Goal: Task Accomplishment & Management: Use online tool/utility

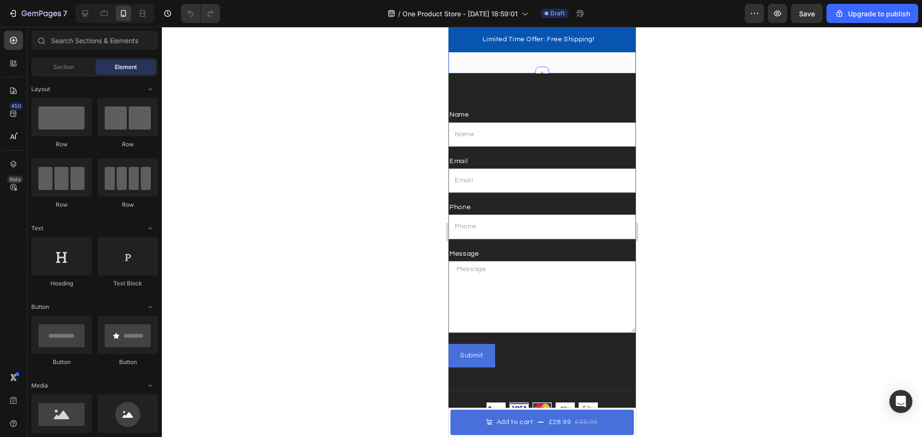
scroll to position [4907, 0]
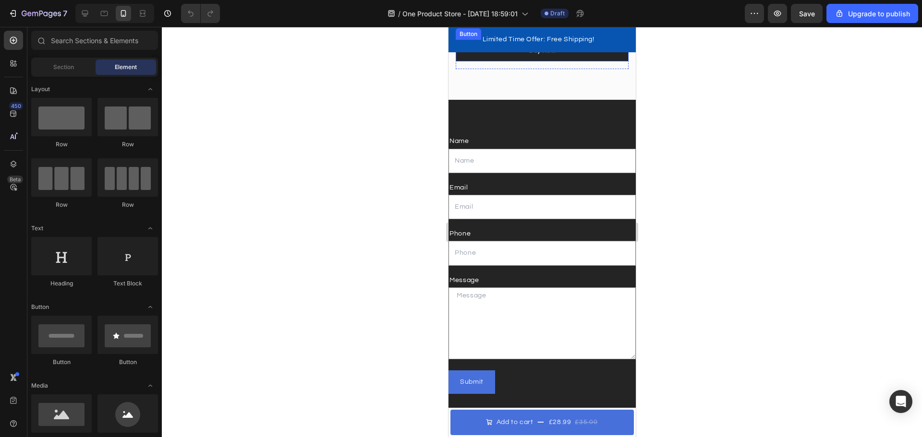
click at [567, 61] on button "Buy Now" at bounding box center [541, 51] width 173 height 22
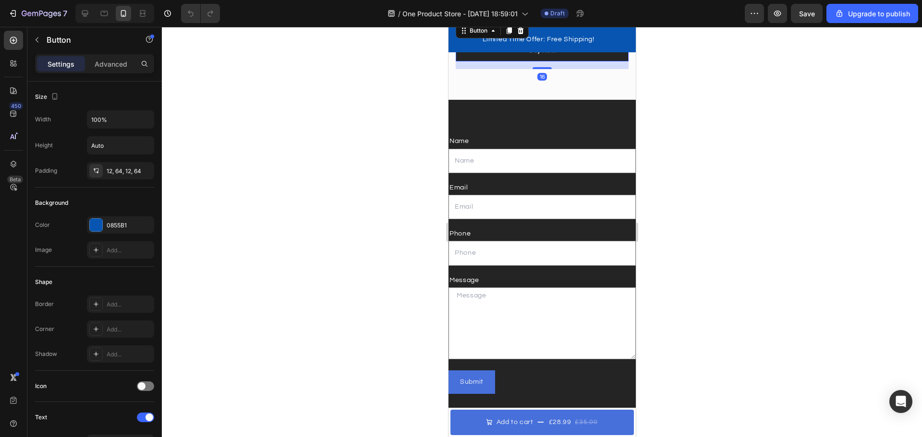
click at [567, 61] on button "Buy Now" at bounding box center [541, 51] width 173 height 22
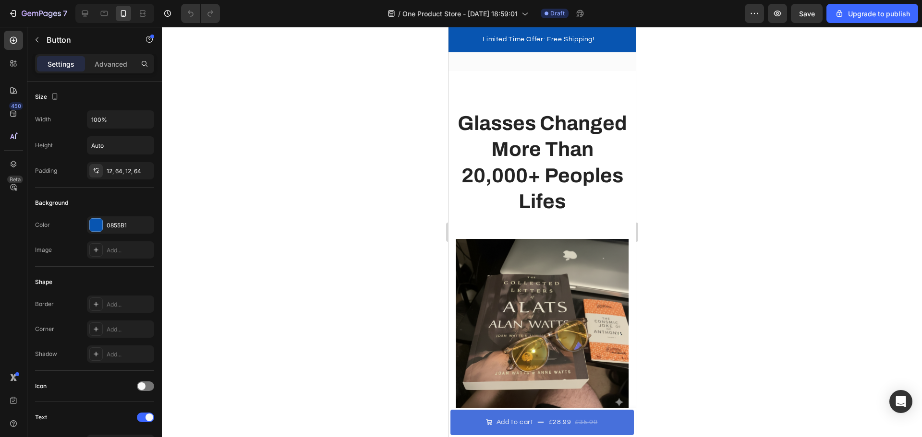
scroll to position [3859, 0]
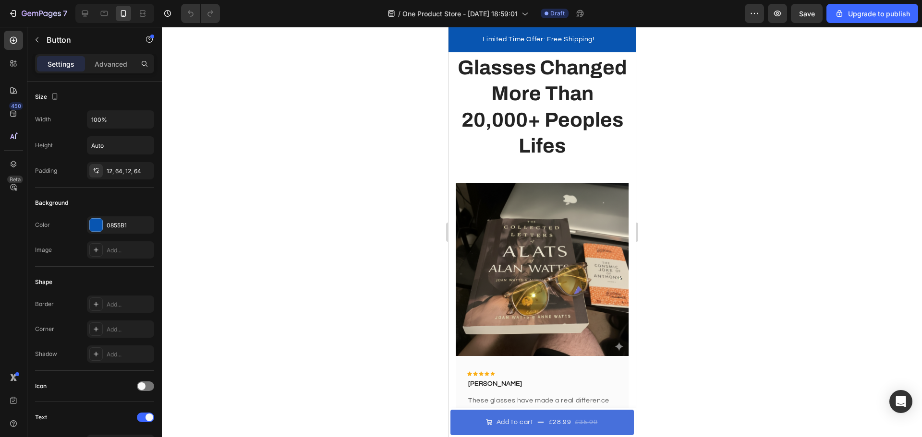
click at [532, 212] on img at bounding box center [541, 269] width 173 height 173
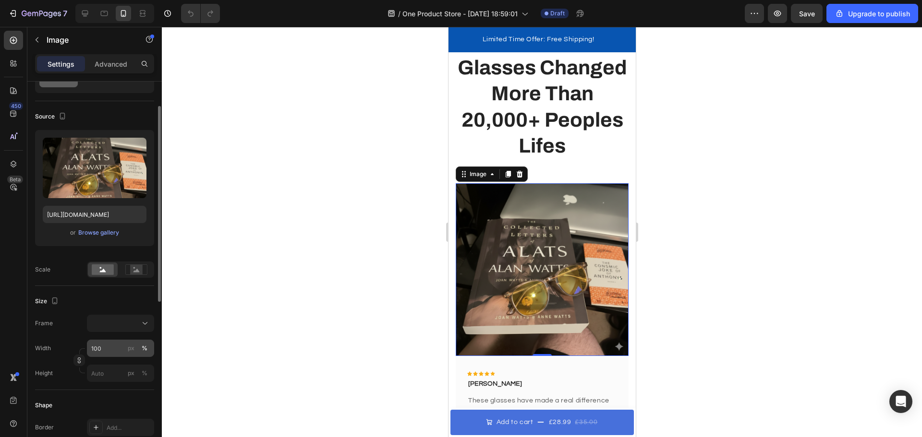
scroll to position [96, 0]
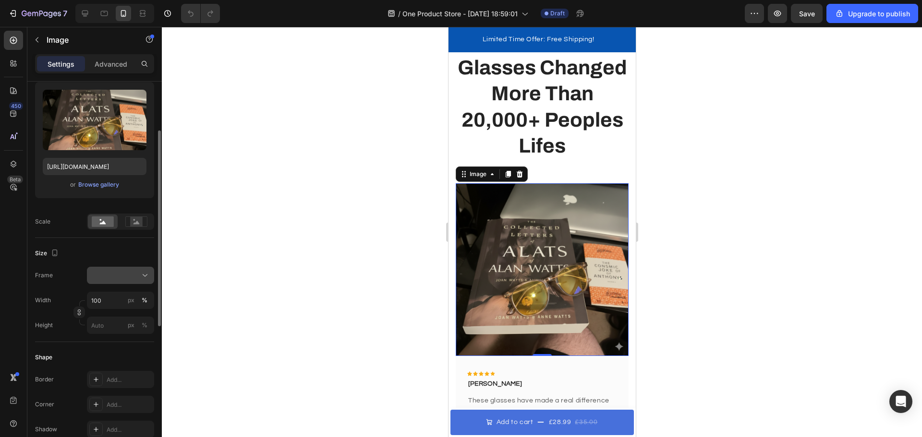
click at [136, 268] on button at bounding box center [120, 275] width 67 height 17
click at [135, 277] on div at bounding box center [120, 276] width 59 height 10
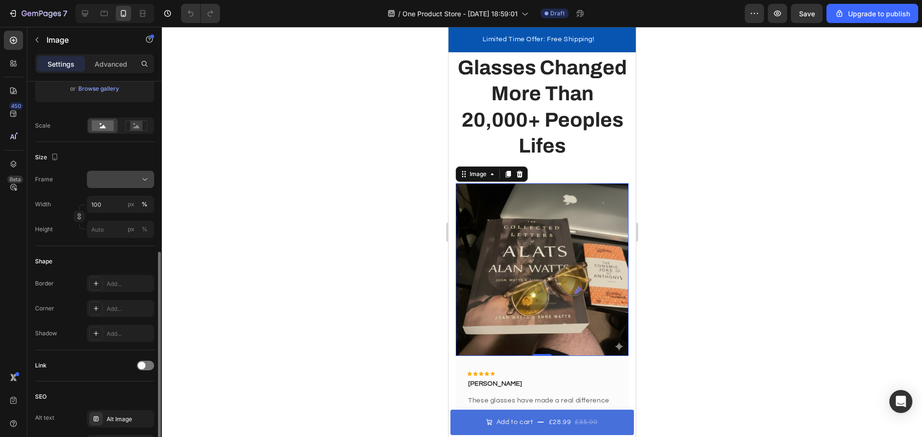
scroll to position [240, 0]
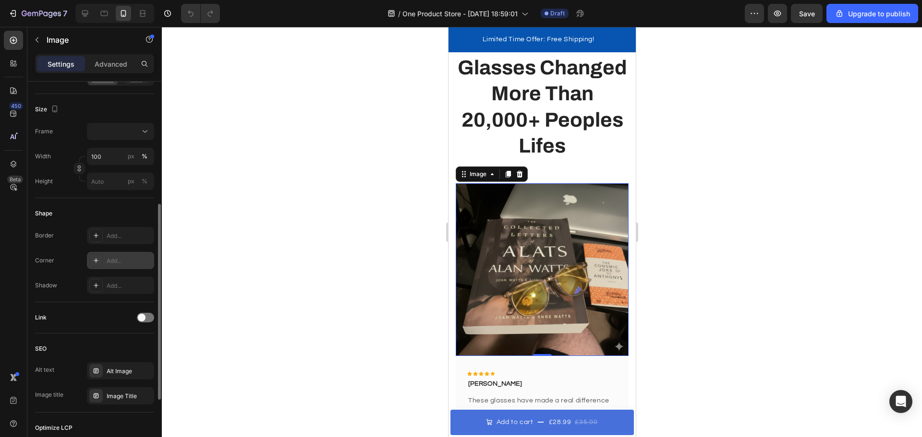
click at [108, 258] on div "Add..." at bounding box center [129, 261] width 45 height 9
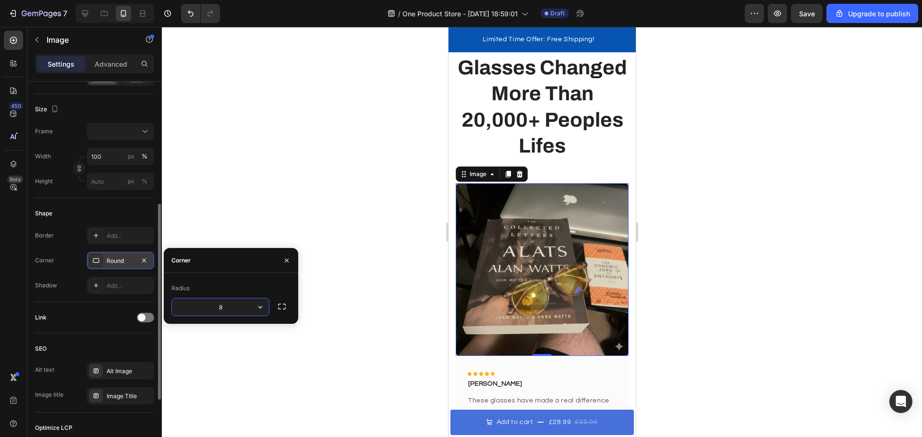
click at [223, 309] on input "8" at bounding box center [220, 307] width 97 height 17
type input "1"
type input "25"
click at [345, 205] on div at bounding box center [542, 232] width 760 height 410
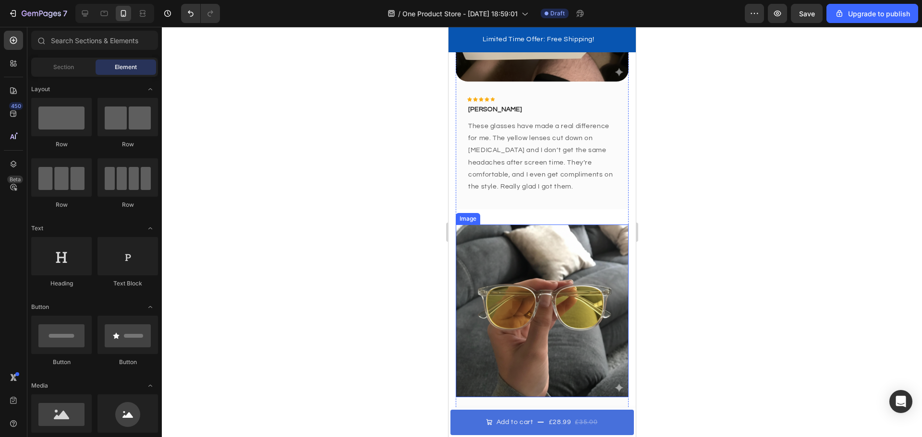
scroll to position [4195, 0]
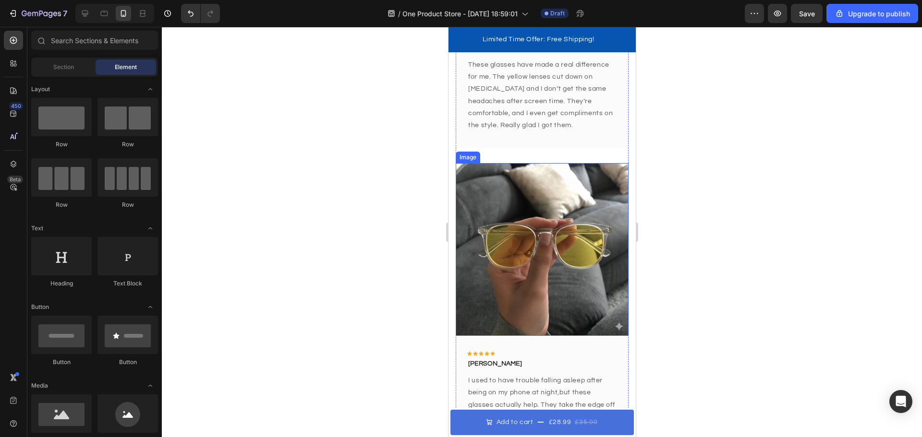
click at [537, 225] on img at bounding box center [541, 249] width 173 height 173
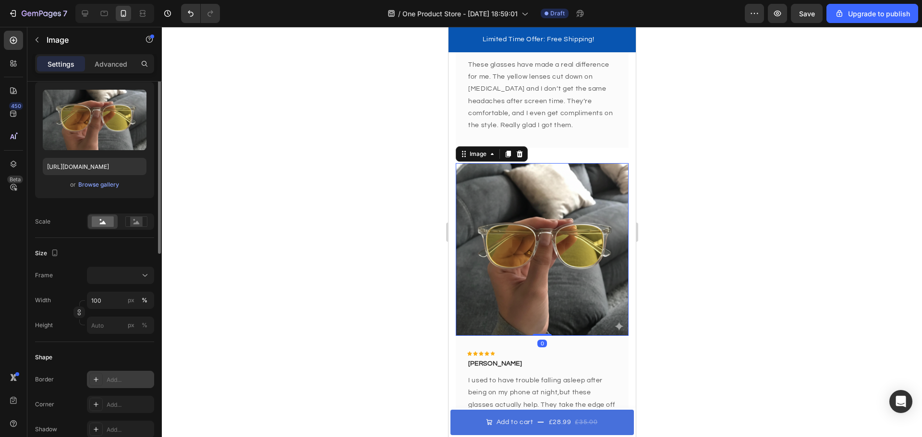
scroll to position [192, 0]
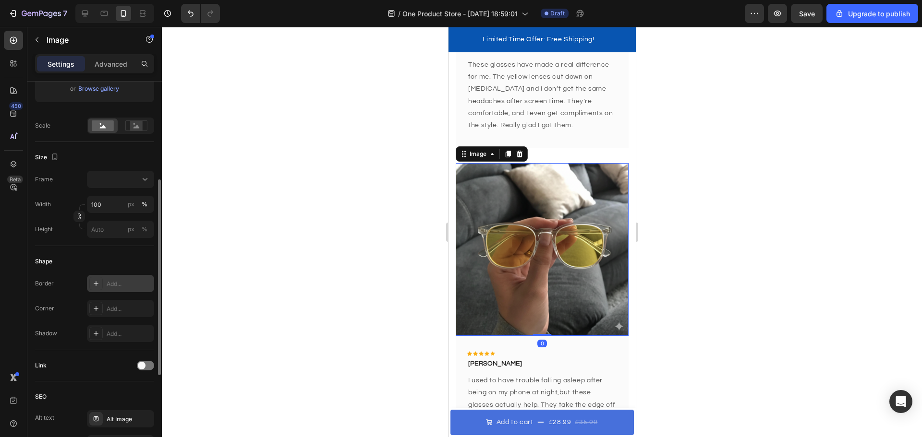
click at [123, 280] on div "Add..." at bounding box center [129, 284] width 45 height 9
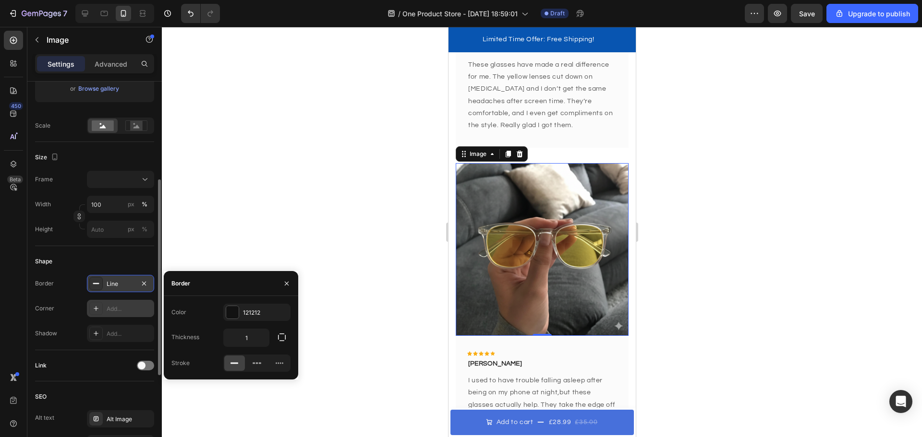
click at [120, 312] on div "Add..." at bounding box center [129, 309] width 45 height 9
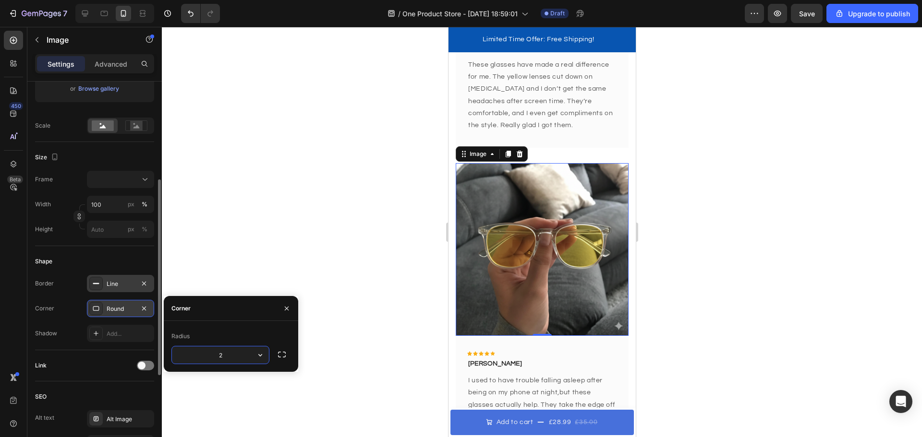
type input "25"
click at [280, 260] on div at bounding box center [542, 232] width 760 height 410
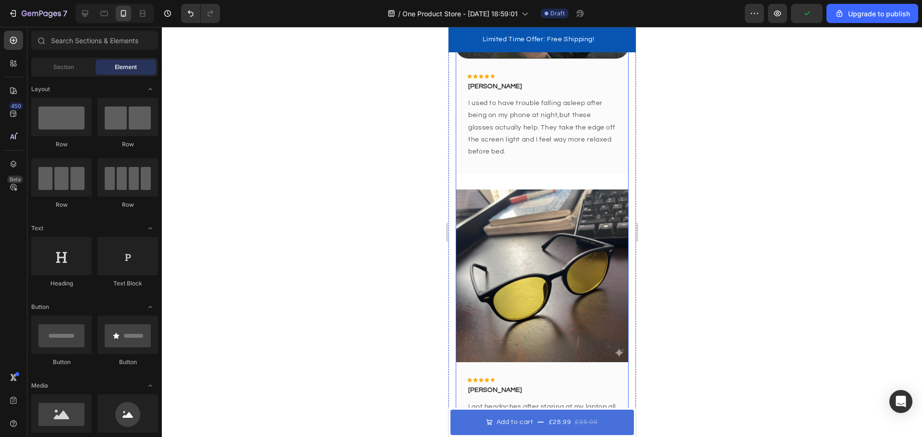
scroll to position [4483, 0]
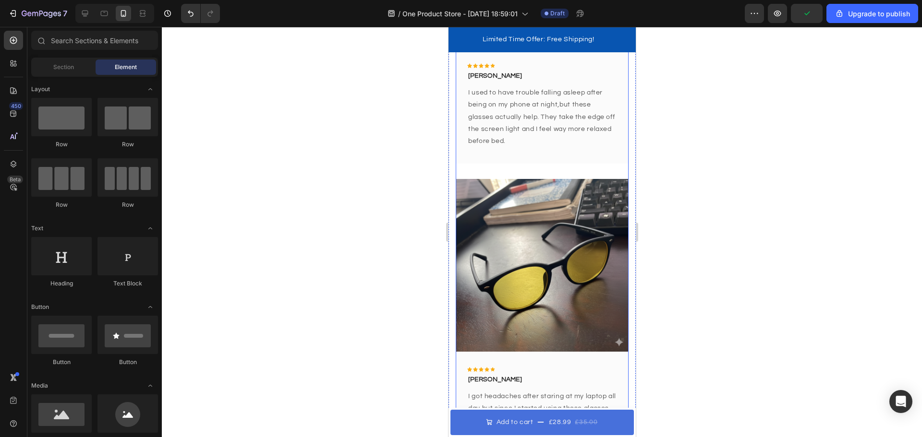
click at [545, 253] on img at bounding box center [541, 265] width 173 height 173
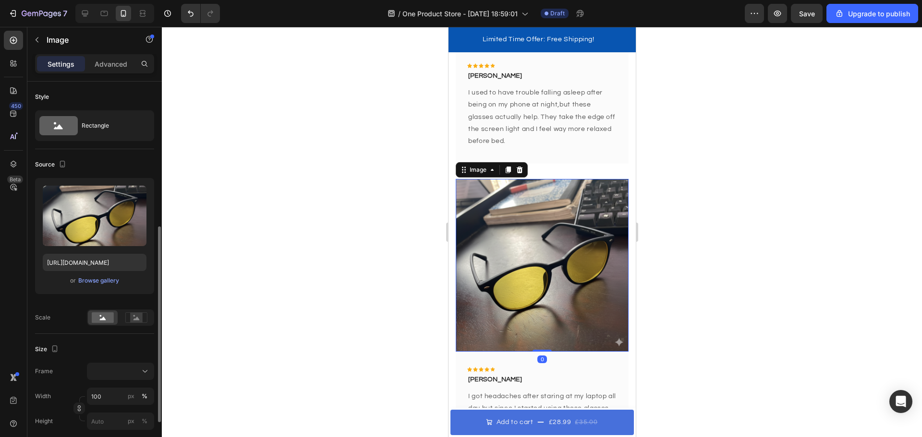
scroll to position [288, 0]
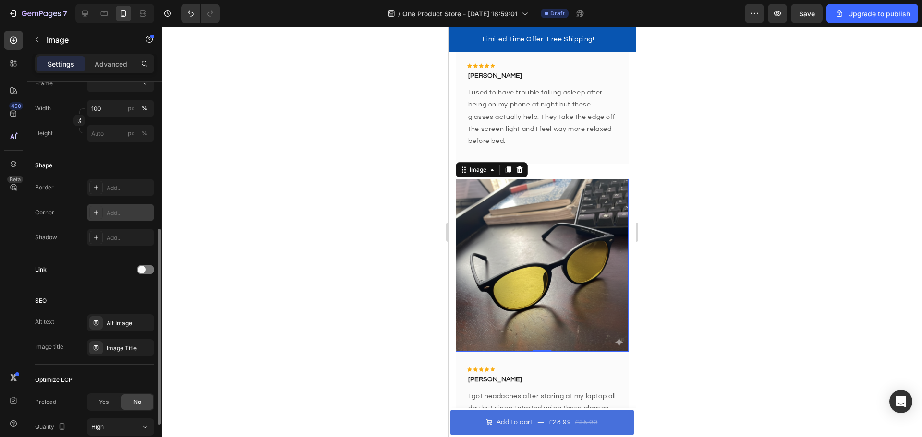
click at [117, 209] on div "Add..." at bounding box center [129, 213] width 45 height 9
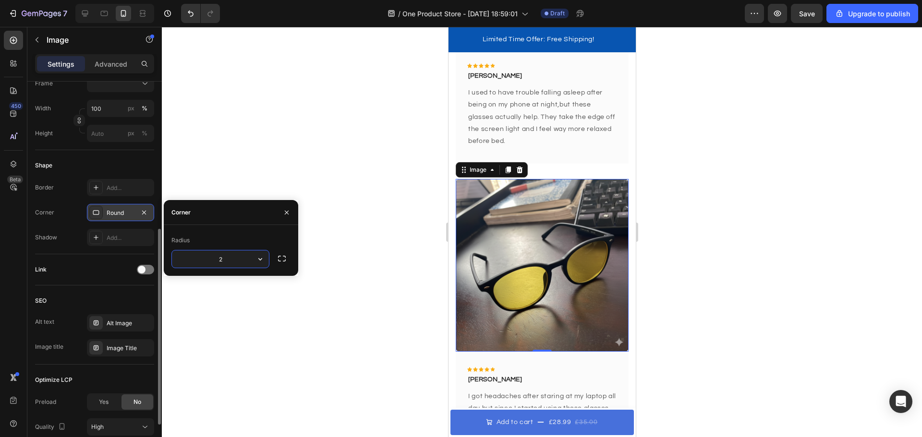
type input "25"
click at [300, 63] on div at bounding box center [542, 232] width 760 height 410
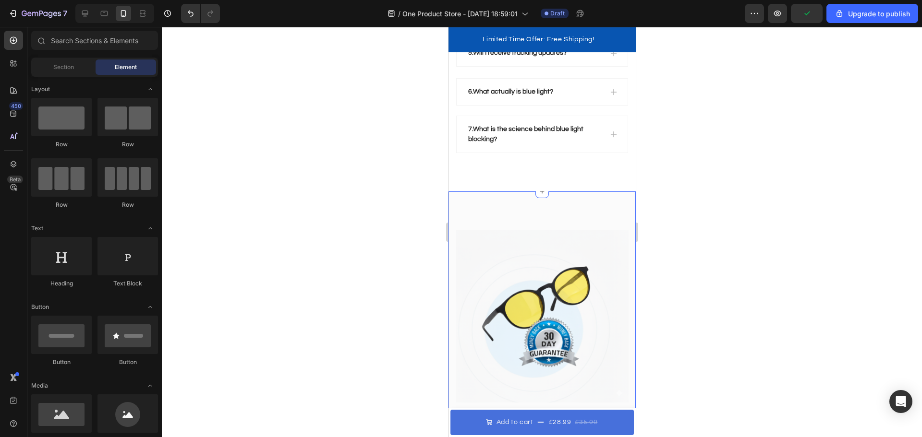
scroll to position [5219, 0]
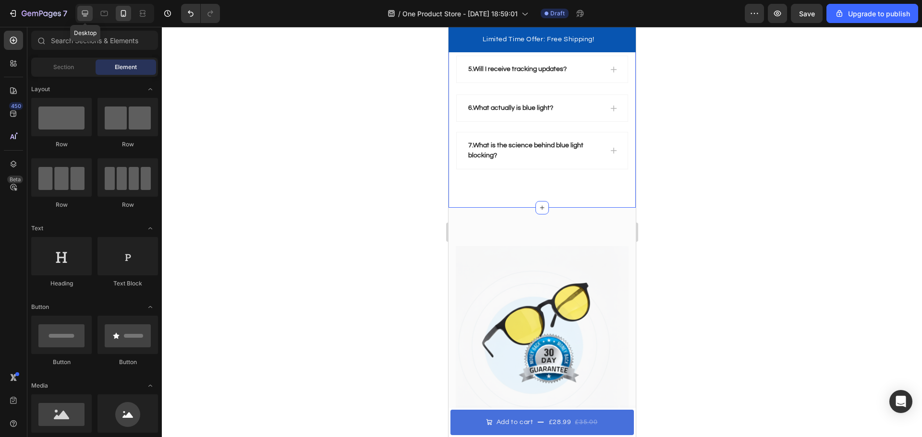
click at [89, 13] on icon at bounding box center [85, 14] width 10 height 10
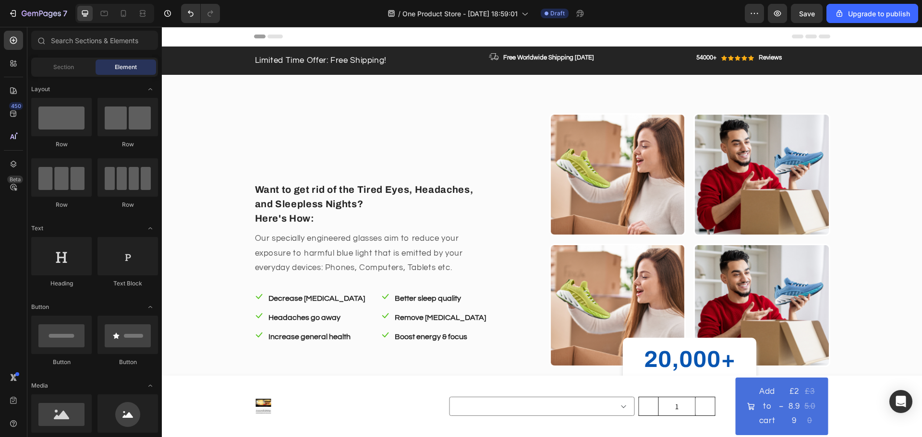
drag, startPoint x: 916, startPoint y: 373, endPoint x: 1059, endPoint y: 54, distance: 349.0
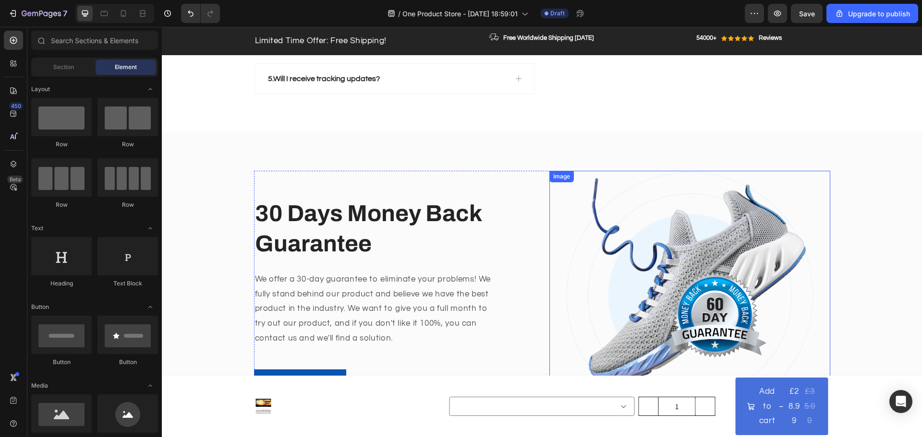
click at [668, 217] on img at bounding box center [689, 295] width 247 height 249
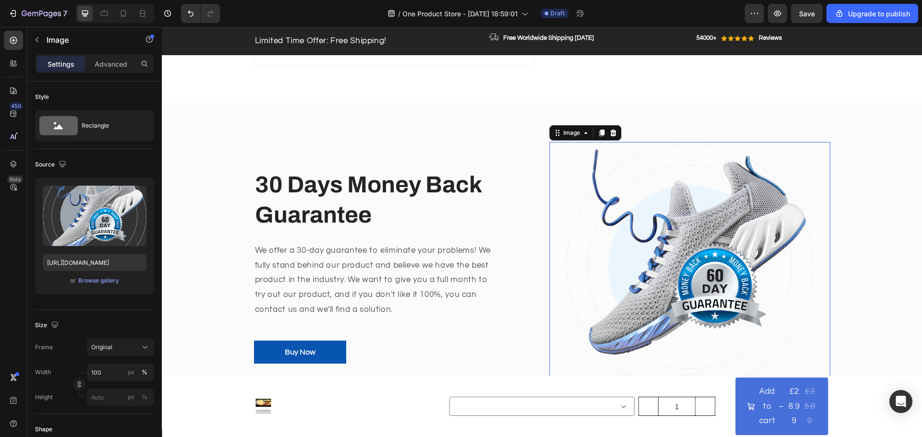
scroll to position [3044, 0]
click at [103, 277] on div "Browse gallery" at bounding box center [98, 281] width 41 height 9
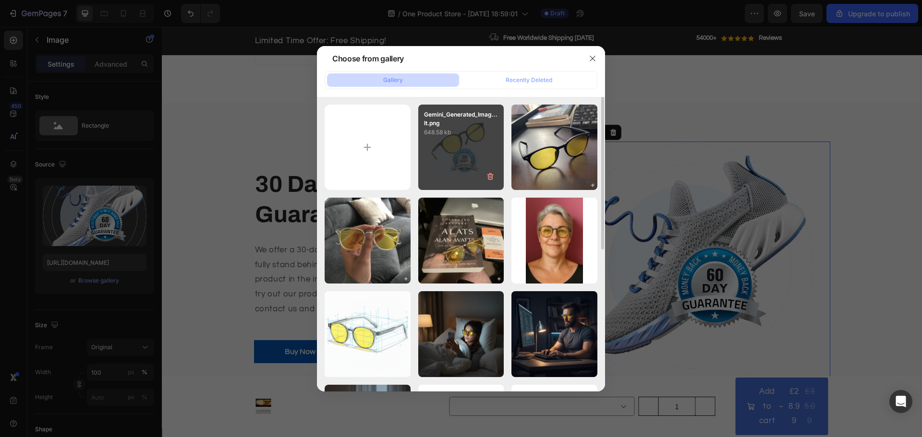
click at [484, 150] on div "Gemini_Generated_Imag...lt.png 648.58 kb" at bounding box center [461, 148] width 86 height 86
type input "[URL][DOMAIN_NAME]"
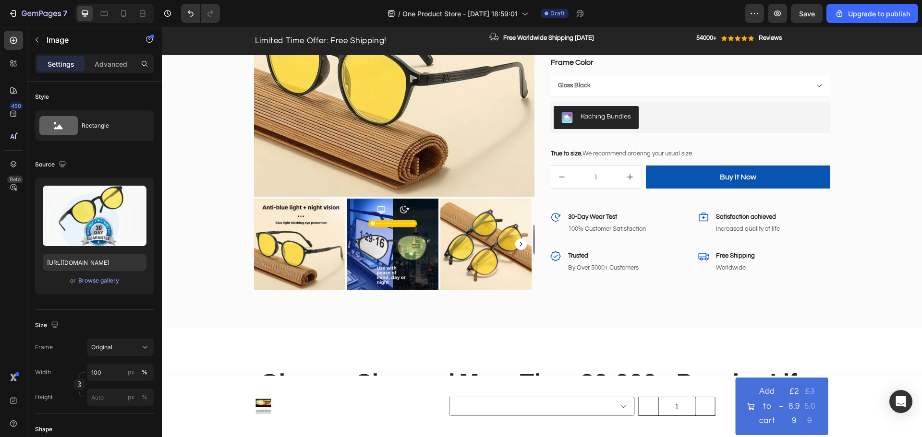
scroll to position [2276, 0]
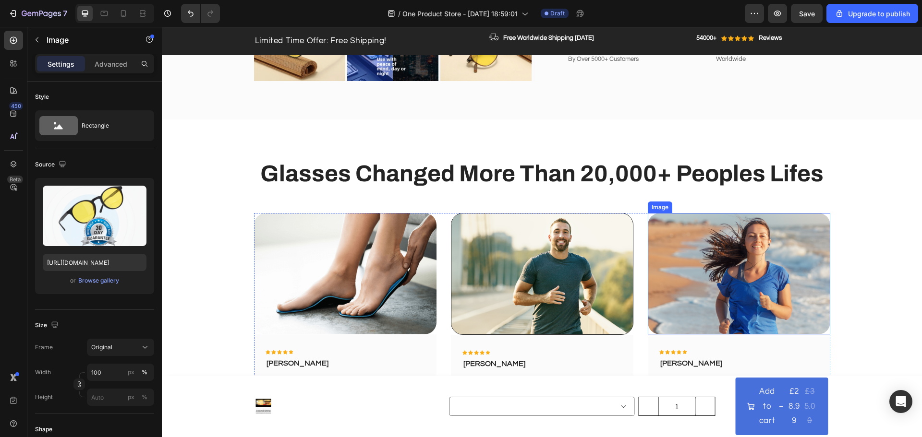
click at [691, 243] on img at bounding box center [739, 273] width 182 height 121
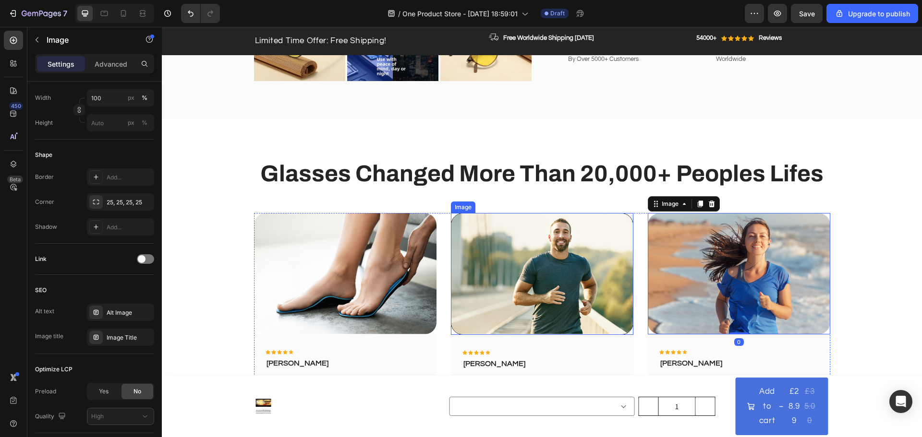
click at [365, 280] on img at bounding box center [345, 273] width 182 height 121
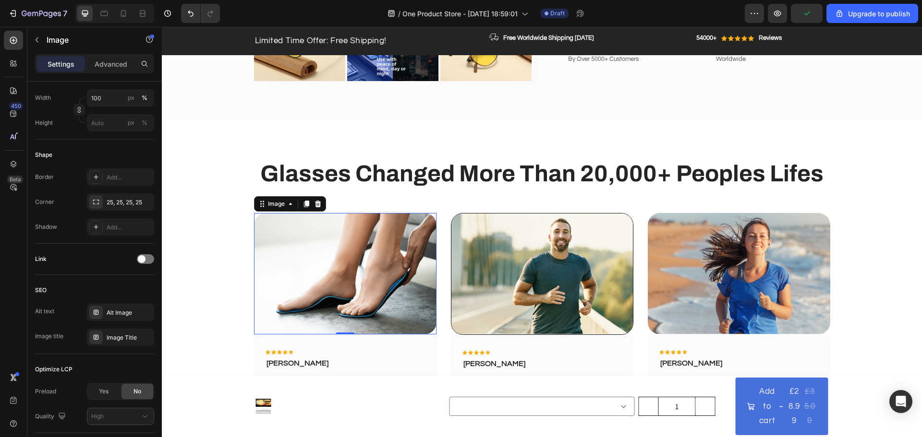
click at [340, 257] on img at bounding box center [345, 273] width 182 height 121
click at [37, 42] on icon "button" at bounding box center [37, 40] width 8 height 8
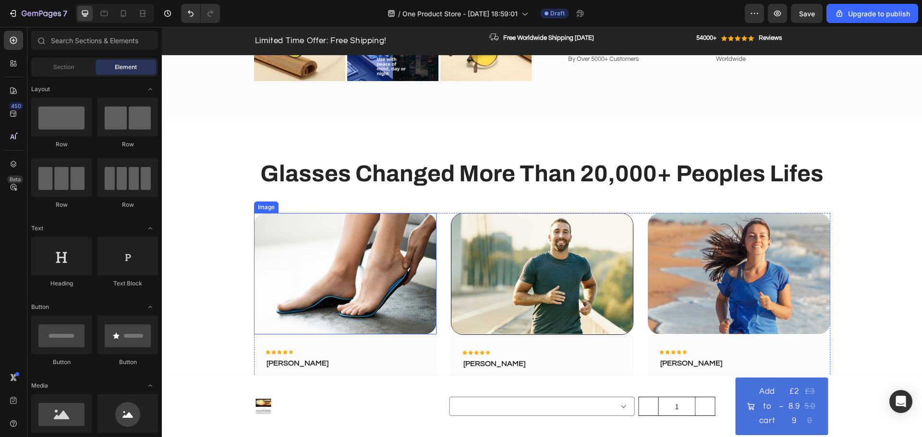
click at [318, 278] on img at bounding box center [345, 273] width 182 height 121
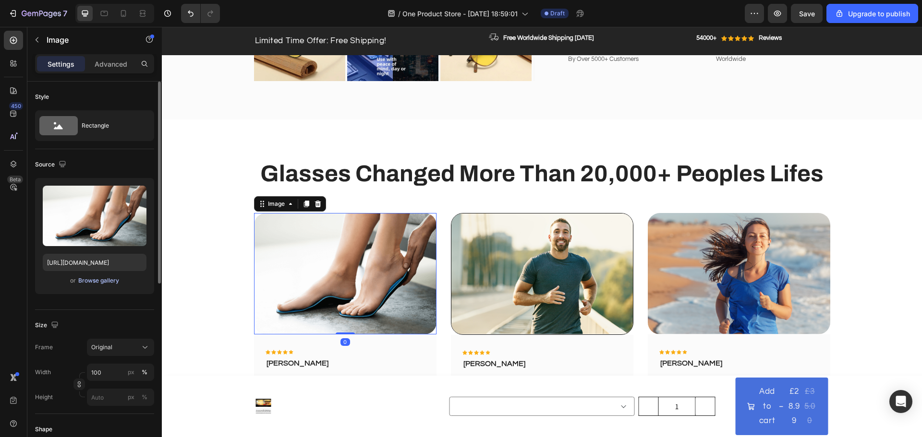
click at [109, 282] on div "Browse gallery" at bounding box center [98, 281] width 41 height 9
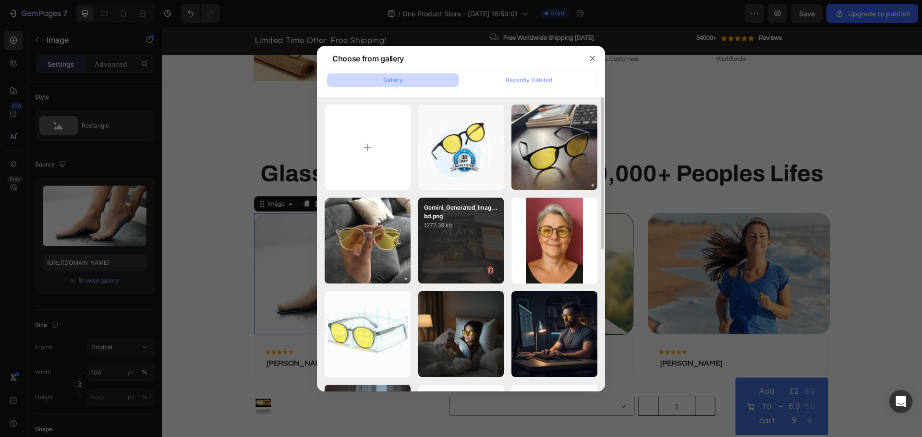
scroll to position [48, 0]
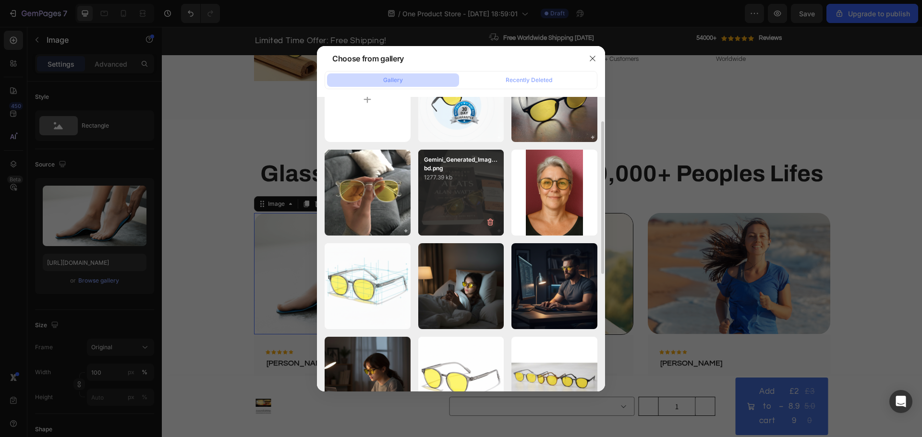
click at [426, 207] on div "Gemini_Generated_Imag...bd.png 1277.39 kb" at bounding box center [461, 193] width 86 height 86
type input "[URL][DOMAIN_NAME]"
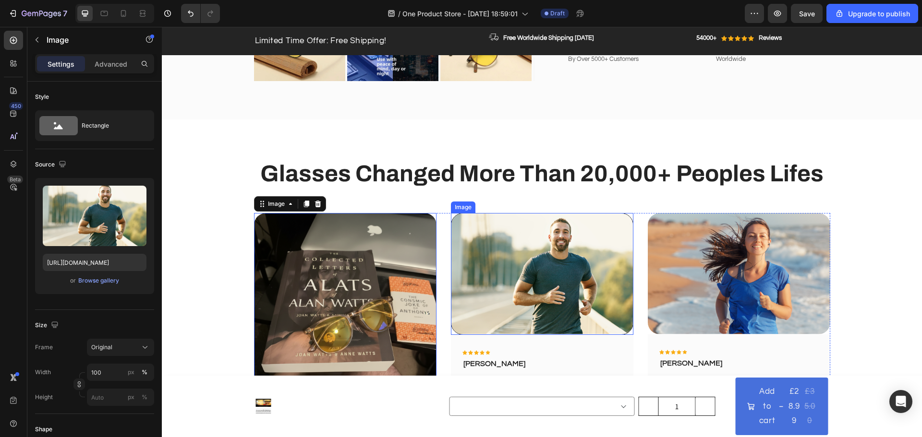
click at [532, 289] on img at bounding box center [542, 274] width 182 height 122
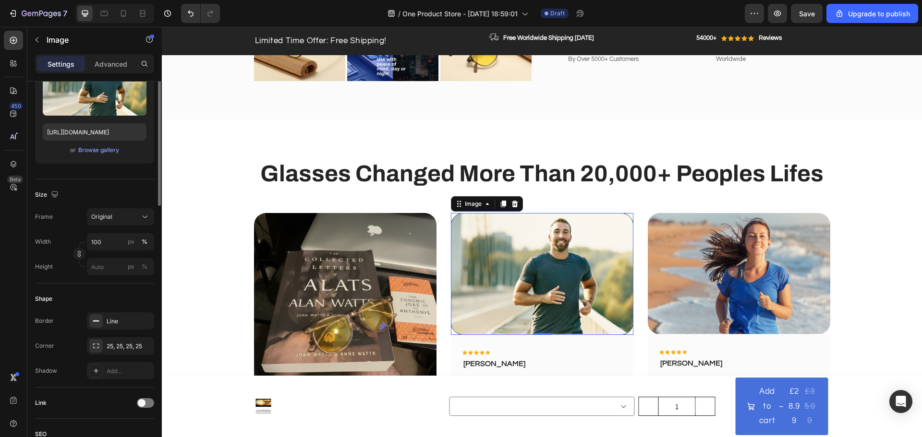
scroll to position [0, 0]
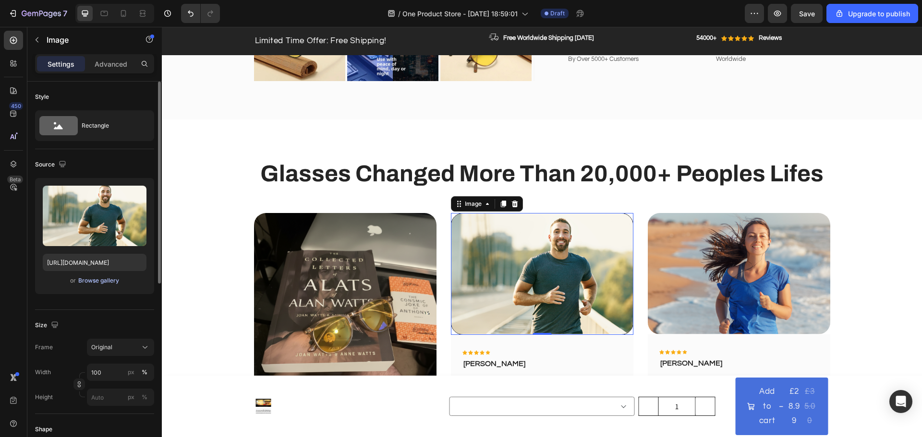
click at [108, 283] on div "Browse gallery" at bounding box center [98, 281] width 41 height 9
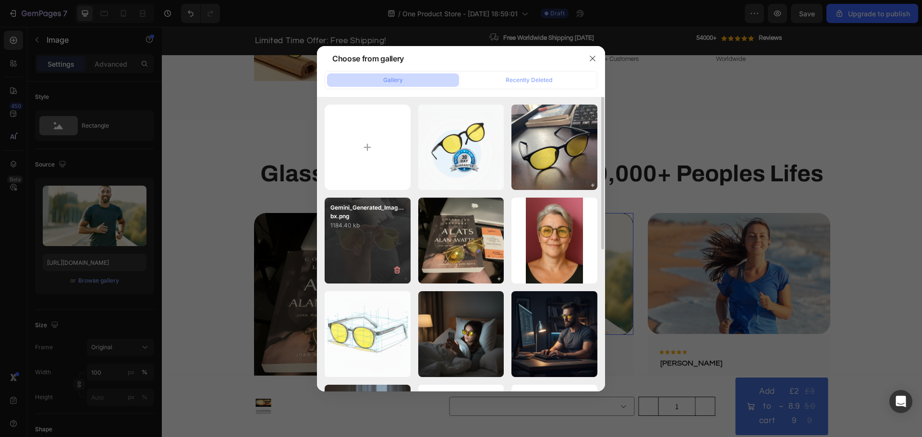
click at [372, 241] on div "Gemini_Generated_Imag...bx.png 1184.40 kb" at bounding box center [368, 241] width 86 height 86
type input "[URL][DOMAIN_NAME]"
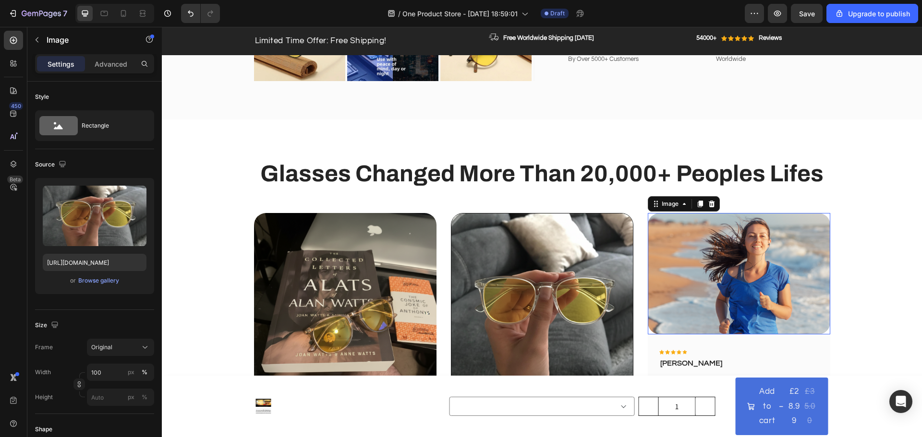
click at [734, 278] on img at bounding box center [739, 273] width 182 height 121
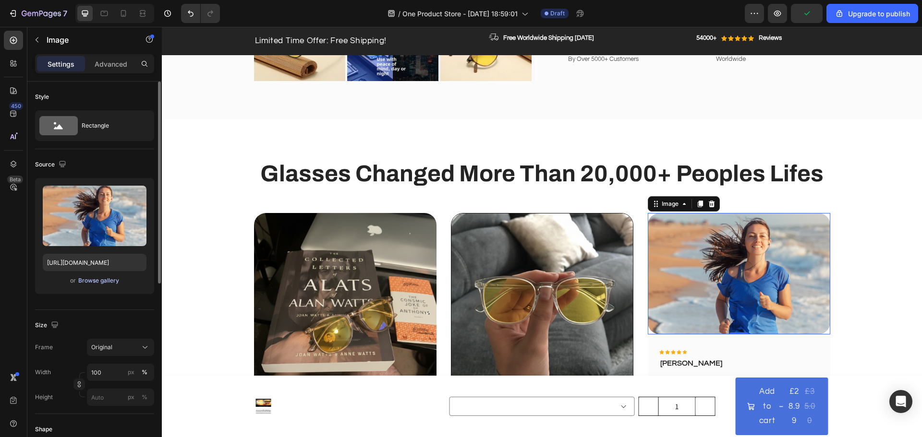
click at [96, 284] on div "Browse gallery" at bounding box center [98, 281] width 41 height 9
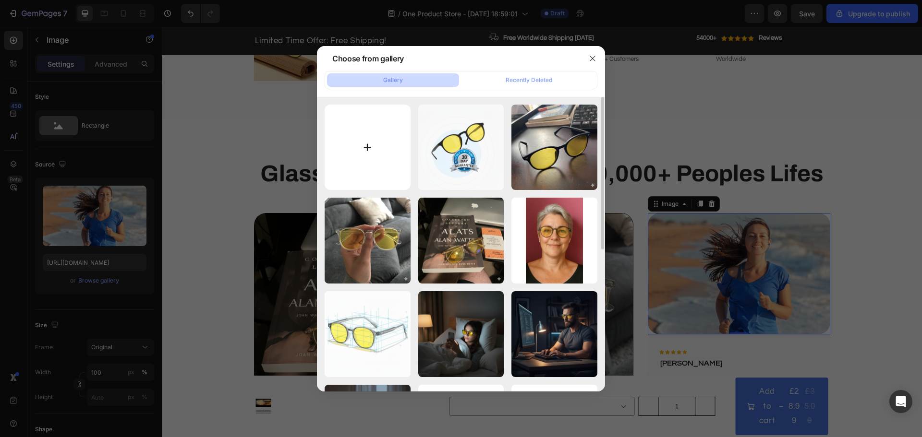
click at [347, 162] on input "file" at bounding box center [368, 148] width 86 height 86
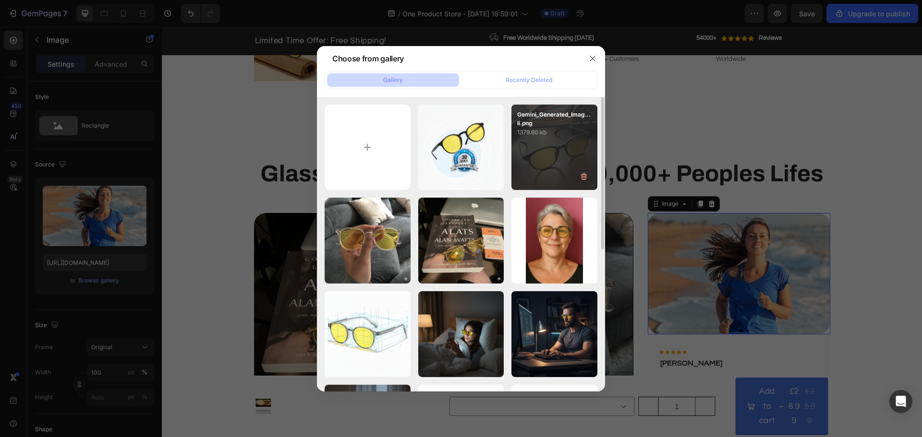
click at [553, 142] on div "Gemini_Generated_Imag...li.png 1379.60 kb" at bounding box center [554, 148] width 86 height 86
type input "[URL][DOMAIN_NAME]"
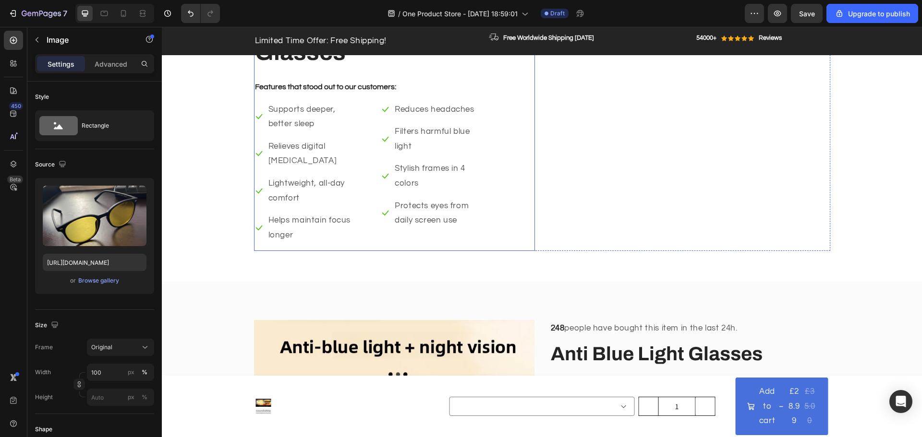
scroll to position [1604, 0]
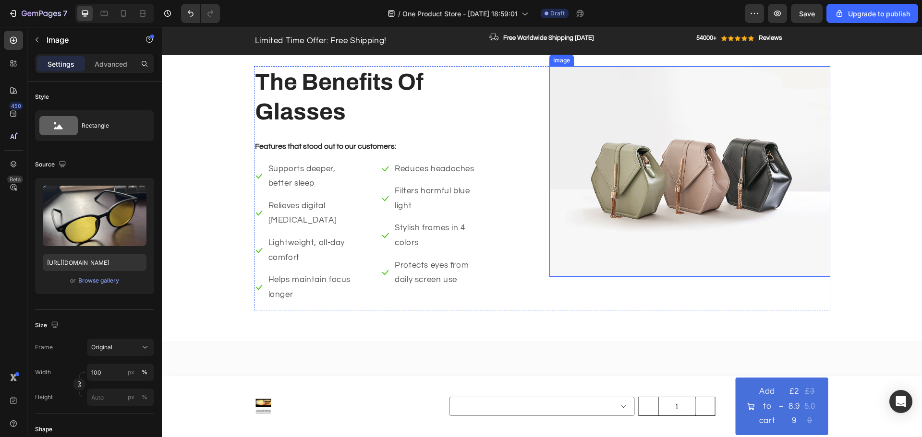
click at [695, 183] on img at bounding box center [689, 171] width 281 height 211
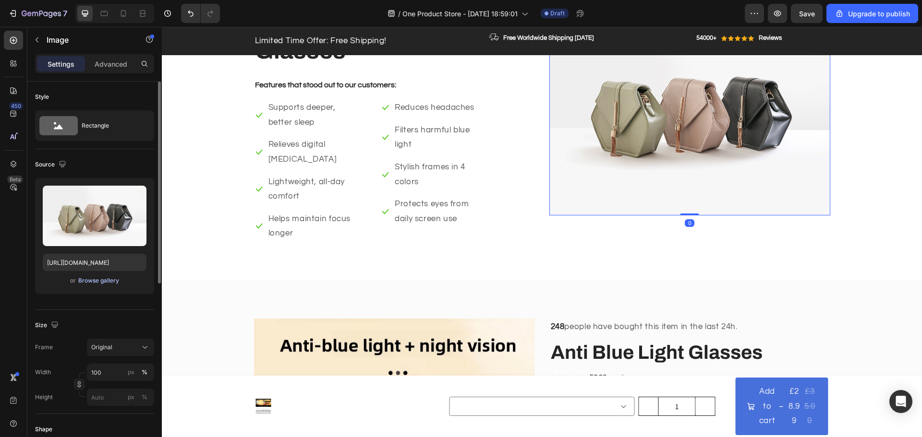
click at [97, 280] on div "Browse gallery" at bounding box center [98, 281] width 41 height 9
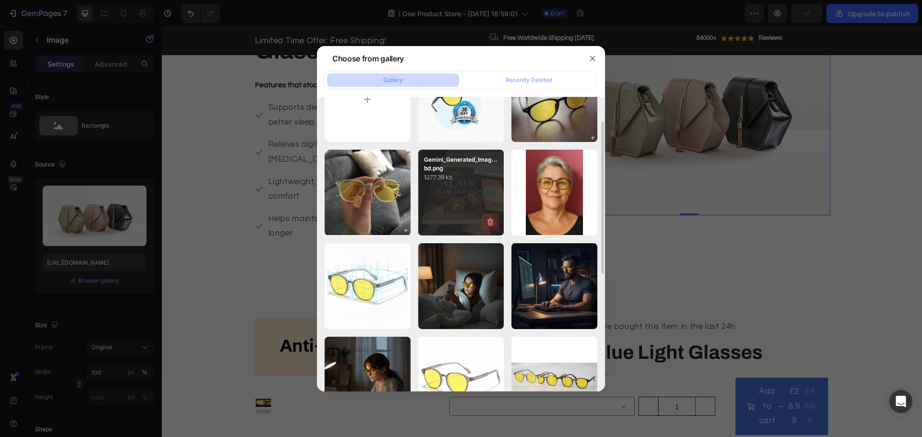
scroll to position [96, 0]
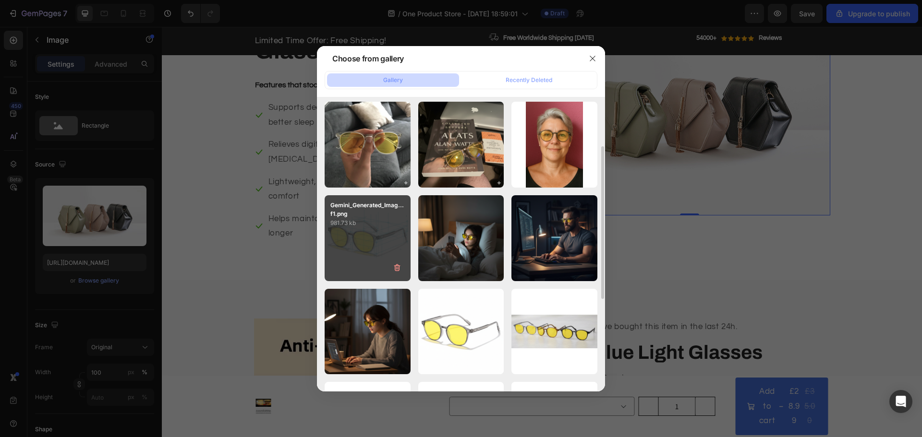
click at [364, 233] on div "Gemini_Generated_Imag...f1.png 981.73 kb" at bounding box center [368, 238] width 86 height 86
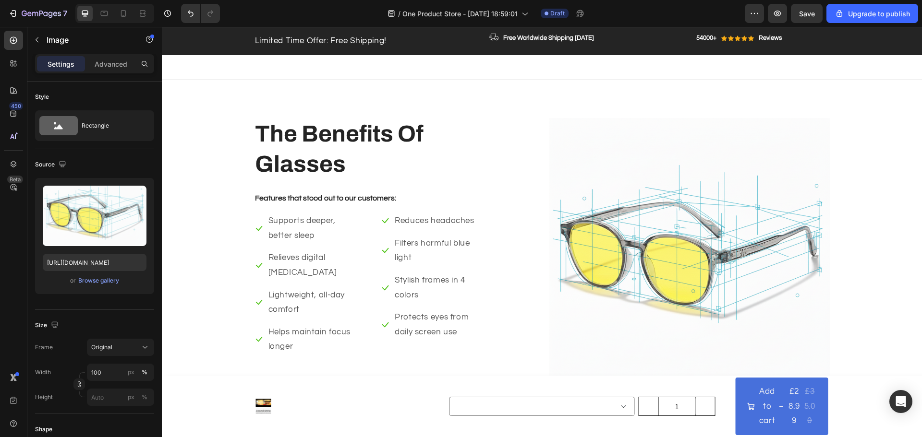
scroll to position [1585, 0]
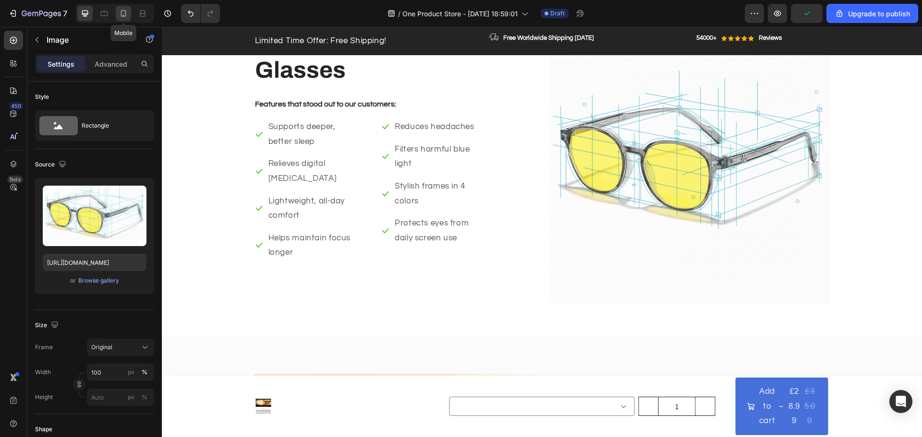
click at [118, 12] on div at bounding box center [123, 13] width 15 height 15
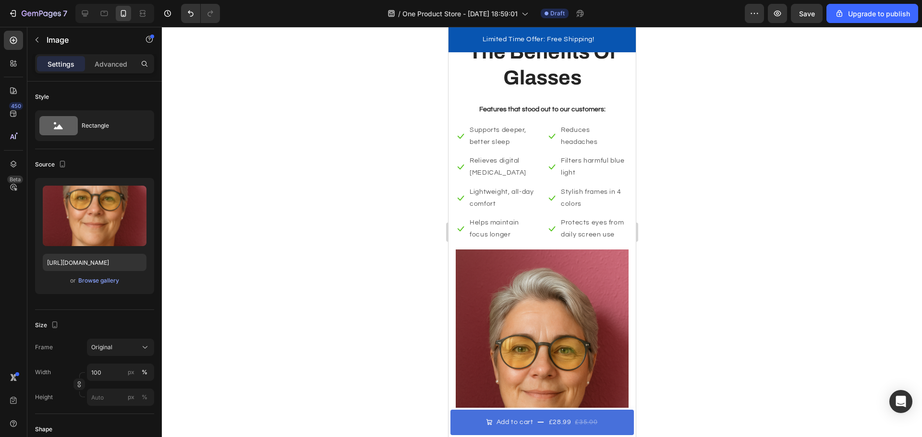
scroll to position [1476, 0]
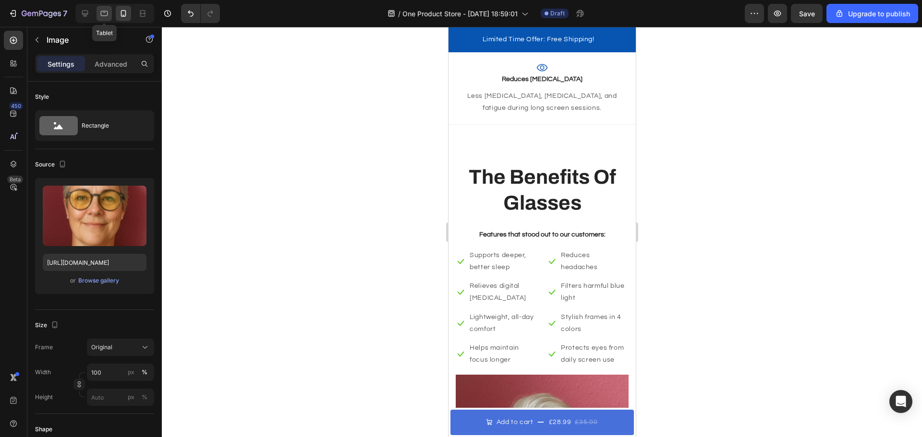
click at [105, 11] on icon at bounding box center [104, 13] width 7 height 5
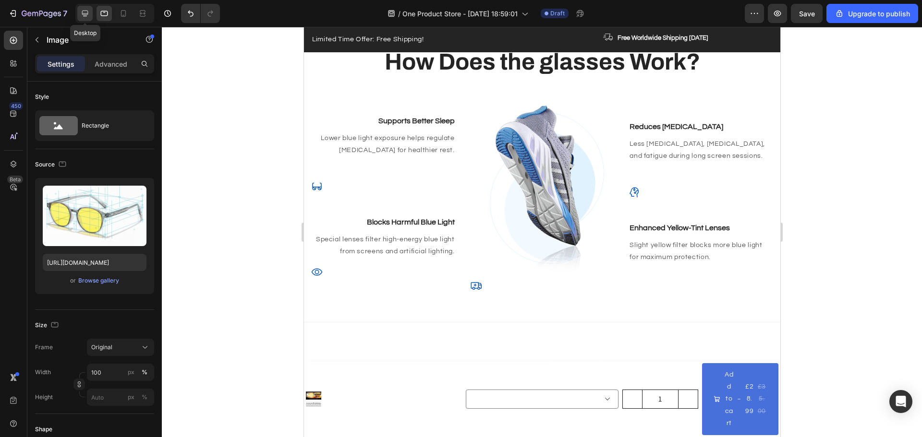
click at [86, 12] on icon at bounding box center [85, 14] width 10 height 10
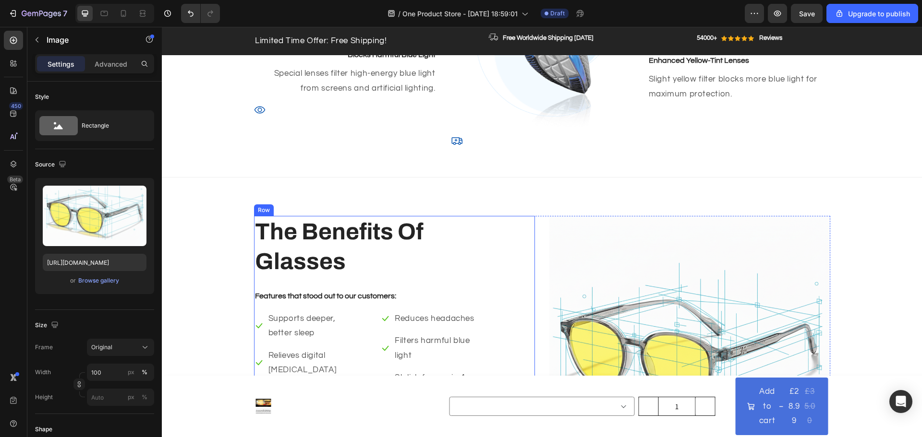
scroll to position [1610, 0]
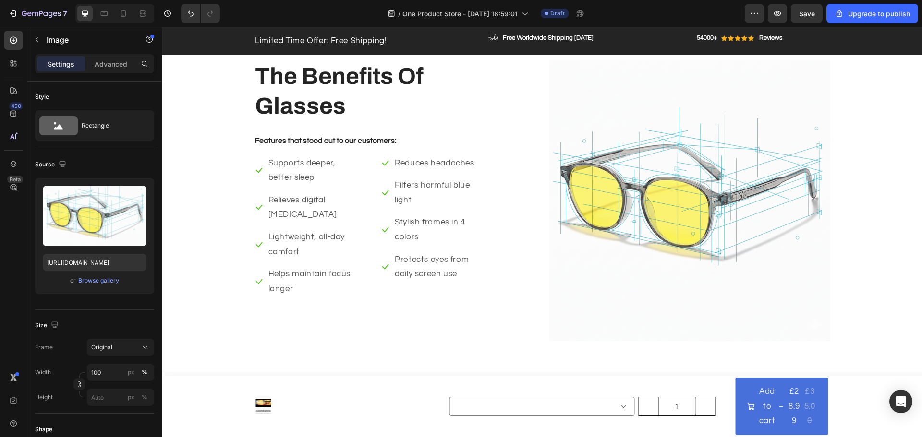
click at [639, 217] on img at bounding box center [689, 200] width 281 height 281
click at [99, 280] on div "Browse gallery" at bounding box center [98, 281] width 41 height 9
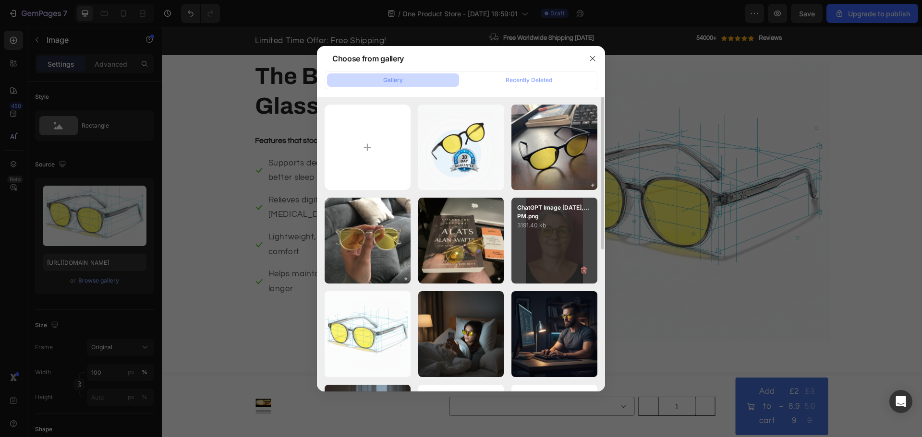
click at [523, 254] on div "ChatGPT Image [DATE],...PM.png 3191.40 kb" at bounding box center [554, 241] width 86 height 86
type input "[URL][DOMAIN_NAME]"
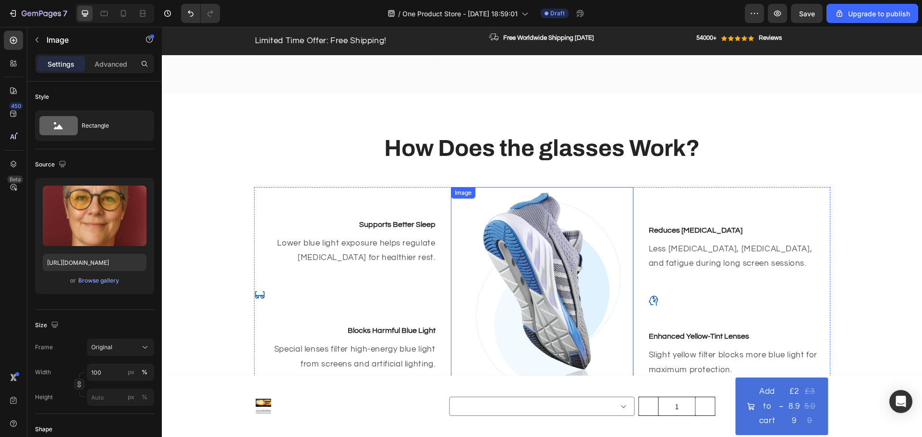
scroll to position [1178, 0]
click at [533, 217] on img at bounding box center [542, 296] width 182 height 216
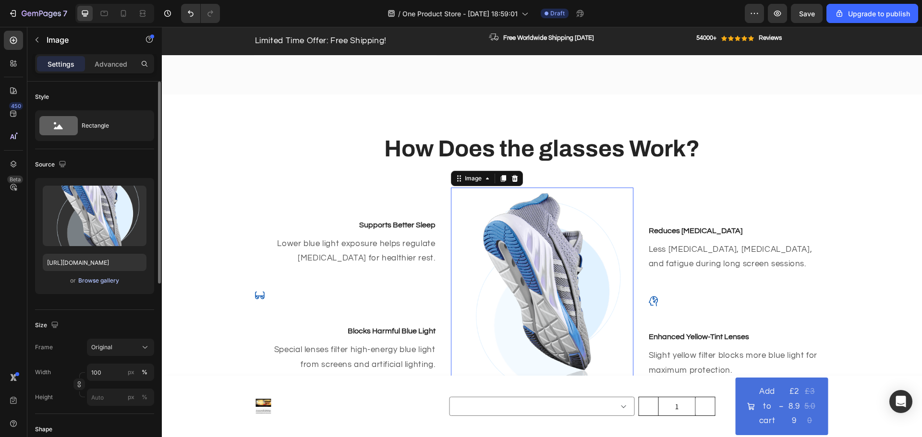
click at [92, 285] on div "Browse gallery" at bounding box center [98, 281] width 41 height 9
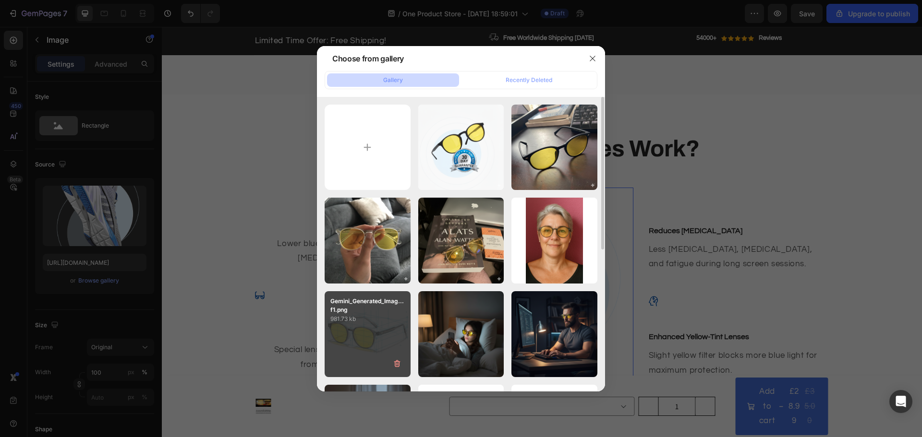
click at [370, 337] on div "Gemini_Generated_Imag...f1.png 981.73 kb" at bounding box center [368, 334] width 86 height 86
type input "[URL][DOMAIN_NAME]"
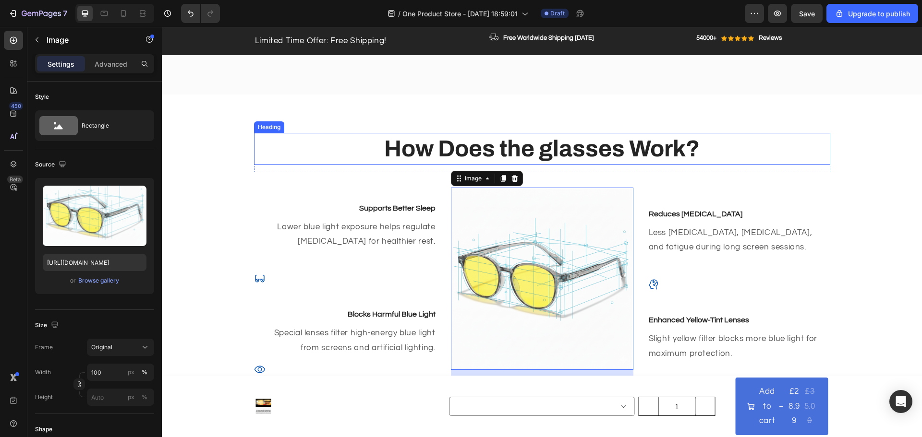
click at [773, 154] on h2 "How Does the glasses Work?" at bounding box center [542, 149] width 576 height 32
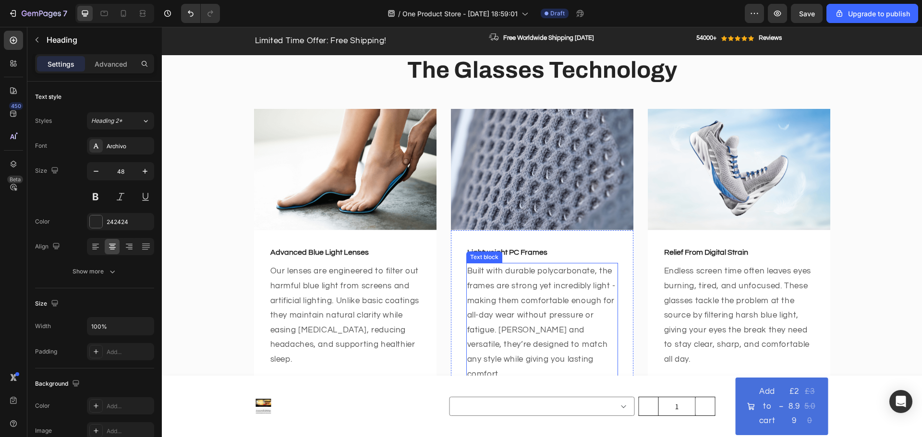
scroll to position [746, 0]
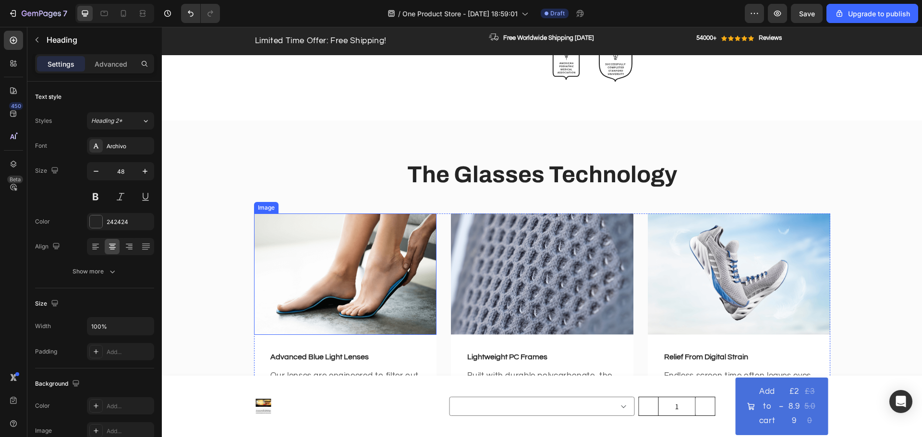
click at [300, 270] on img at bounding box center [345, 274] width 182 height 121
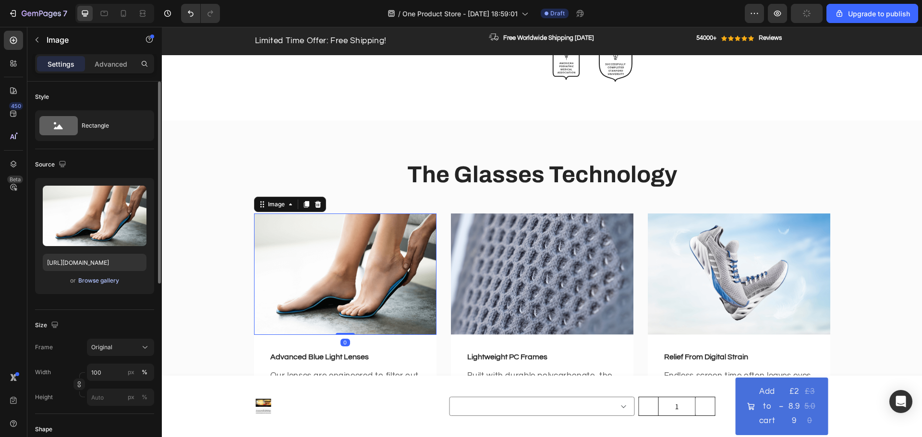
click at [104, 280] on div "Browse gallery" at bounding box center [98, 281] width 41 height 9
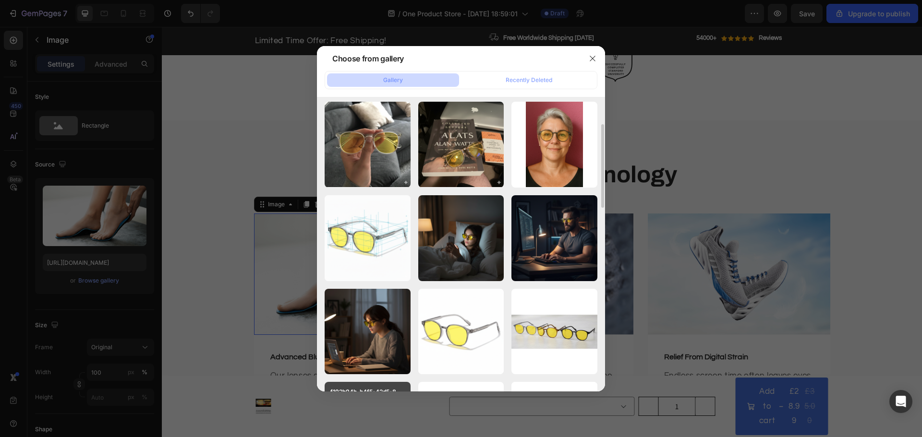
scroll to position [48, 0]
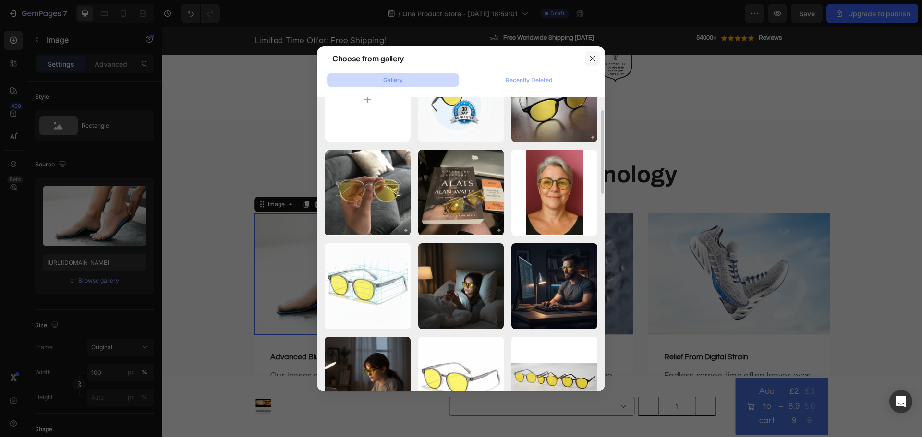
click at [589, 59] on icon "button" at bounding box center [593, 59] width 8 height 8
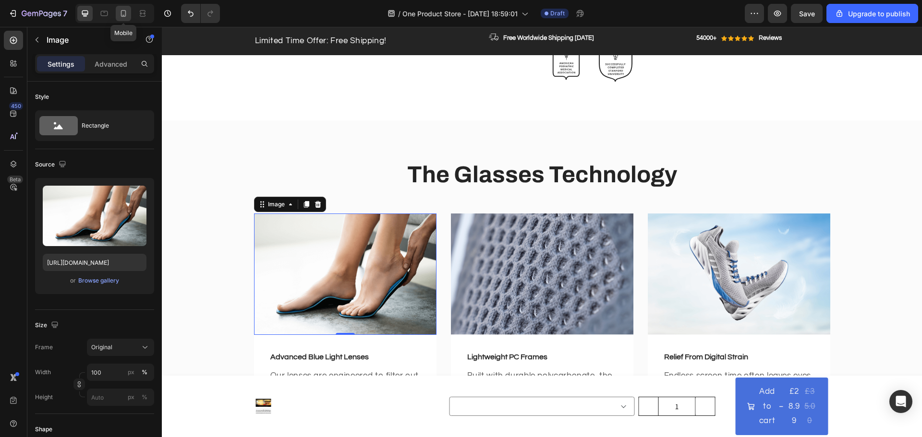
click at [119, 15] on icon at bounding box center [124, 14] width 10 height 10
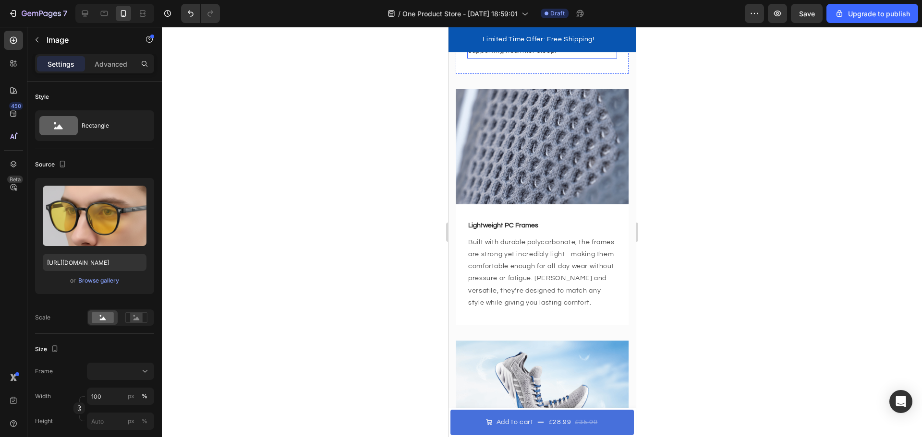
scroll to position [1302, 0]
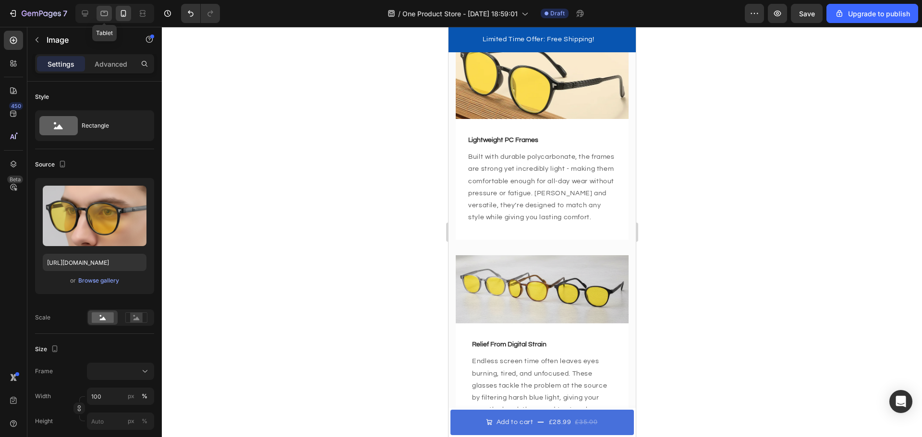
click at [101, 10] on icon at bounding box center [104, 14] width 10 height 10
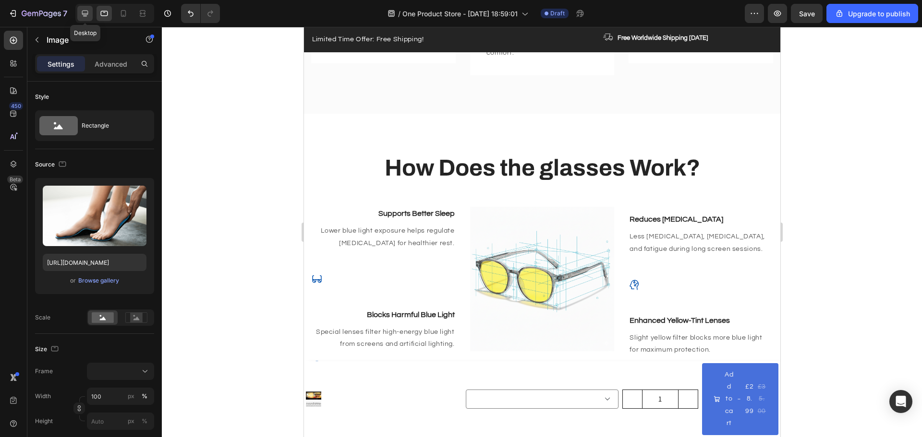
click at [87, 13] on icon at bounding box center [85, 14] width 10 height 10
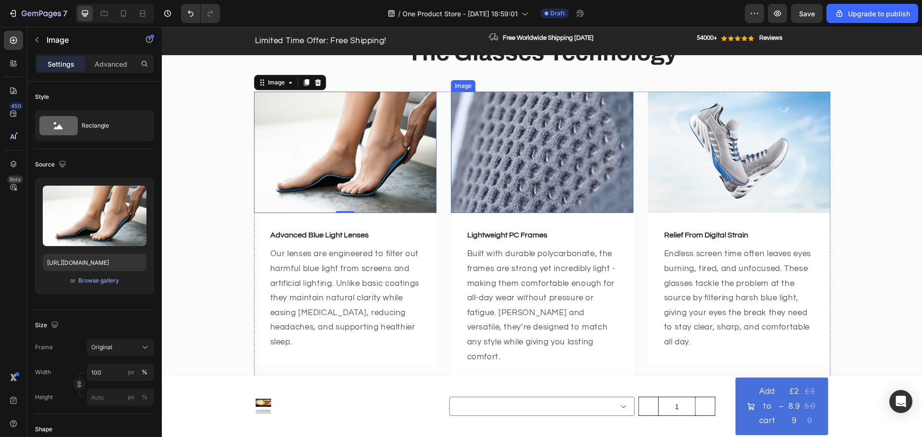
scroll to position [994, 0]
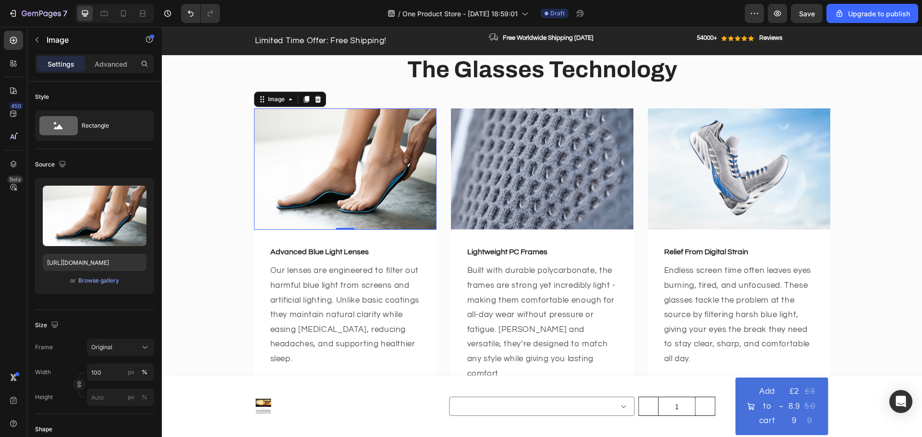
click at [349, 147] on img at bounding box center [345, 168] width 182 height 121
click at [95, 277] on div "Browse gallery" at bounding box center [98, 281] width 41 height 9
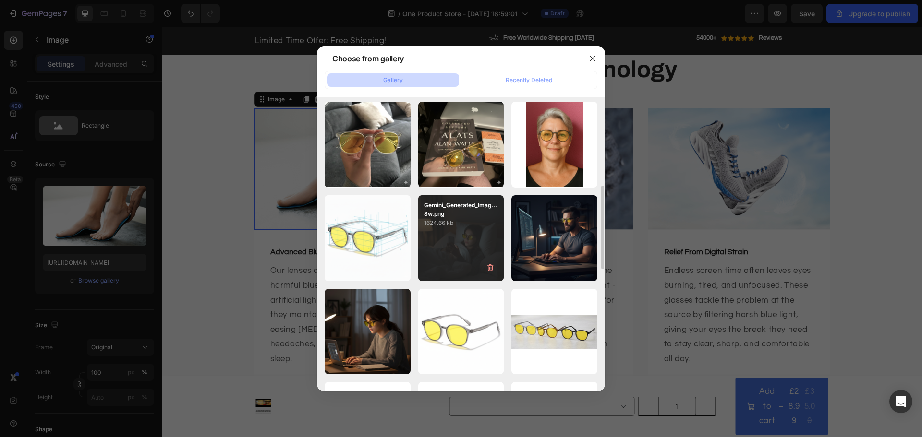
scroll to position [192, 0]
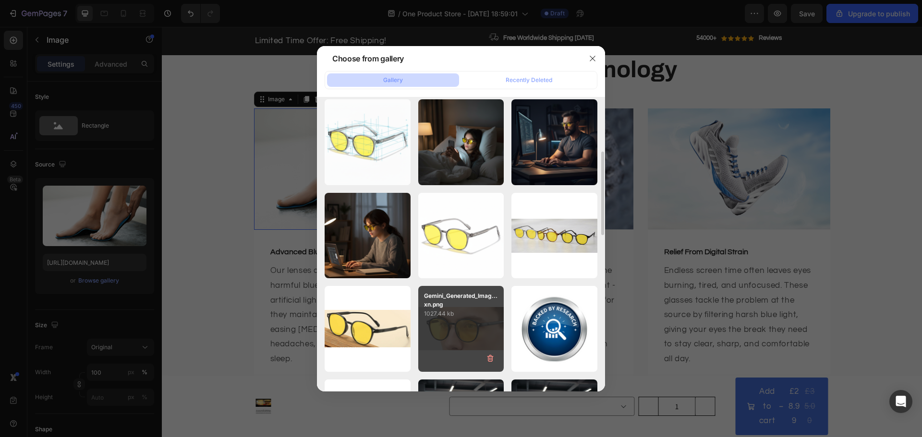
click at [458, 324] on div "Gemini_Generated_Imag...xn.png 1027.44 kb" at bounding box center [461, 329] width 86 height 86
type input "[URL][DOMAIN_NAME]"
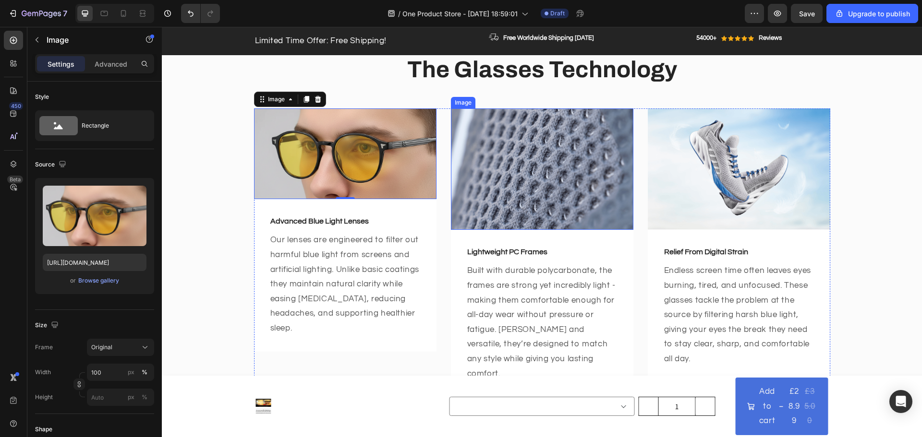
click at [549, 168] on img at bounding box center [542, 168] width 182 height 121
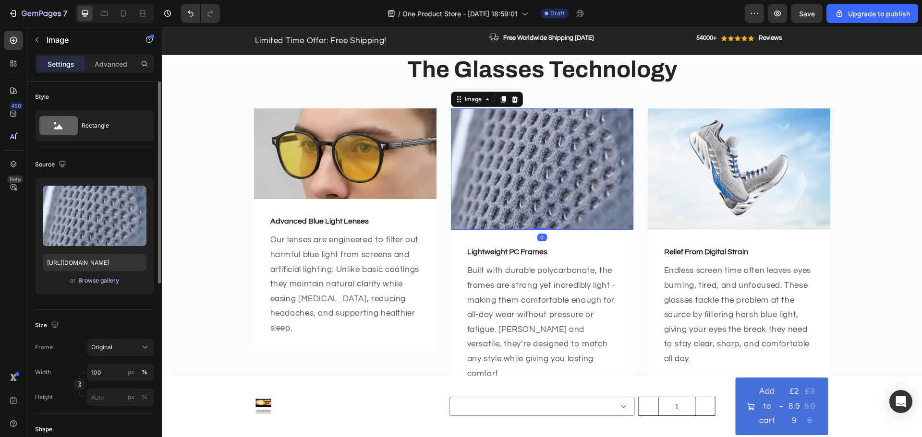
click at [95, 281] on div "Browse gallery" at bounding box center [98, 281] width 41 height 9
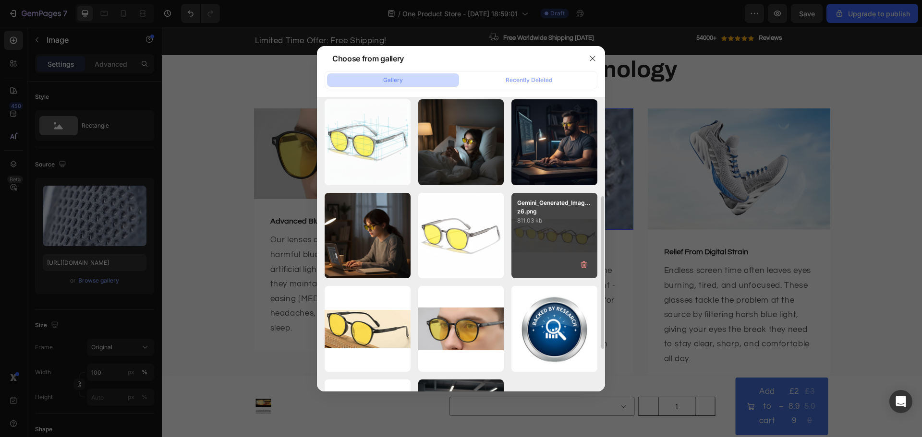
click at [534, 258] on div "Gemini_Generated_Imag...z6.png 811.03 kb" at bounding box center [554, 236] width 86 height 86
type input "[URL][DOMAIN_NAME]"
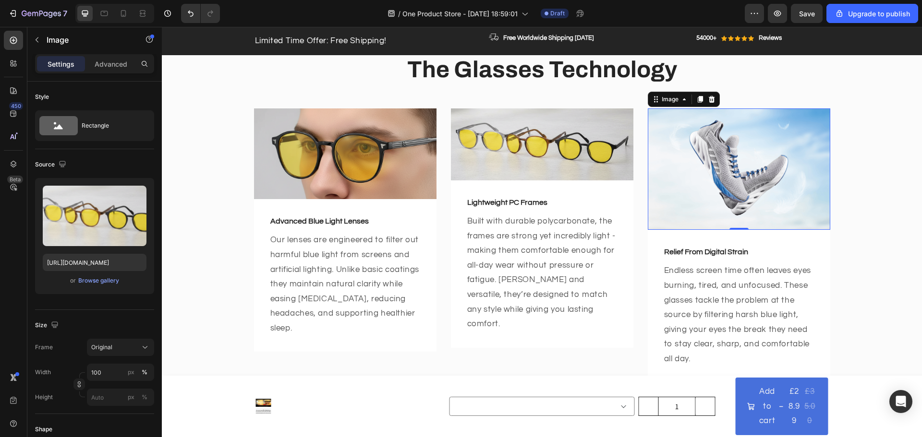
click at [693, 192] on img at bounding box center [739, 168] width 182 height 121
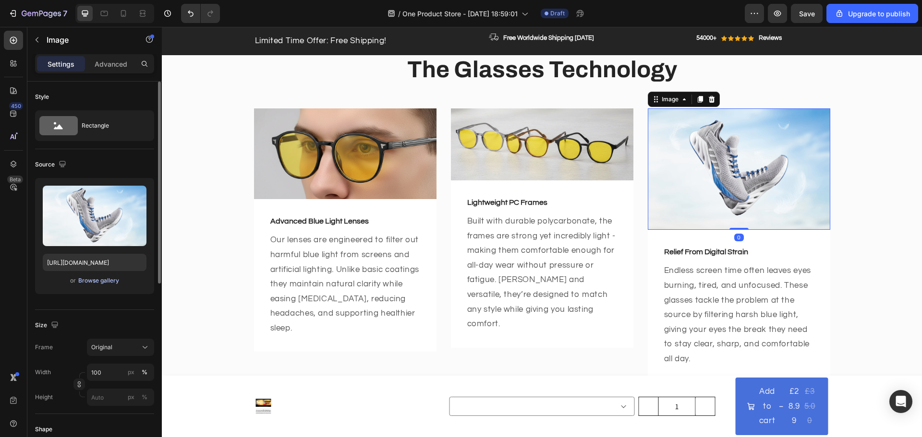
click at [109, 279] on div "Browse gallery" at bounding box center [98, 281] width 41 height 9
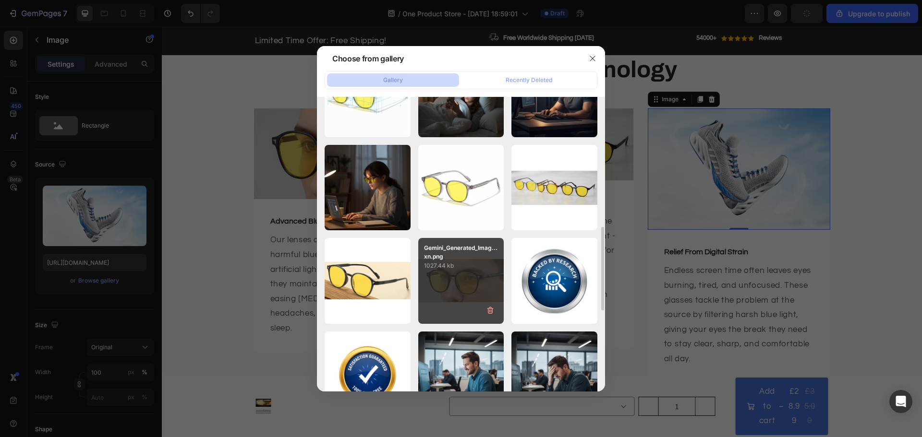
scroll to position [288, 0]
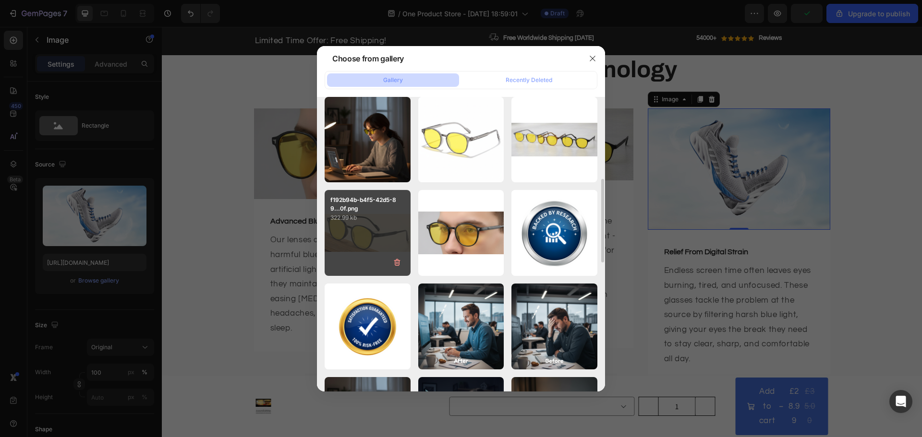
click at [379, 227] on div "f192b94b-b4f5-42d5-89...0f.png 322.99 kb" at bounding box center [368, 233] width 86 height 86
type input "[URL][DOMAIN_NAME]"
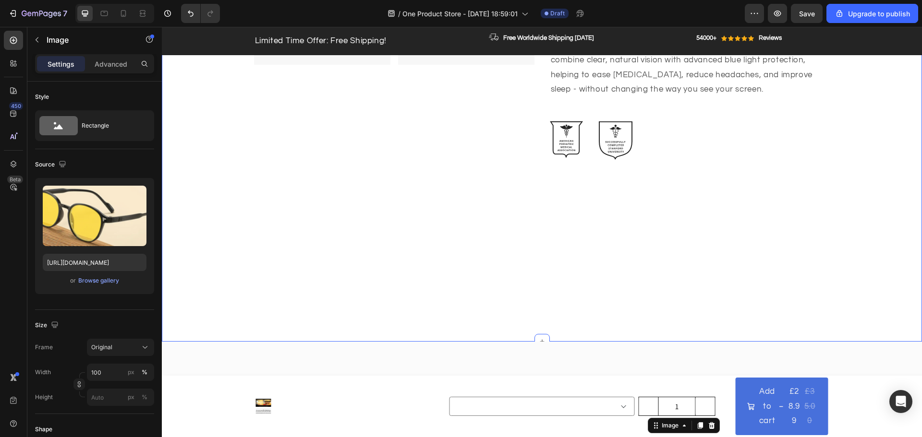
scroll to position [562, 0]
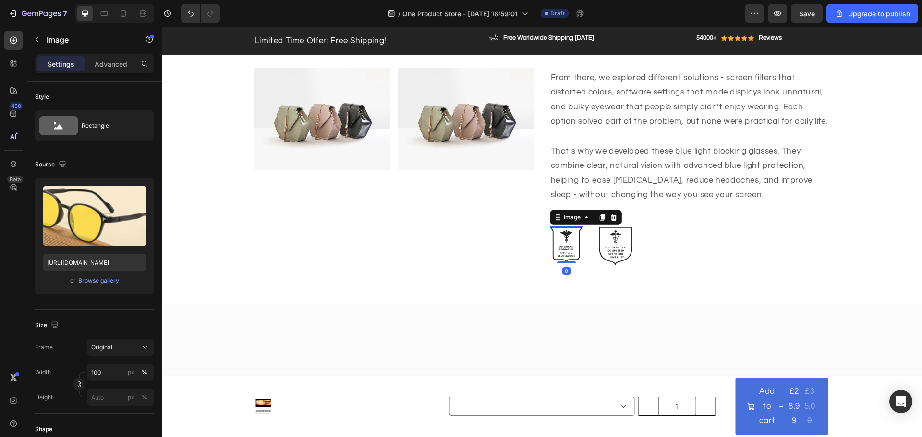
click at [566, 236] on img at bounding box center [567, 245] width 34 height 37
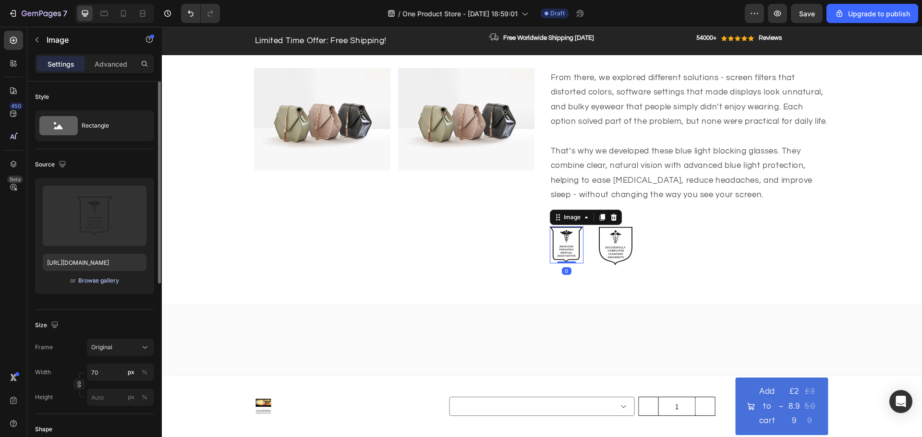
click at [95, 281] on div "Browse gallery" at bounding box center [98, 281] width 41 height 9
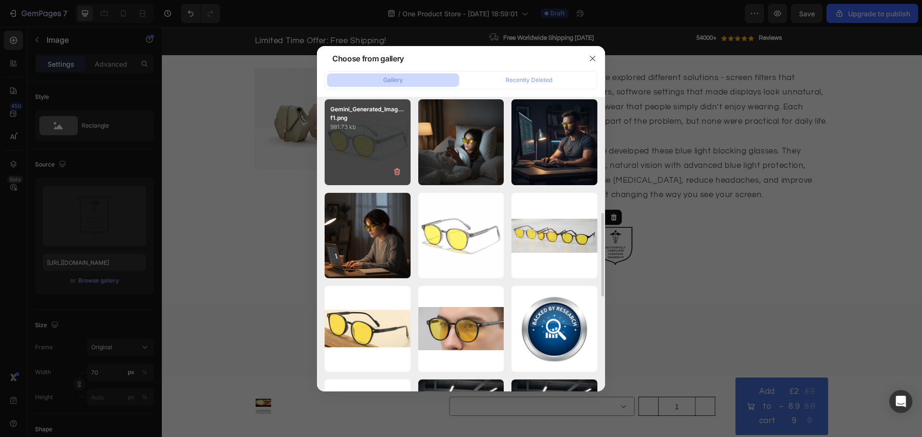
scroll to position [240, 0]
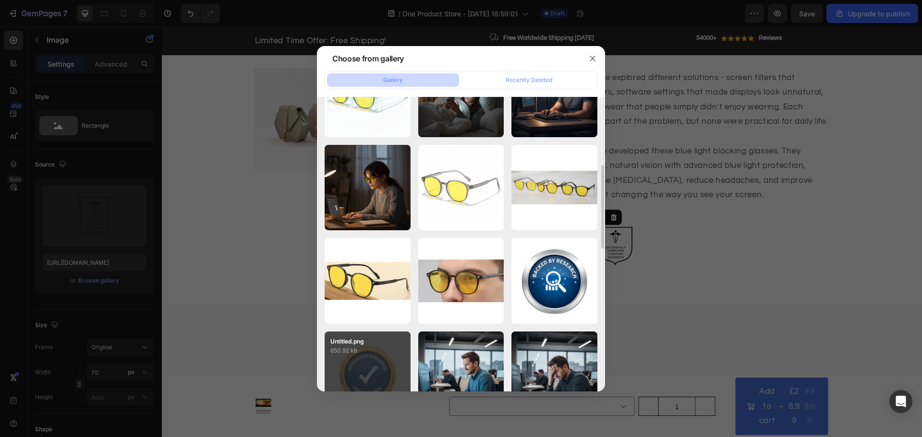
click at [361, 354] on p "650.92 kb" at bounding box center [367, 351] width 74 height 10
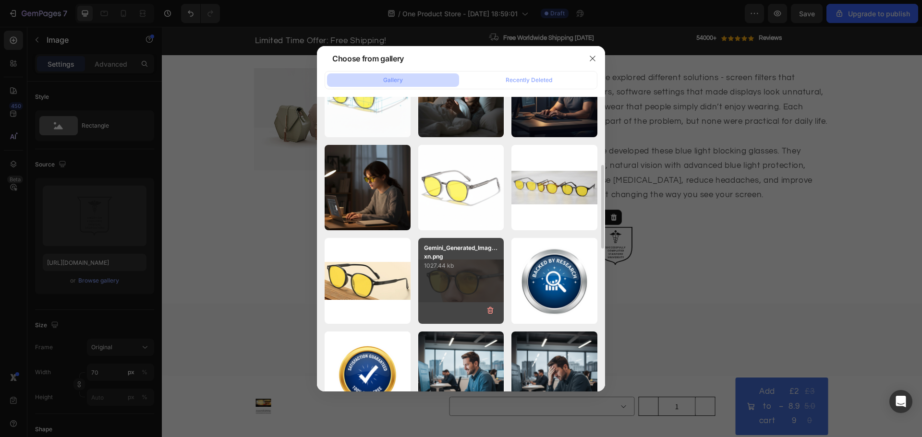
type input "[URL][DOMAIN_NAME]"
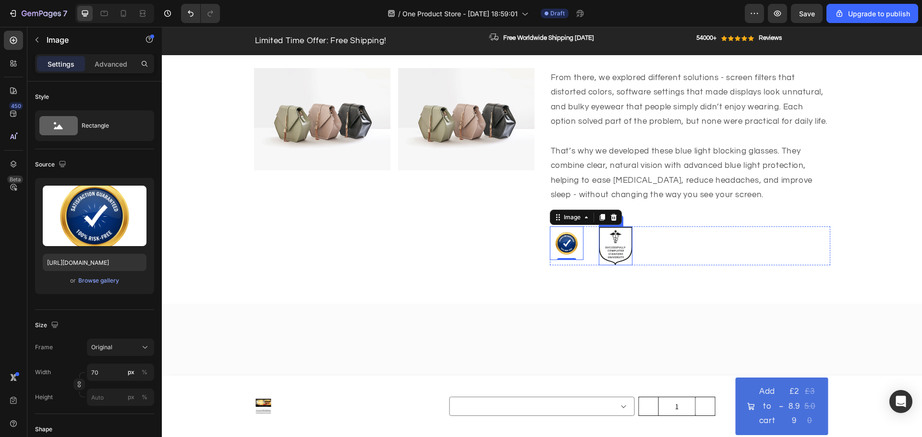
click at [616, 246] on img at bounding box center [616, 246] width 34 height 39
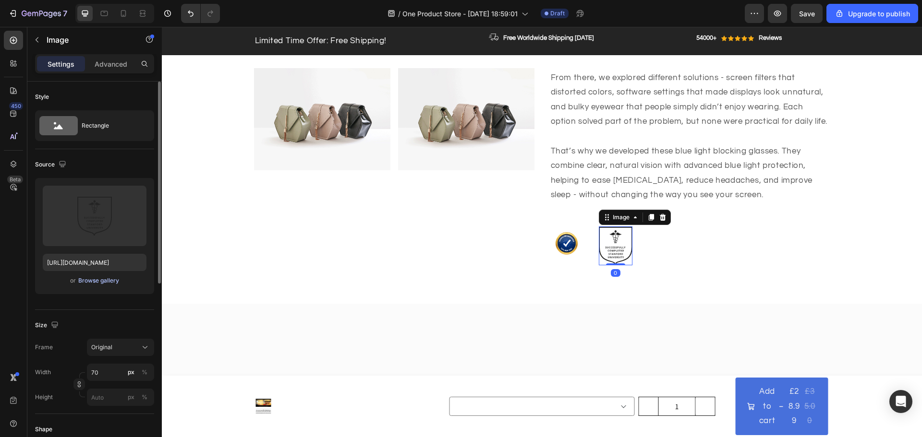
click at [94, 284] on div "Browse gallery" at bounding box center [98, 281] width 41 height 9
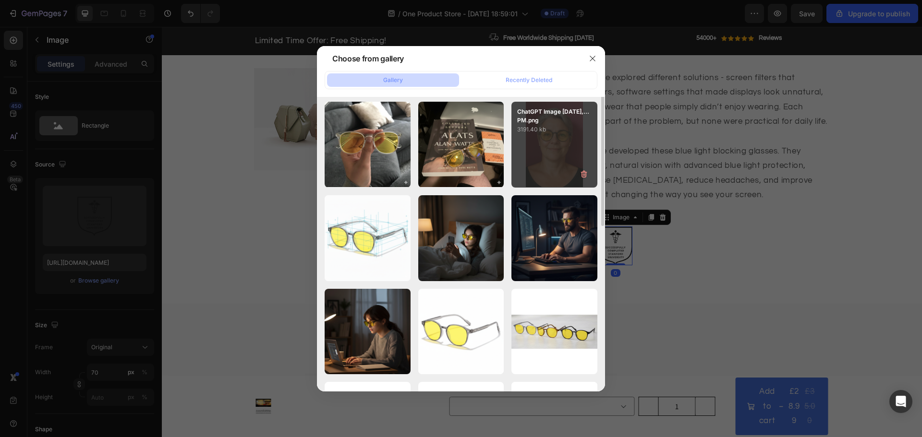
scroll to position [192, 0]
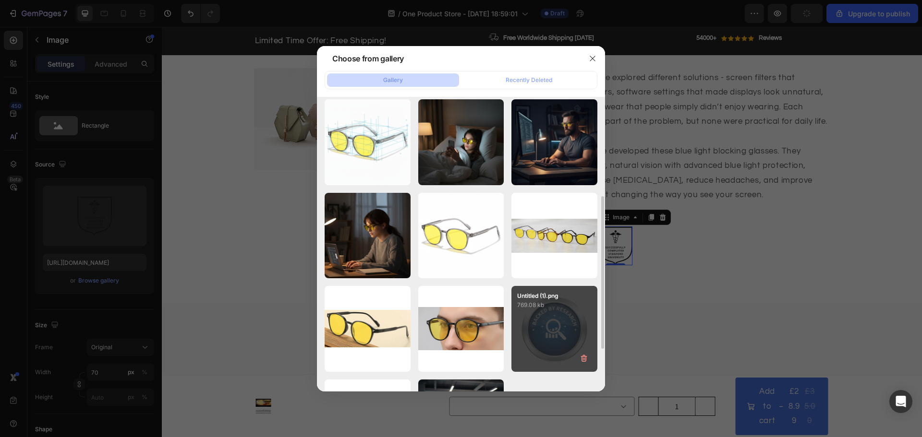
click at [575, 336] on div "Untitled (1).png 769.08 kb" at bounding box center [554, 329] width 86 height 86
type input "[URL][DOMAIN_NAME]"
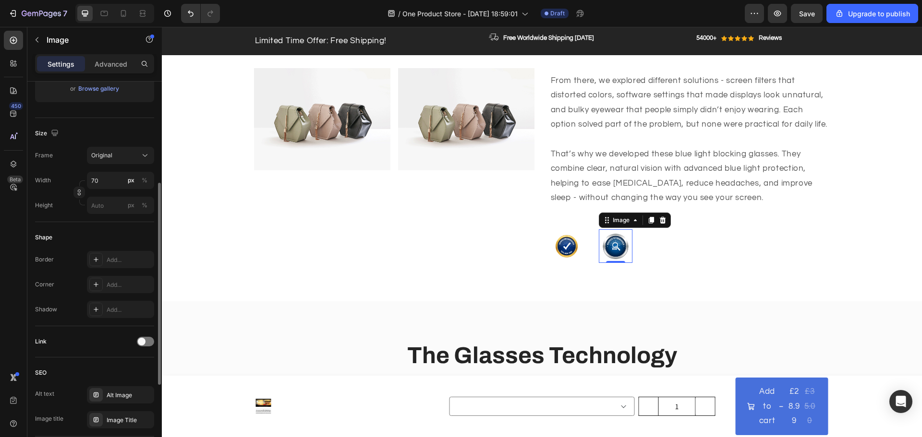
scroll to position [240, 0]
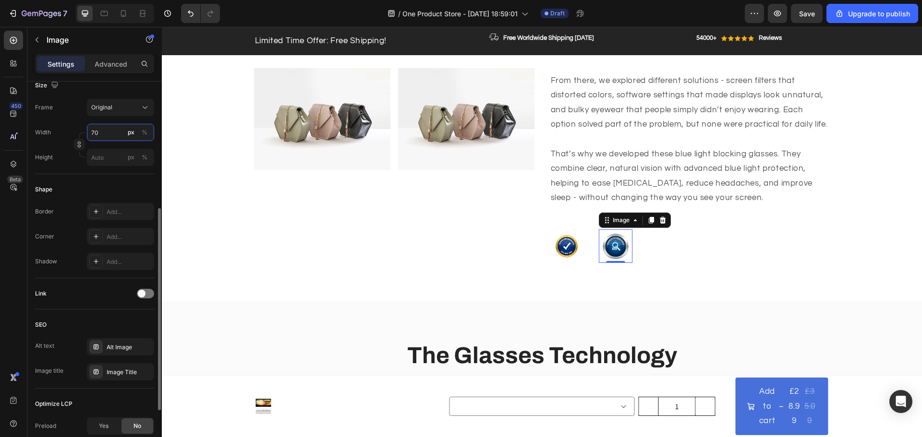
click at [115, 134] on input "70" at bounding box center [120, 132] width 67 height 17
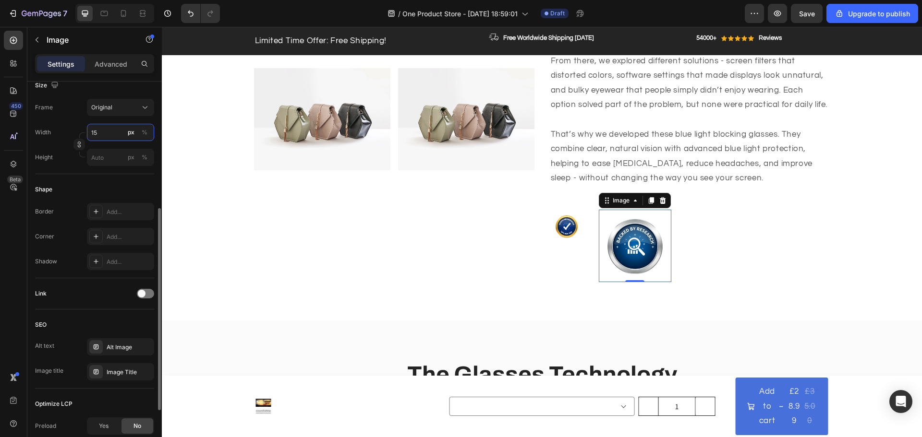
scroll to position [559, 0]
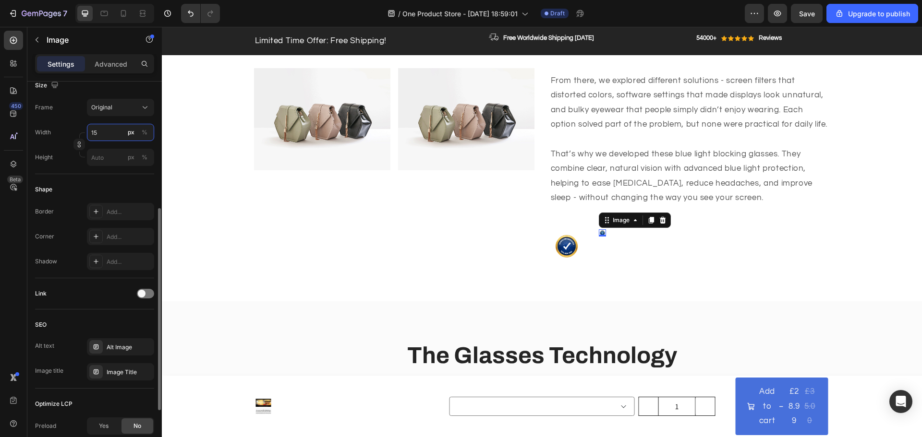
type input "150"
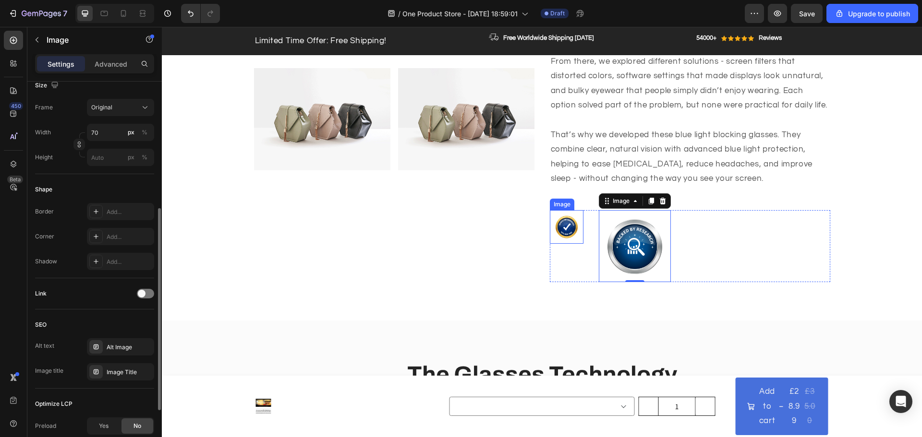
click at [573, 235] on img at bounding box center [567, 227] width 34 height 34
click at [116, 138] on input "70" at bounding box center [120, 132] width 67 height 17
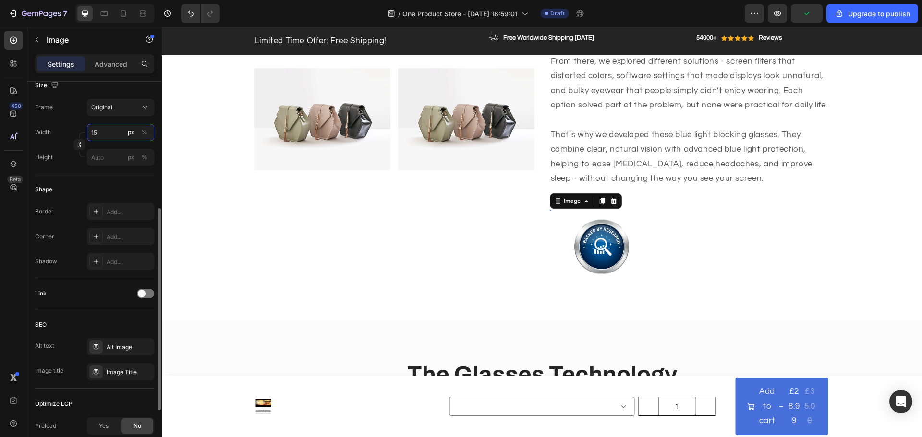
type input "150"
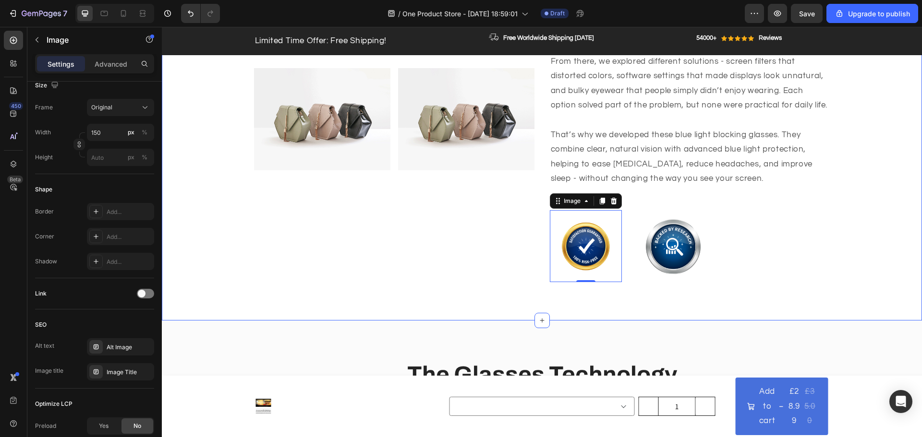
click at [855, 254] on div "Image Image Row Backed by Research, Designed for Real Life Heading We started b…" at bounding box center [542, 123] width 746 height 349
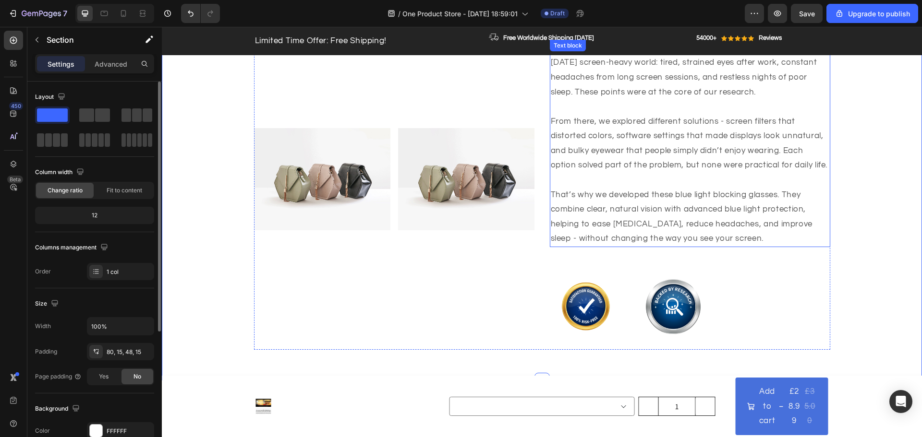
scroll to position [434, 0]
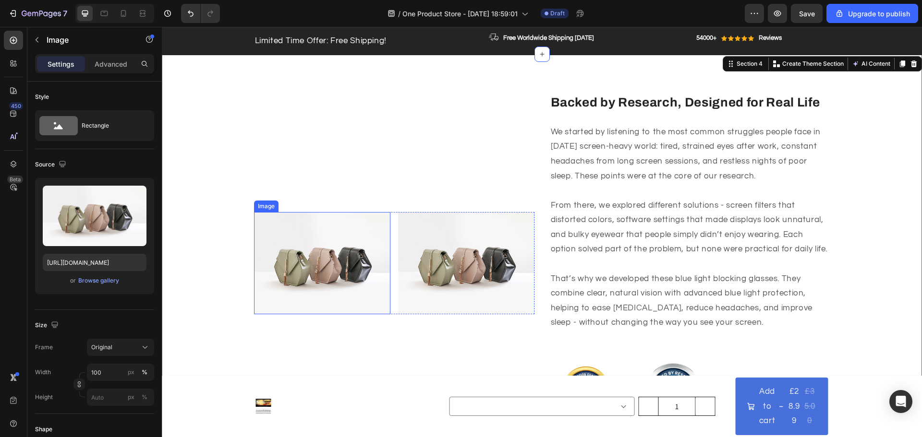
click at [320, 243] on img at bounding box center [322, 263] width 136 height 102
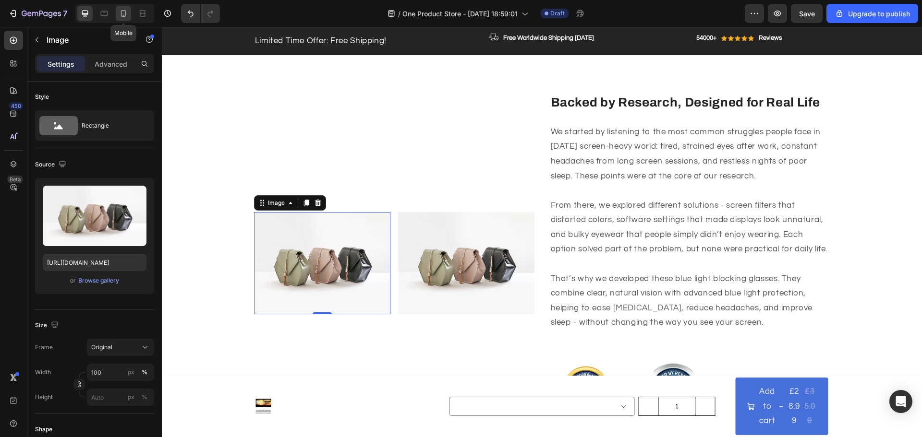
click at [126, 12] on icon at bounding box center [123, 13] width 5 height 7
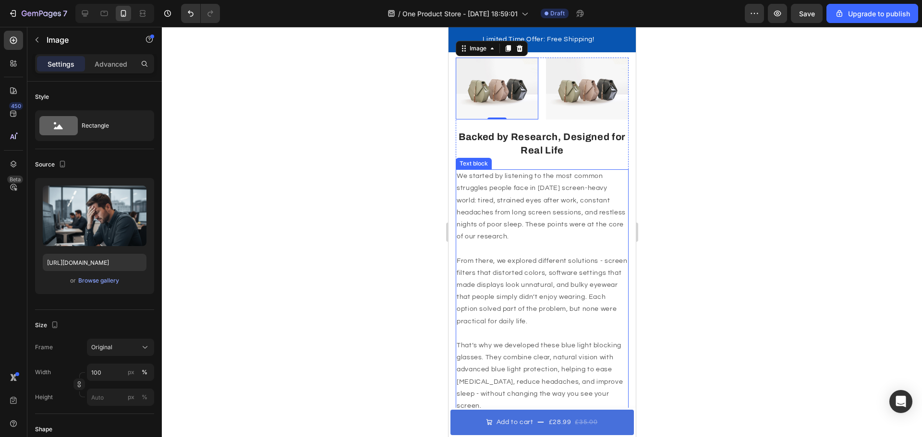
scroll to position [432, 0]
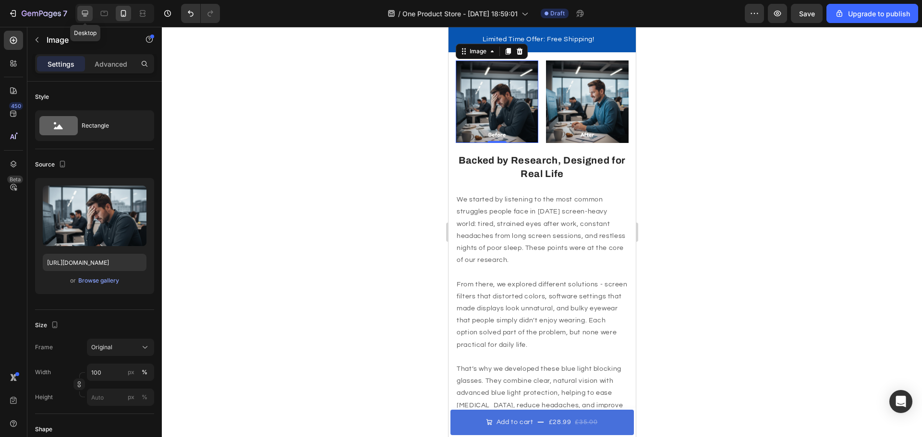
click at [90, 15] on div at bounding box center [84, 13] width 15 height 15
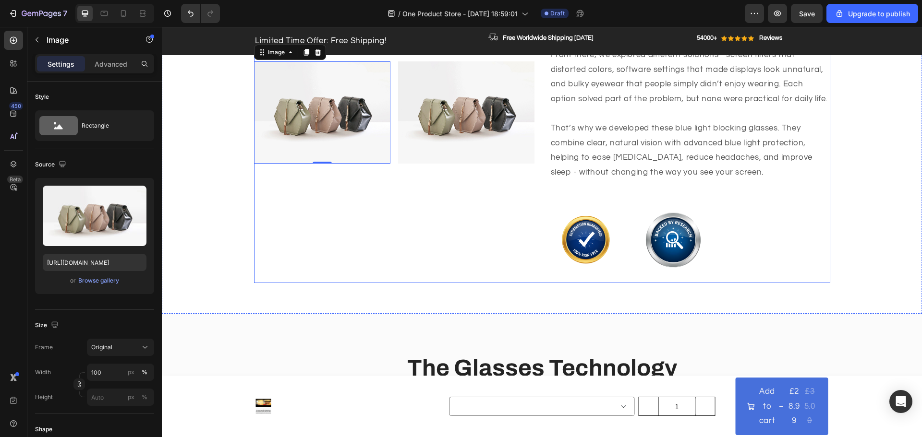
scroll to position [553, 0]
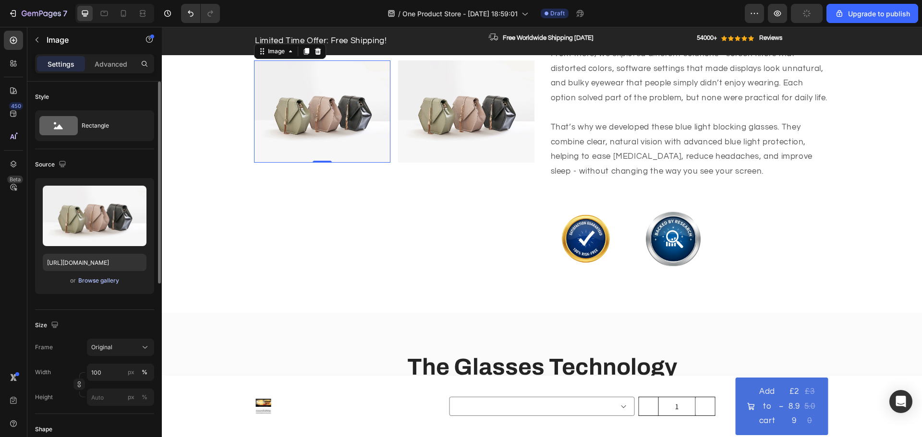
click at [88, 283] on div "Browse gallery" at bounding box center [98, 281] width 41 height 9
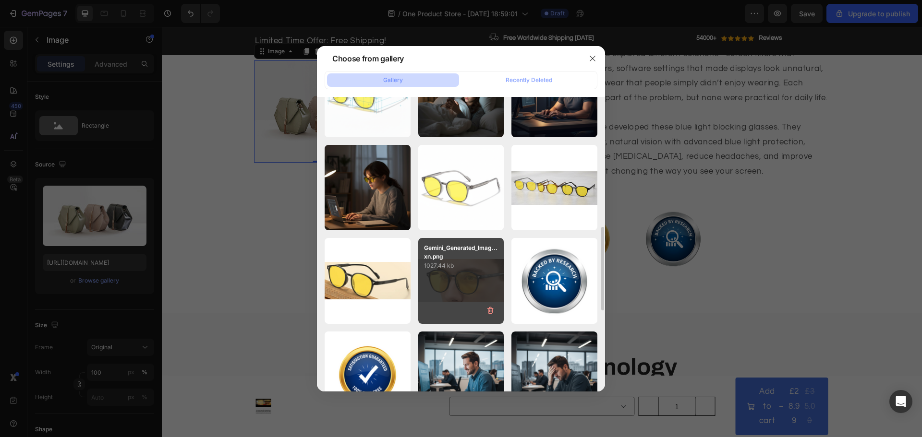
scroll to position [288, 0]
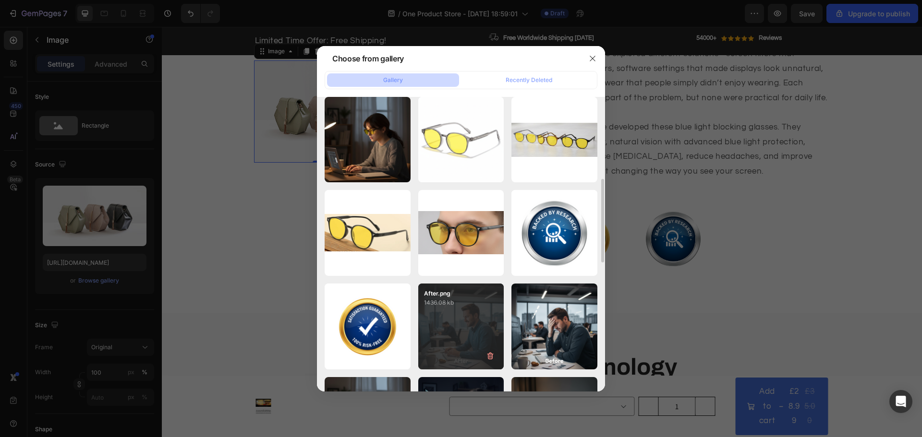
drag, startPoint x: 547, startPoint y: 328, endPoint x: 445, endPoint y: 313, distance: 103.7
click at [0, 0] on div "Before.png 1381.80 kb" at bounding box center [0, 0] width 0 height 0
type input "[URL][DOMAIN_NAME]"
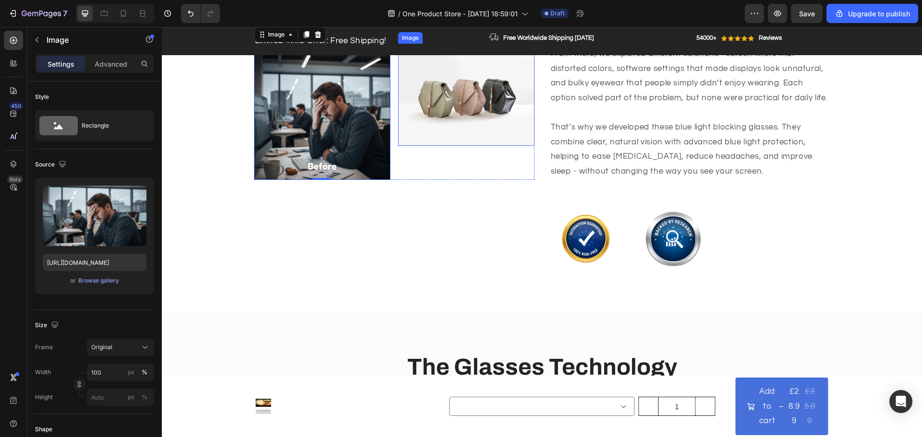
scroll to position [537, 0]
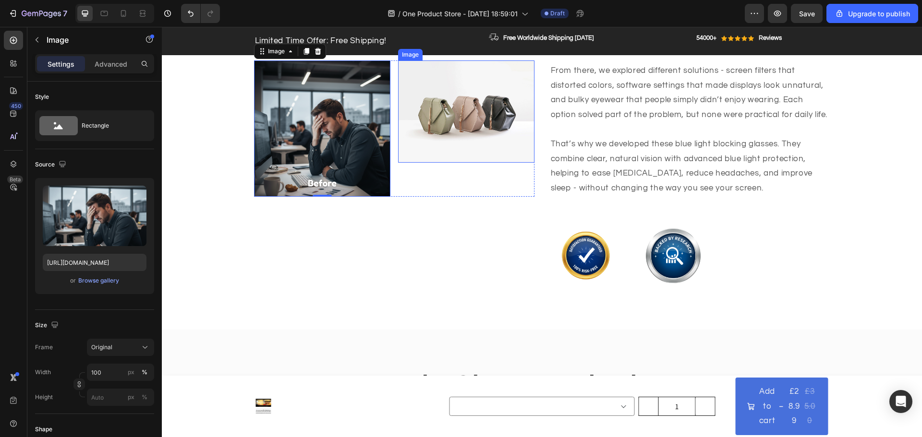
click at [448, 115] on img at bounding box center [466, 111] width 136 height 102
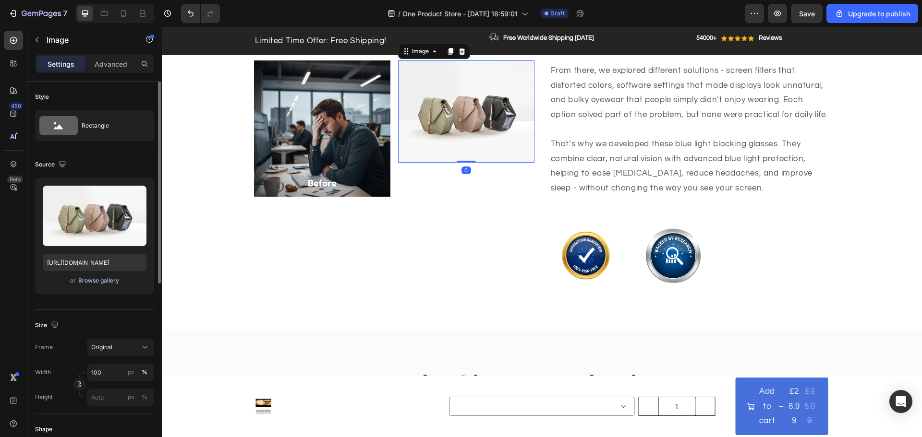
click at [110, 281] on div "Browse gallery" at bounding box center [98, 281] width 41 height 9
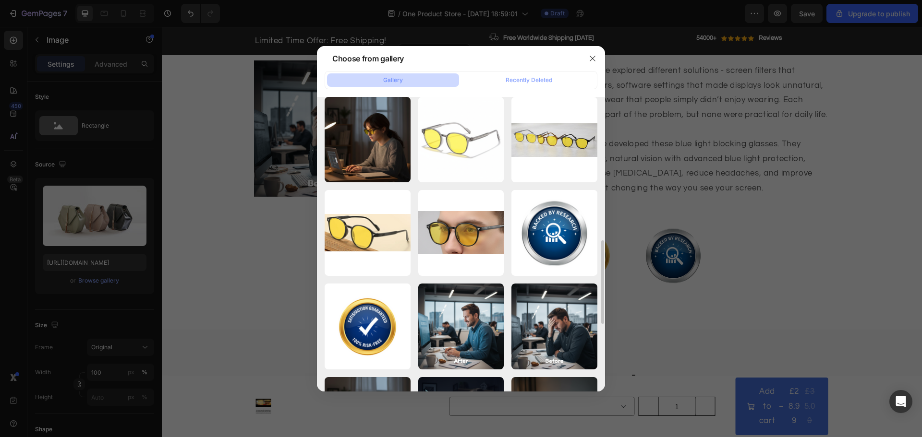
scroll to position [336, 0]
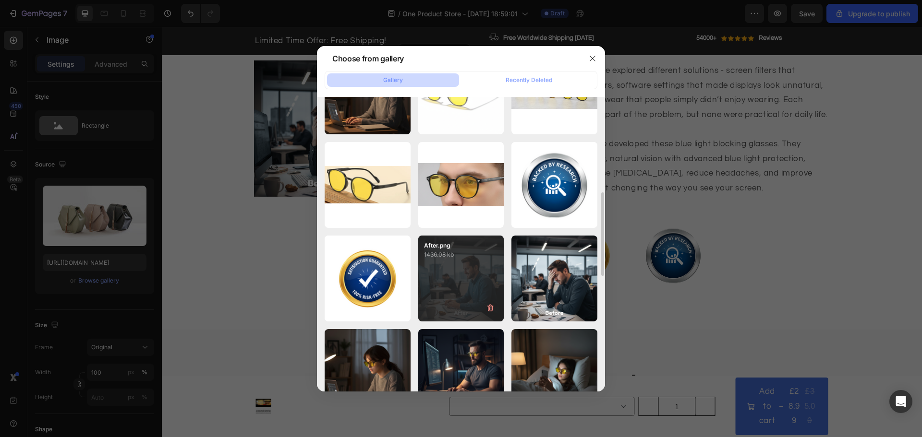
click at [455, 272] on div "After.png 1436.08 kb" at bounding box center [461, 279] width 86 height 86
type input "[URL][DOMAIN_NAME]"
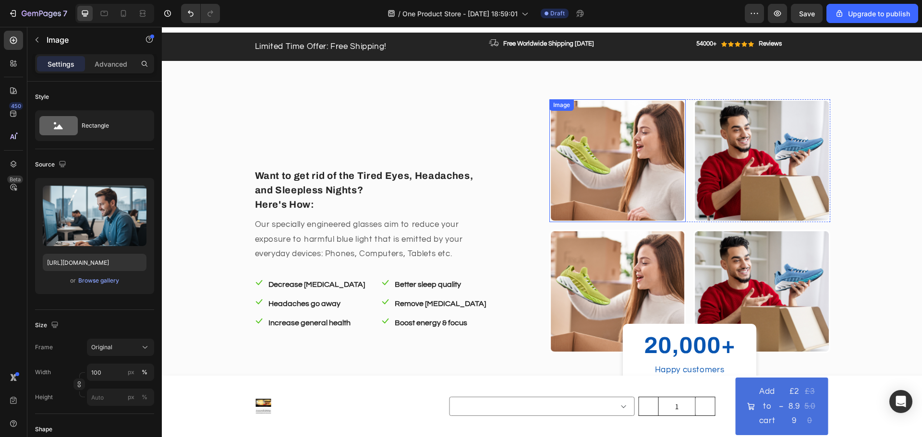
scroll to position [9, 0]
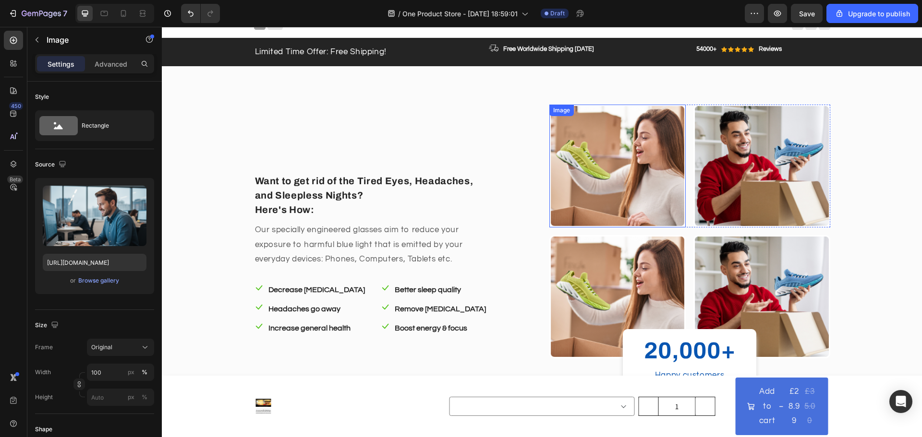
click at [632, 161] on img at bounding box center [617, 166] width 137 height 123
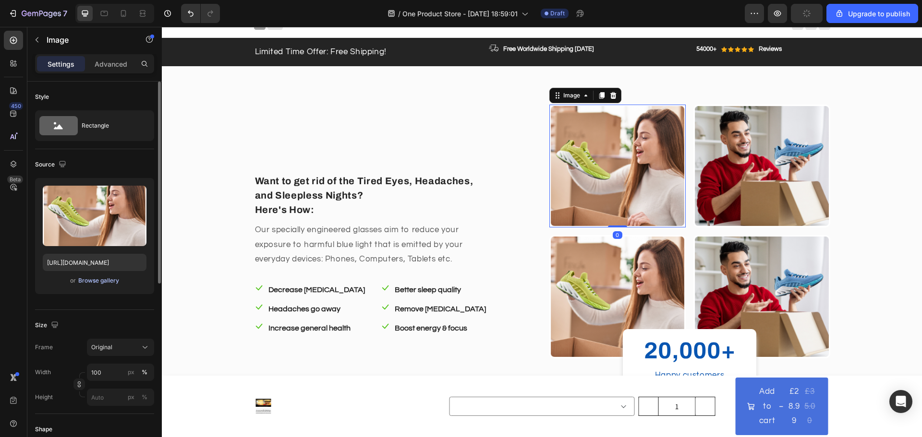
click at [106, 279] on div "Browse gallery" at bounding box center [98, 281] width 41 height 9
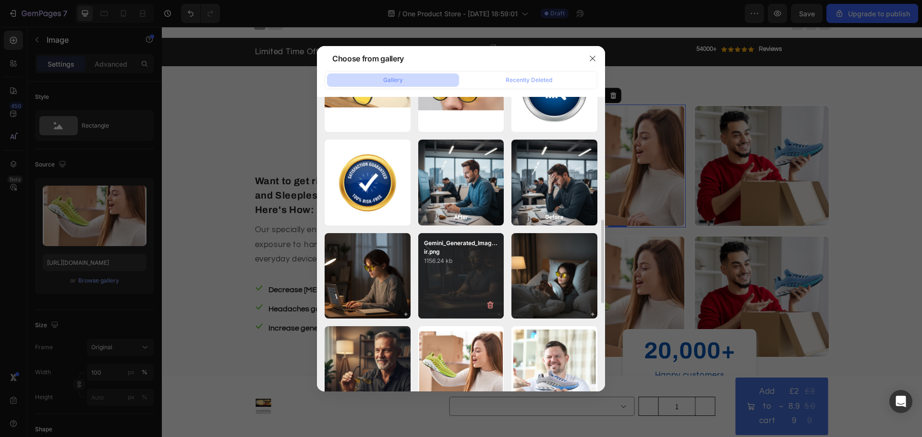
scroll to position [480, 0]
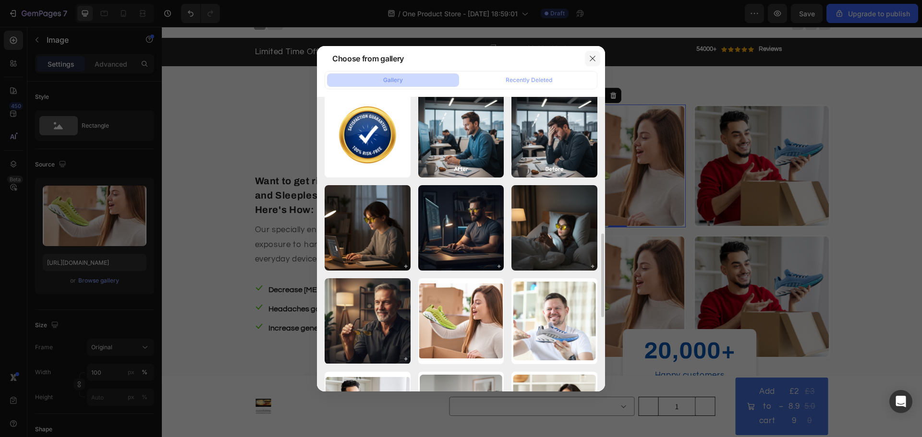
click at [595, 55] on icon "button" at bounding box center [593, 59] width 8 height 8
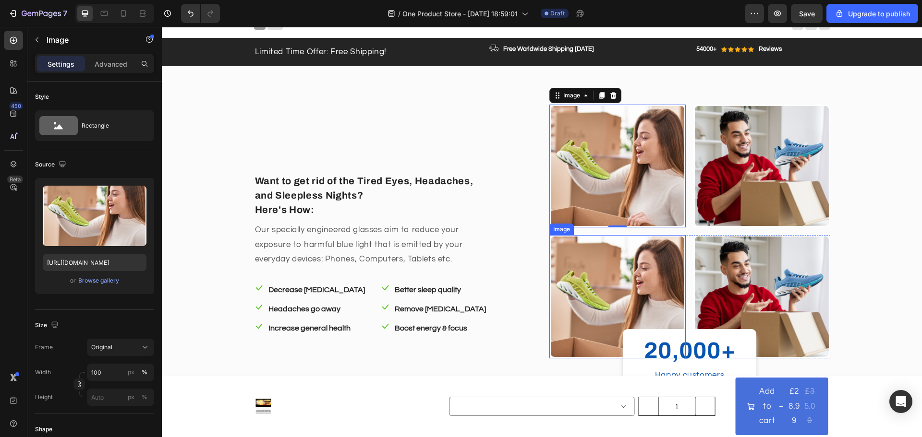
click at [609, 281] on img at bounding box center [617, 296] width 137 height 123
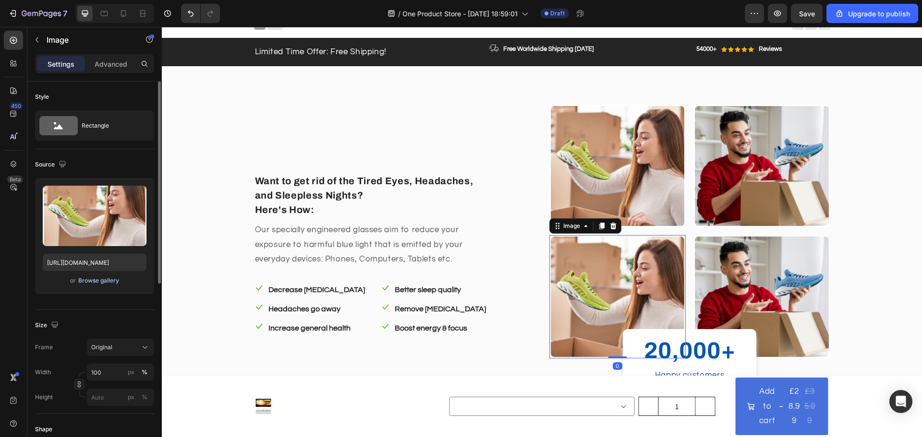
click at [111, 281] on div "Browse gallery" at bounding box center [98, 281] width 41 height 9
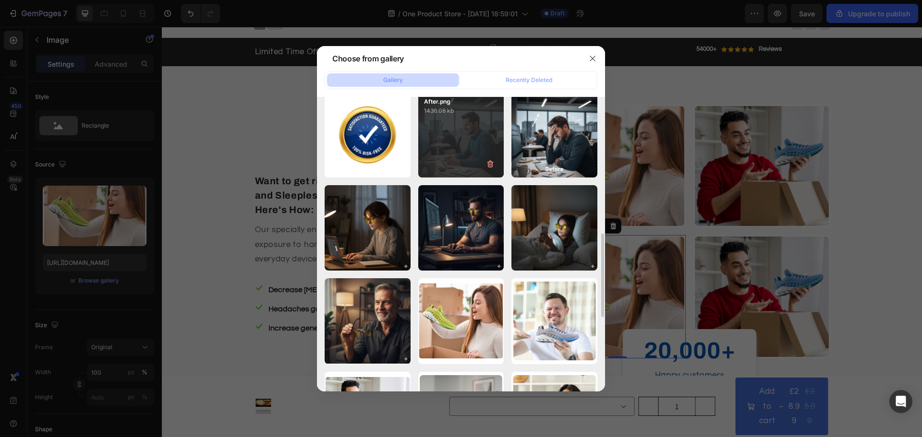
scroll to position [576, 0]
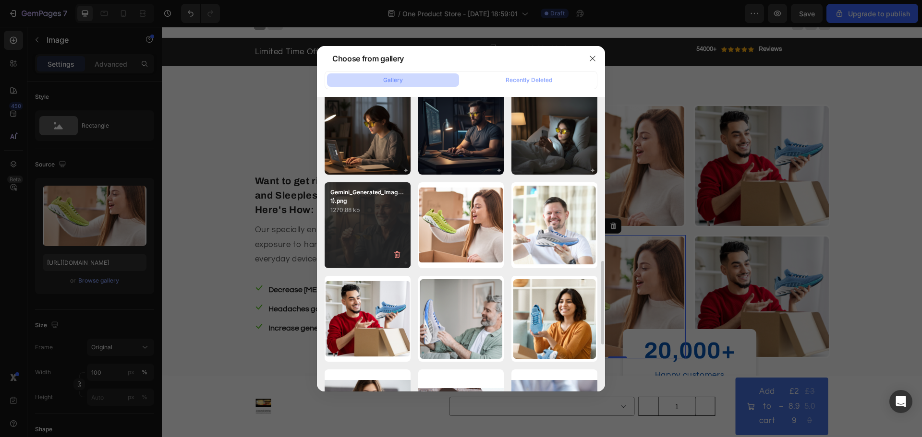
click at [369, 224] on div "Gemini_Generated_Imag...1).png 1270.88 kb" at bounding box center [368, 225] width 86 height 86
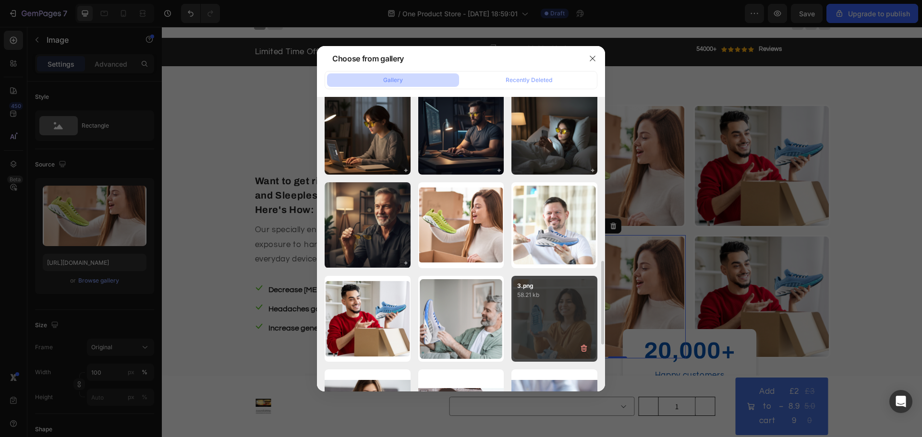
type input "[URL][DOMAIN_NAME]"
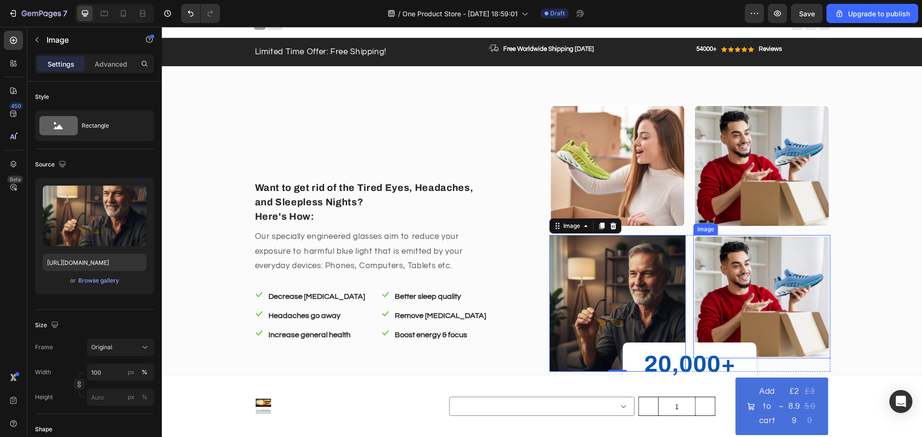
click at [741, 293] on img at bounding box center [761, 296] width 137 height 123
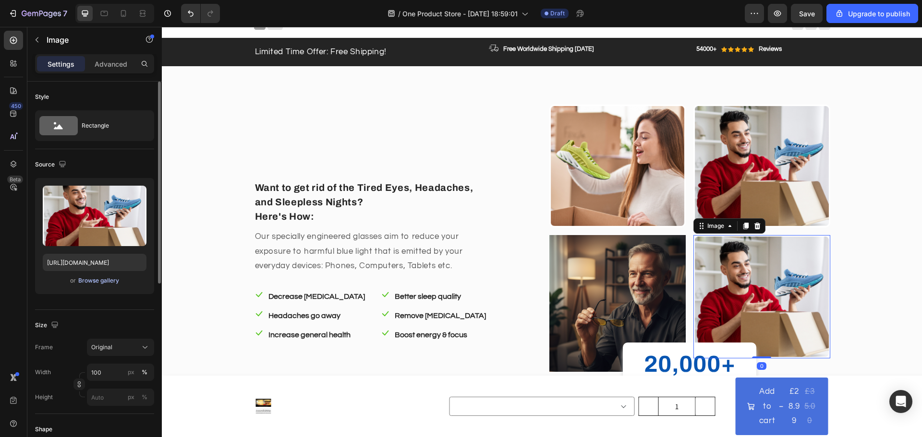
click at [97, 282] on div "Browse gallery" at bounding box center [98, 281] width 41 height 9
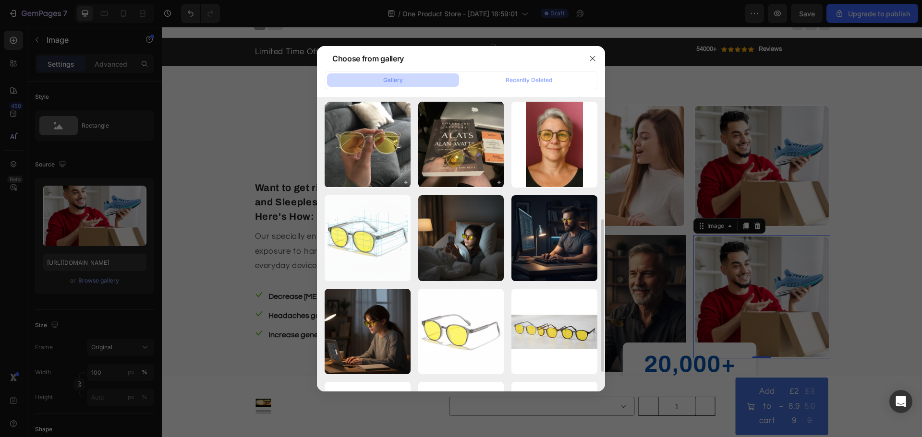
scroll to position [144, 0]
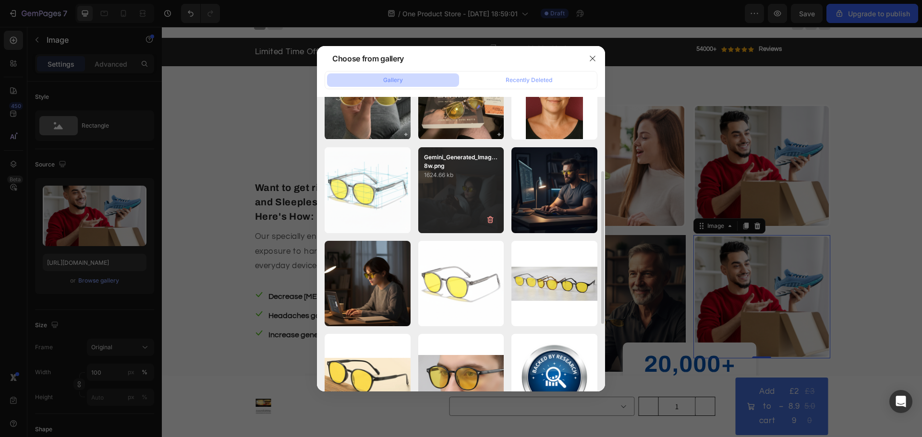
click at [463, 216] on div "Gemini_Generated_Imag...8w.png 1624.66 kb" at bounding box center [461, 190] width 86 height 86
type input "[URL][DOMAIN_NAME]"
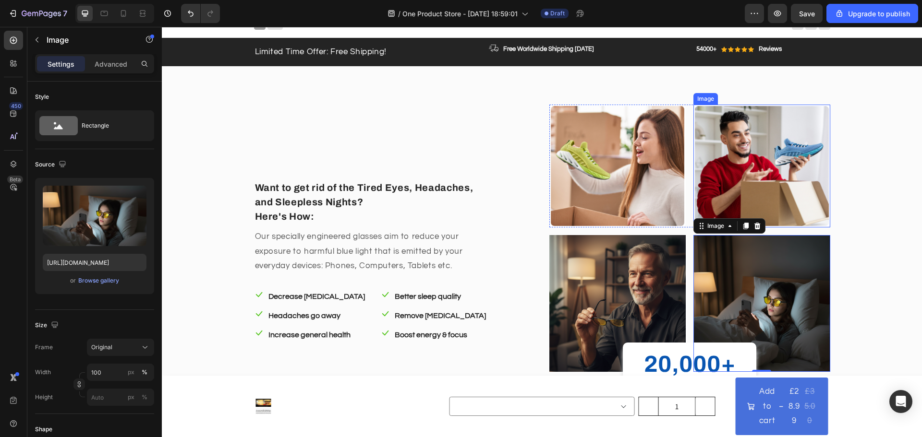
click at [765, 161] on img at bounding box center [761, 166] width 137 height 123
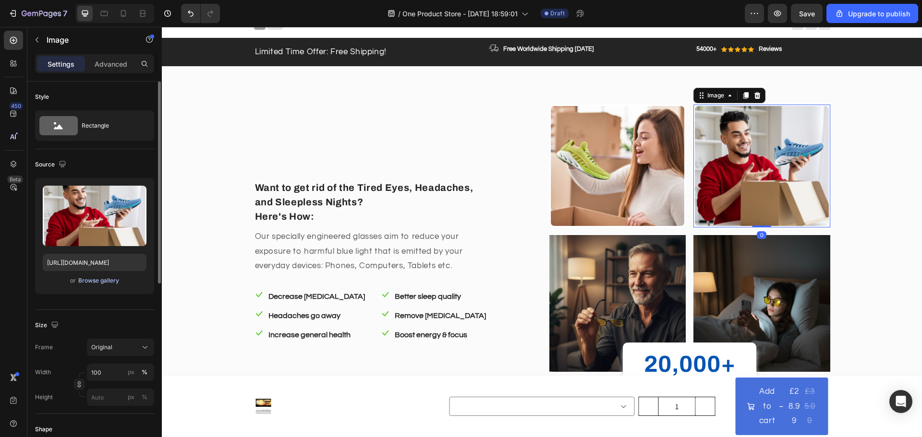
click at [111, 282] on div "Browse gallery" at bounding box center [98, 281] width 41 height 9
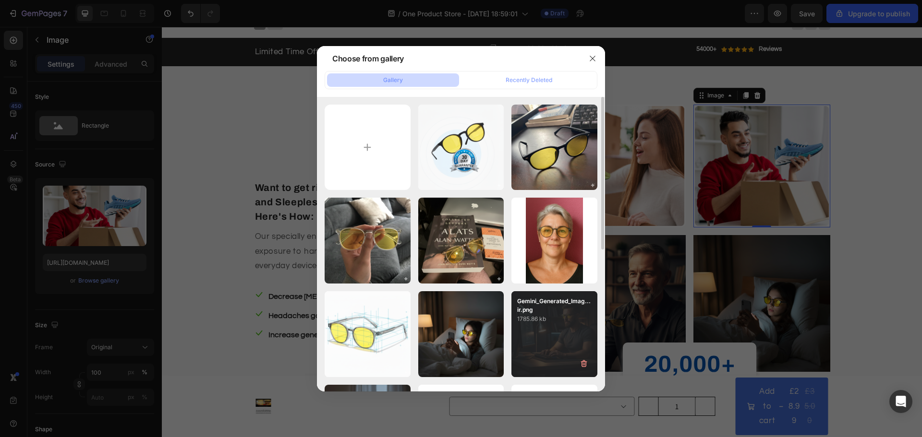
click at [559, 320] on p "1785.86 kb" at bounding box center [554, 319] width 74 height 10
type input "[URL][DOMAIN_NAME]"
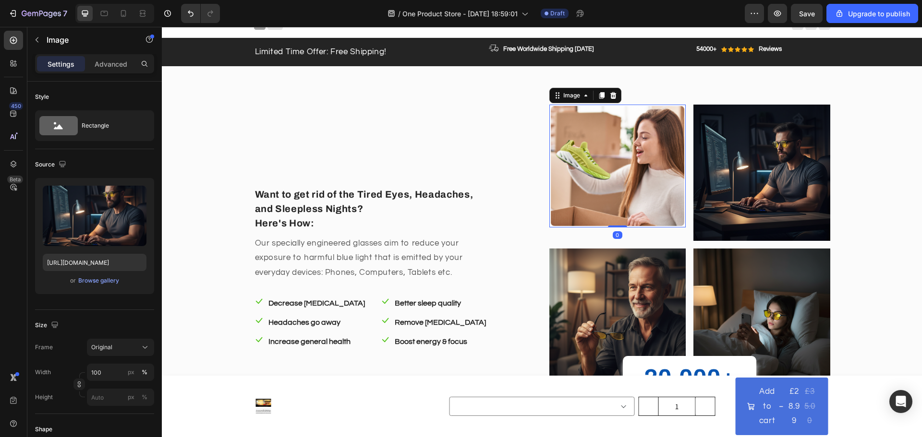
click at [612, 150] on img at bounding box center [617, 166] width 137 height 123
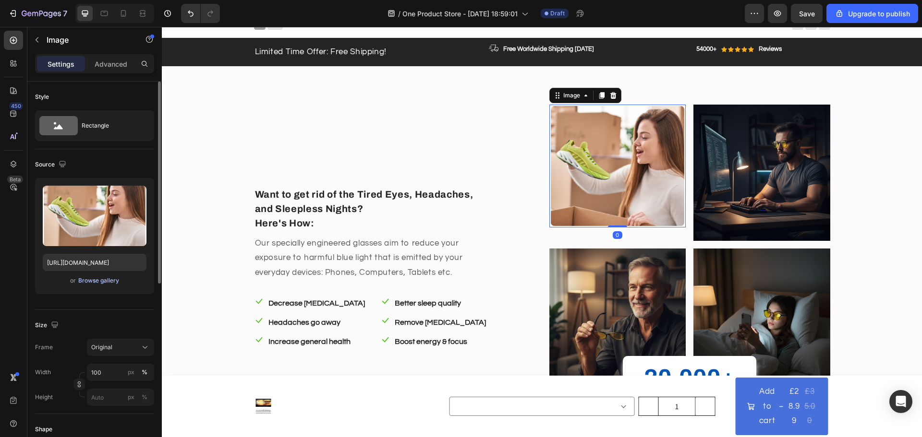
click at [96, 282] on div "Browse gallery" at bounding box center [98, 281] width 41 height 9
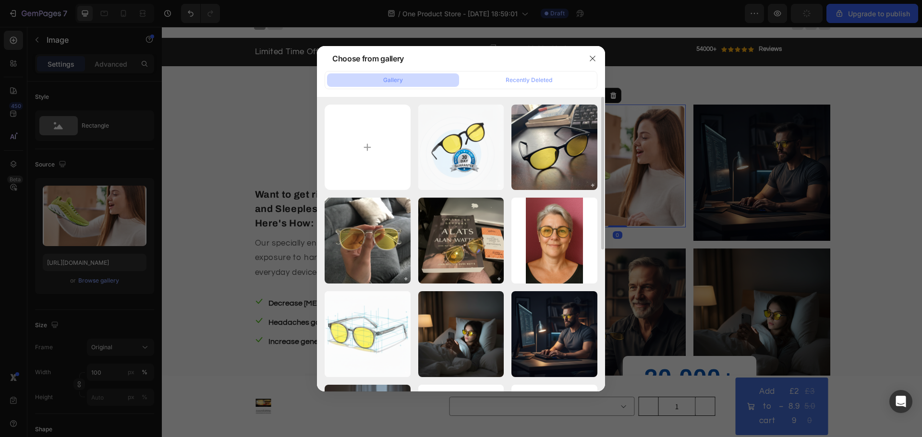
scroll to position [48, 0]
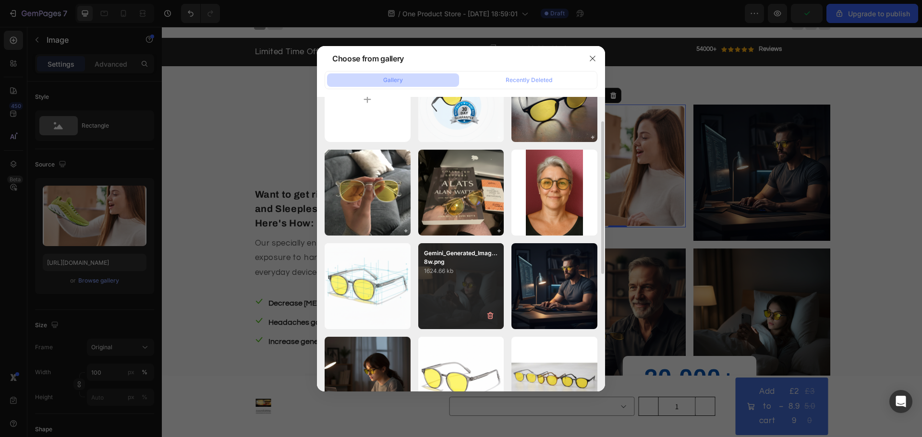
click at [460, 271] on p "1624.66 kb" at bounding box center [461, 271] width 74 height 10
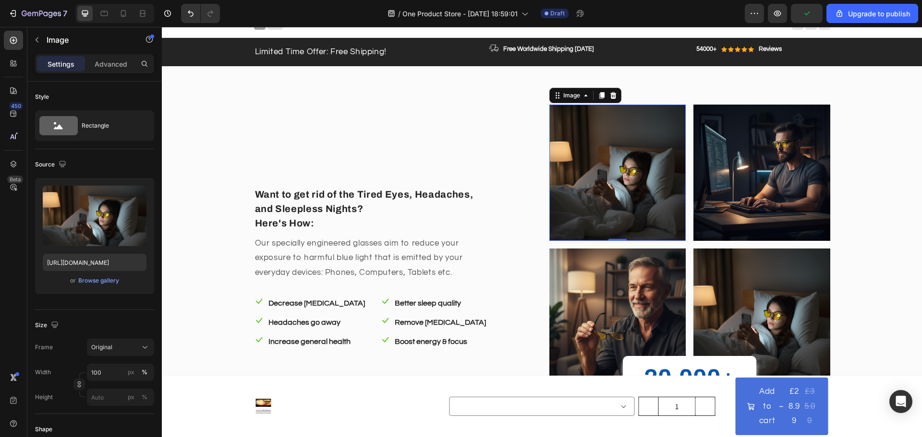
click at [586, 192] on img at bounding box center [617, 173] width 137 height 137
click at [88, 280] on div "Browse gallery" at bounding box center [98, 281] width 41 height 9
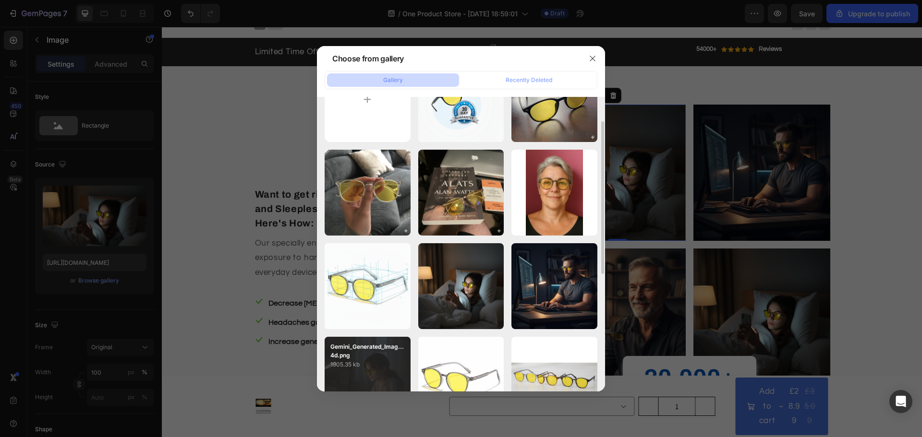
click at [383, 357] on p "Gemini_Generated_Imag...4d.png" at bounding box center [367, 351] width 74 height 17
type input "[URL][DOMAIN_NAME]"
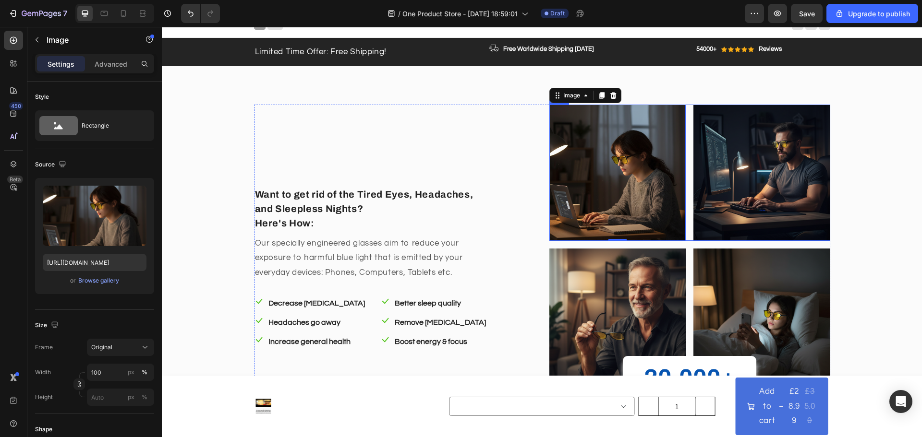
scroll to position [0, 0]
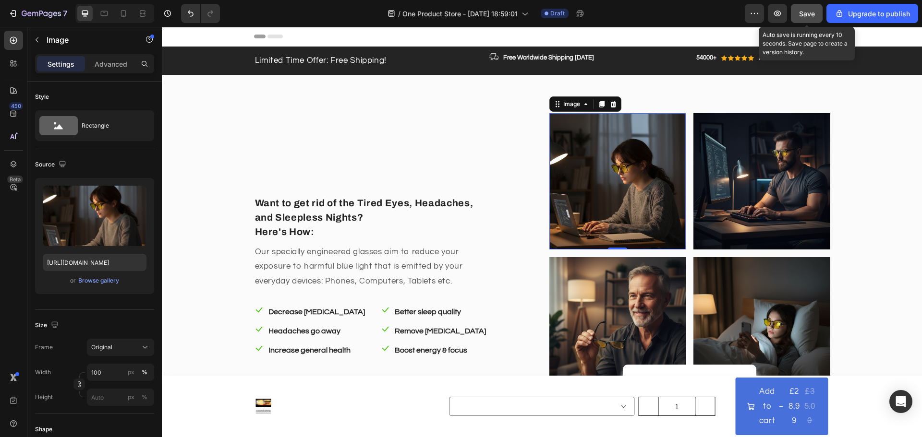
click at [817, 6] on button "Save" at bounding box center [807, 13] width 32 height 19
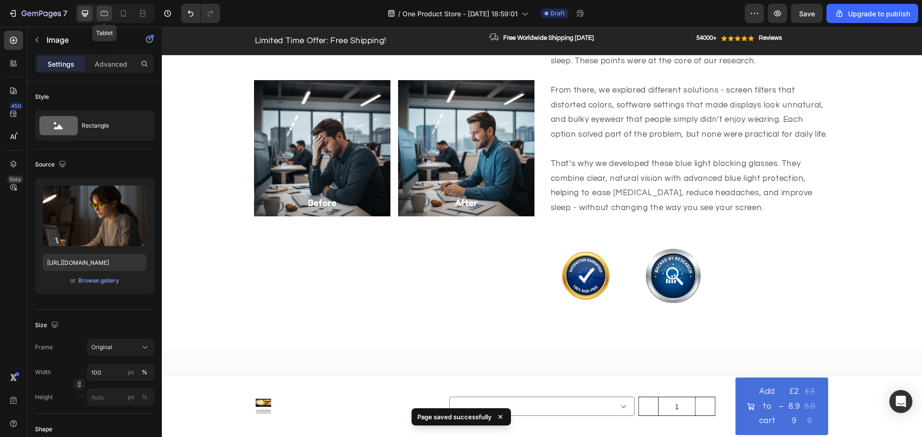
click at [106, 12] on icon at bounding box center [104, 13] width 7 height 5
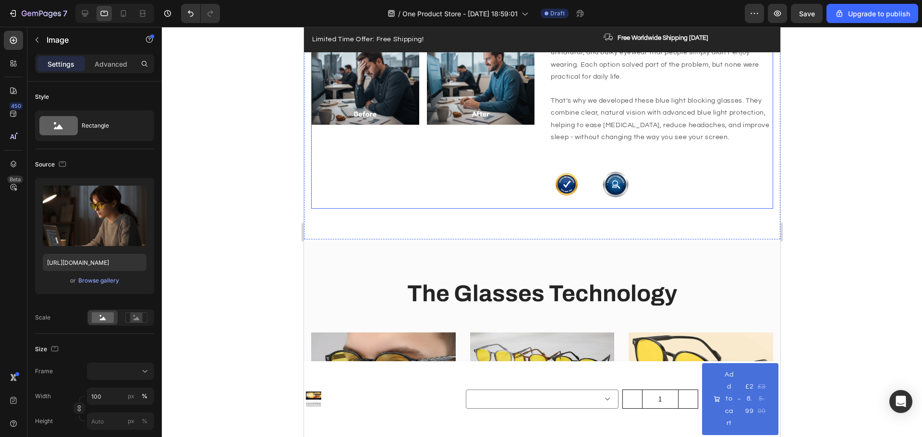
scroll to position [528, 0]
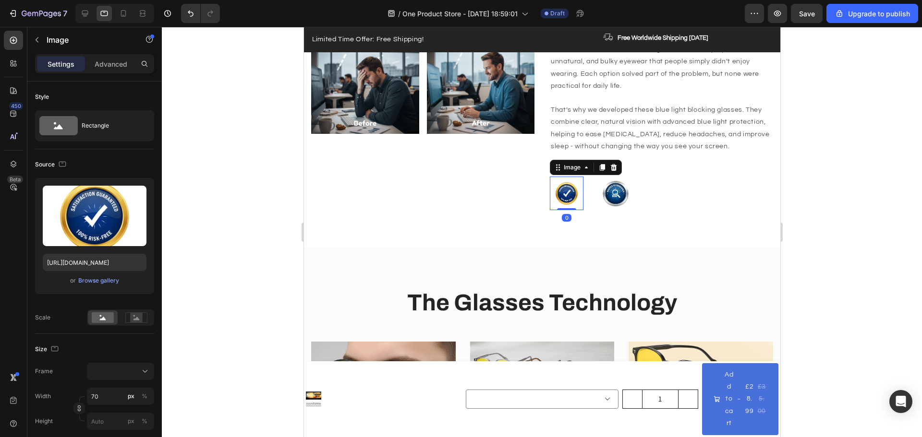
click at [566, 210] on img at bounding box center [566, 194] width 34 height 34
click at [104, 394] on input "70" at bounding box center [120, 396] width 67 height 17
type input "2"
type input "20"
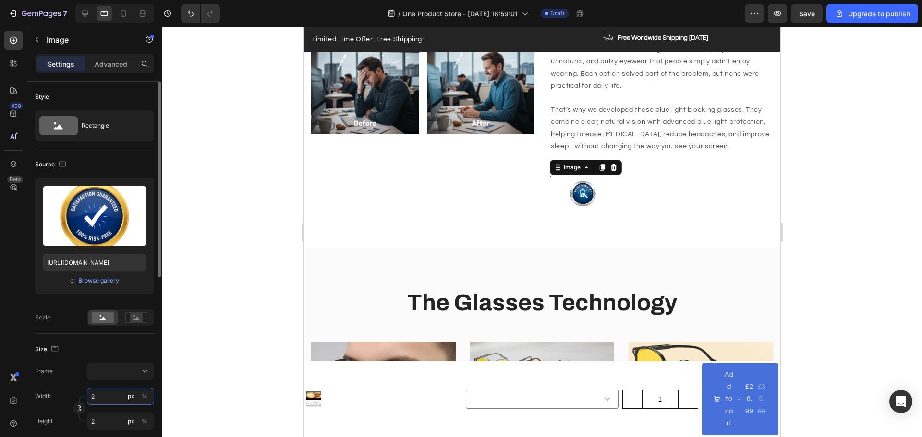
type input "20"
type input "200"
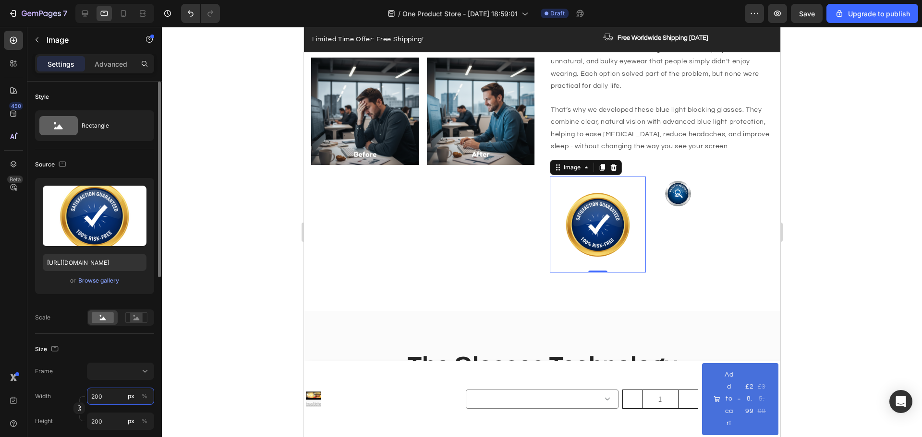
scroll to position [559, 0]
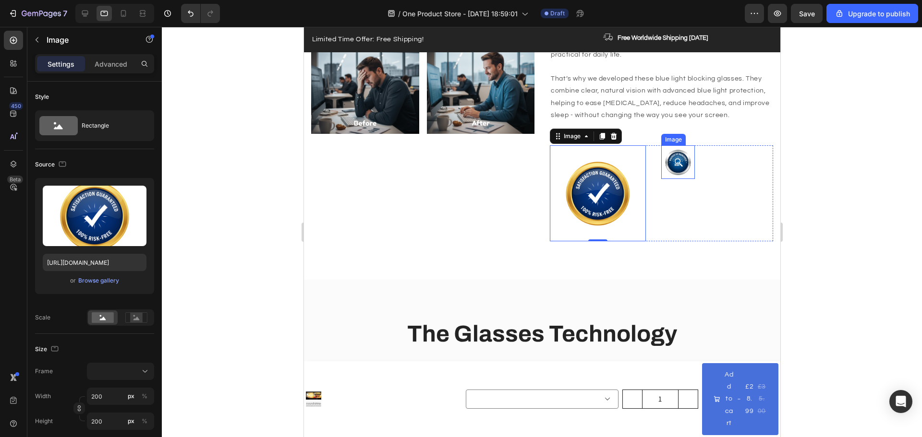
click at [664, 179] on img at bounding box center [678, 162] width 34 height 34
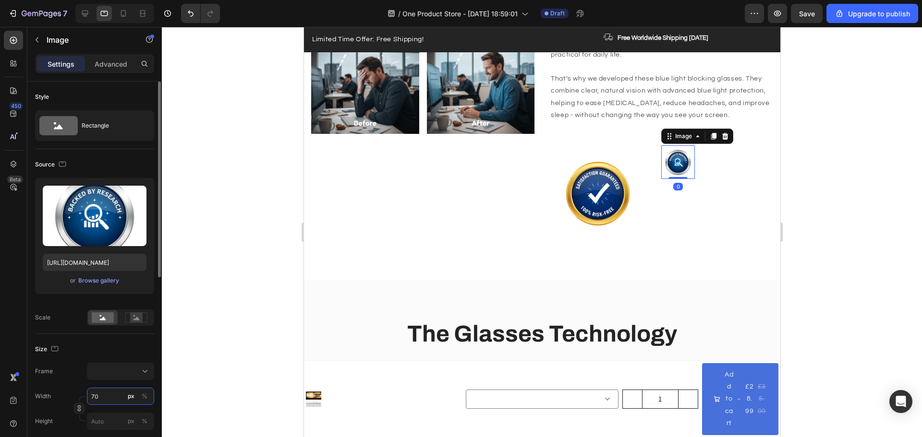
click at [105, 393] on input "70" at bounding box center [120, 396] width 67 height 17
type input "2"
type input "20"
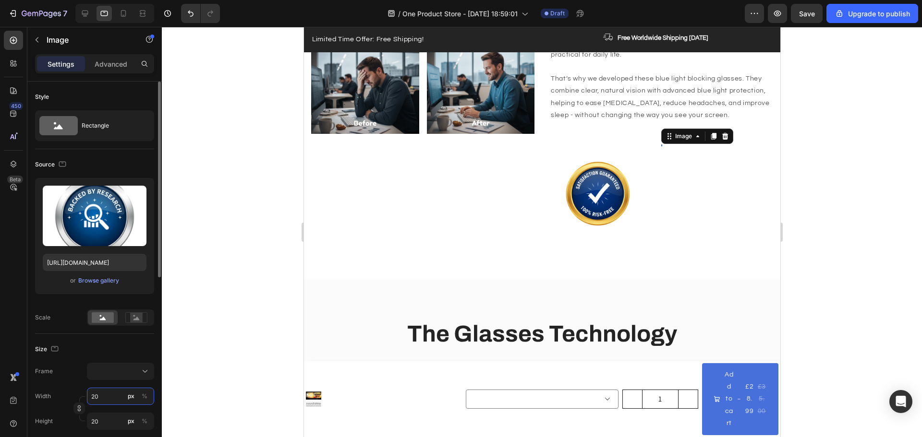
type input "200"
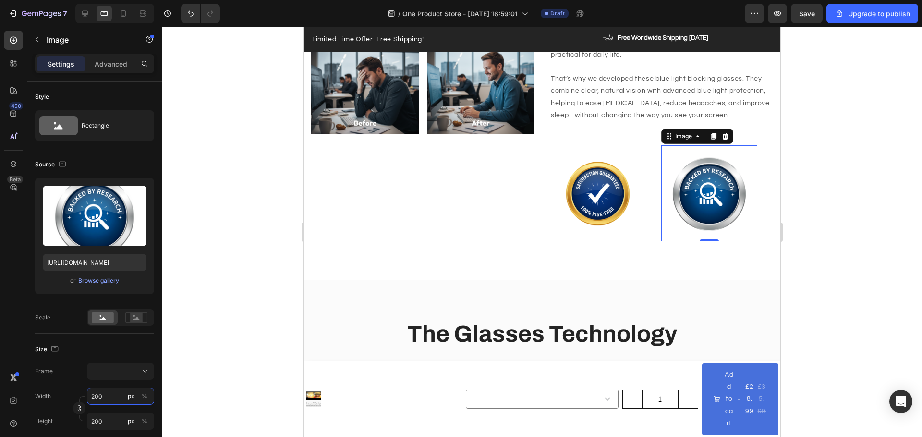
type input "200"
click at [850, 207] on div at bounding box center [542, 232] width 760 height 410
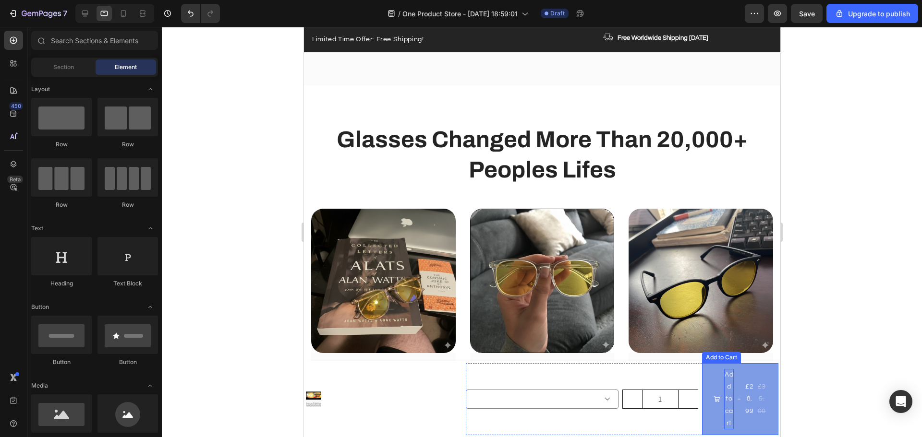
scroll to position [2210, 0]
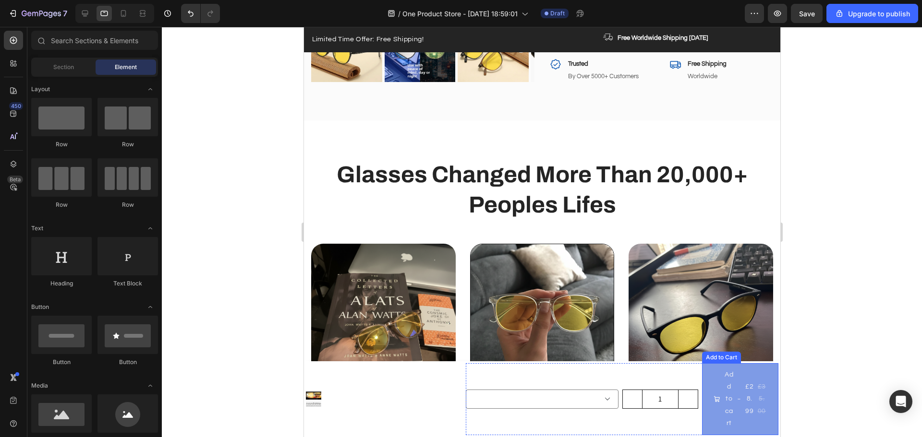
click at [713, 425] on span "Add to cart" at bounding box center [716, 399] width 7 height 60
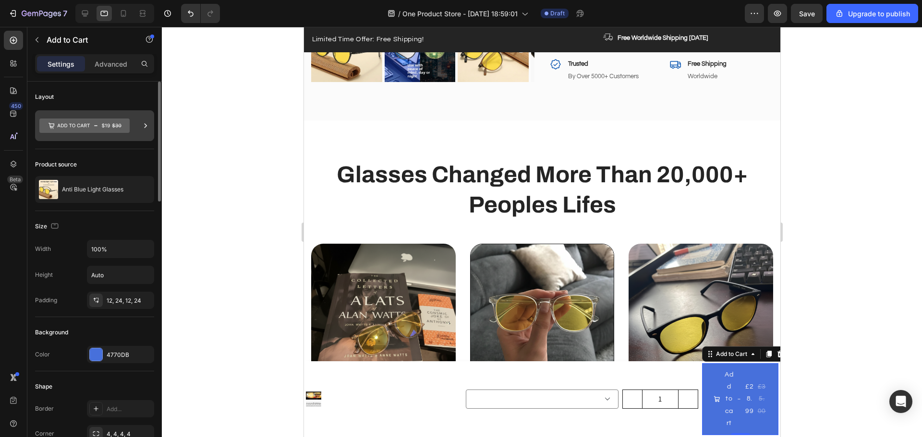
click at [130, 123] on div at bounding box center [94, 125] width 119 height 31
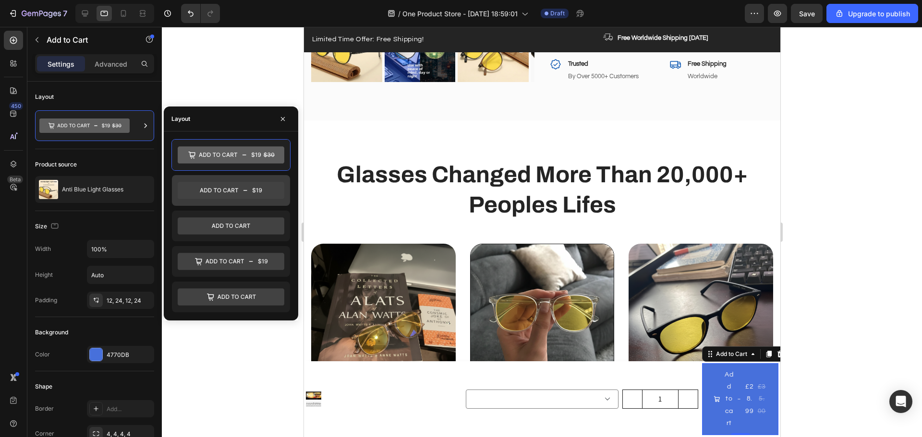
click at [241, 196] on icon at bounding box center [231, 190] width 107 height 17
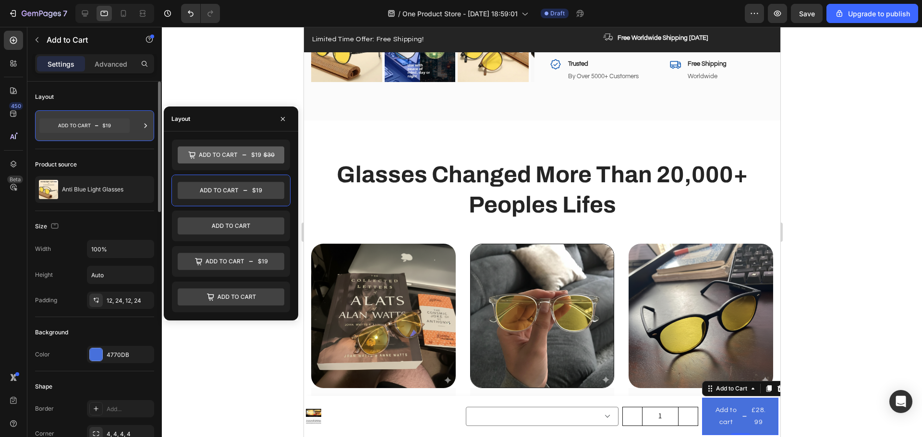
click at [128, 129] on icon at bounding box center [84, 126] width 90 height 14
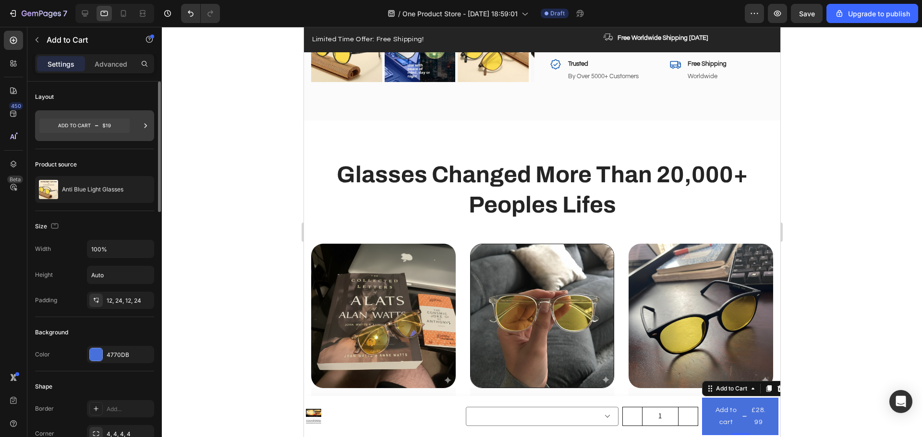
click at [144, 119] on div at bounding box center [146, 125] width 10 height 31
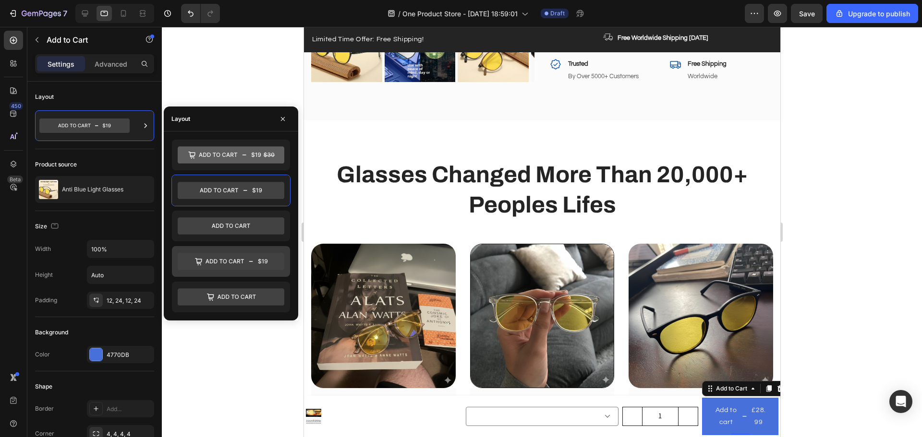
click at [230, 259] on icon at bounding box center [231, 261] width 107 height 17
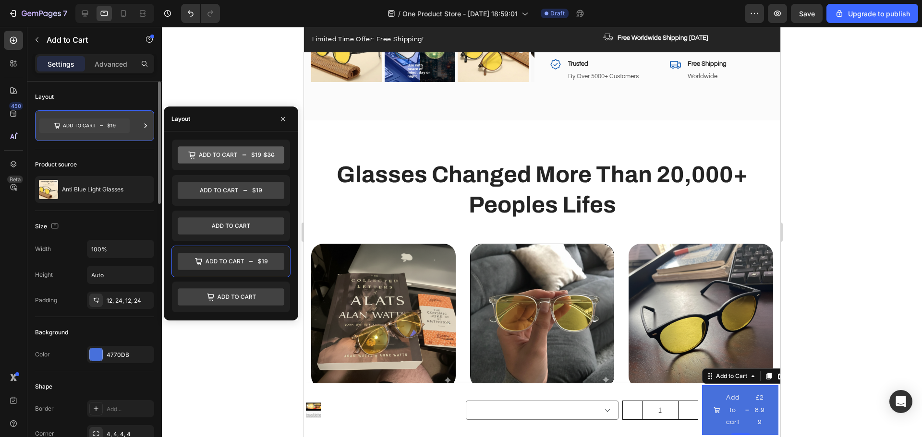
click at [140, 125] on div at bounding box center [94, 125] width 119 height 31
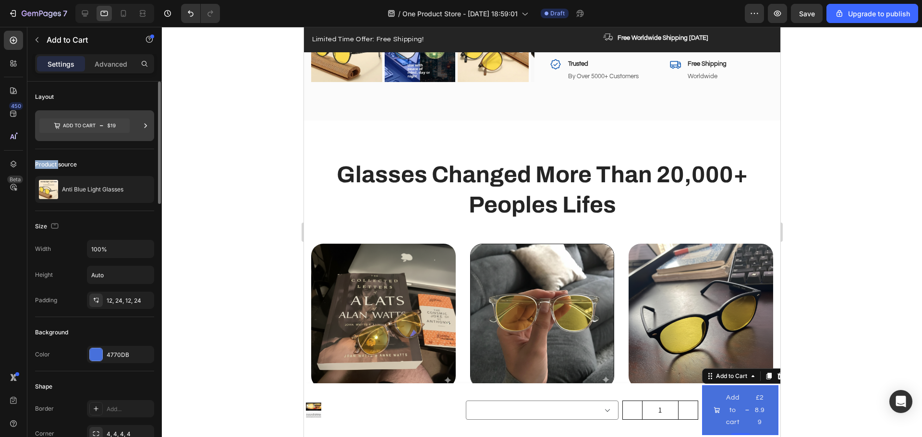
click at [140, 125] on div at bounding box center [94, 125] width 119 height 31
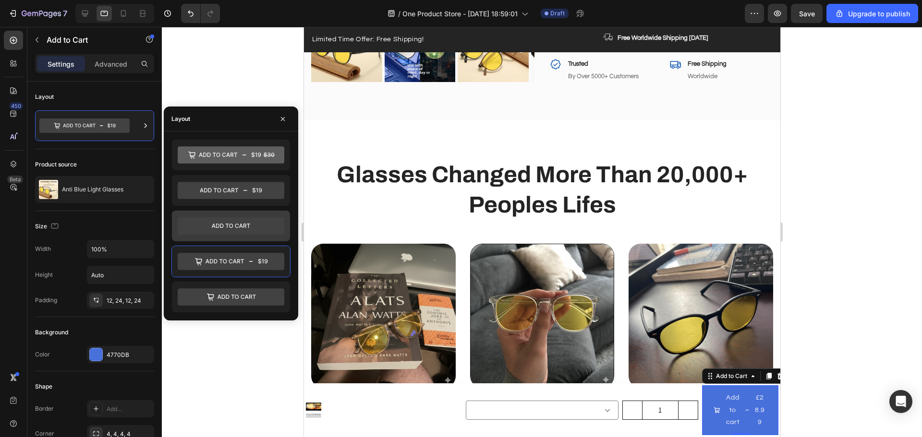
click at [221, 221] on icon at bounding box center [231, 225] width 107 height 17
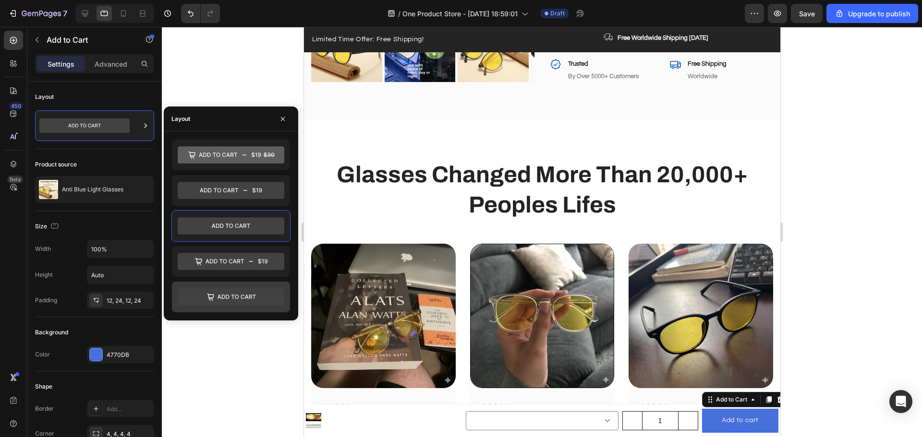
click at [258, 300] on icon at bounding box center [231, 297] width 107 height 17
click at [876, 294] on div at bounding box center [542, 232] width 760 height 410
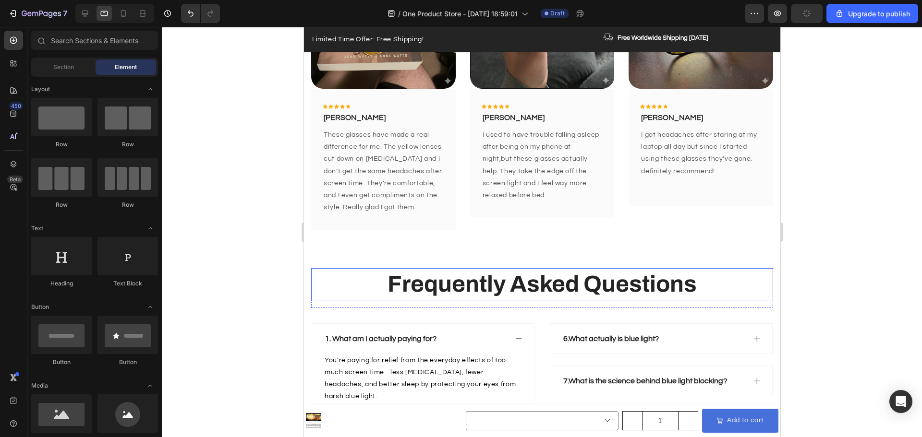
scroll to position [2546, 0]
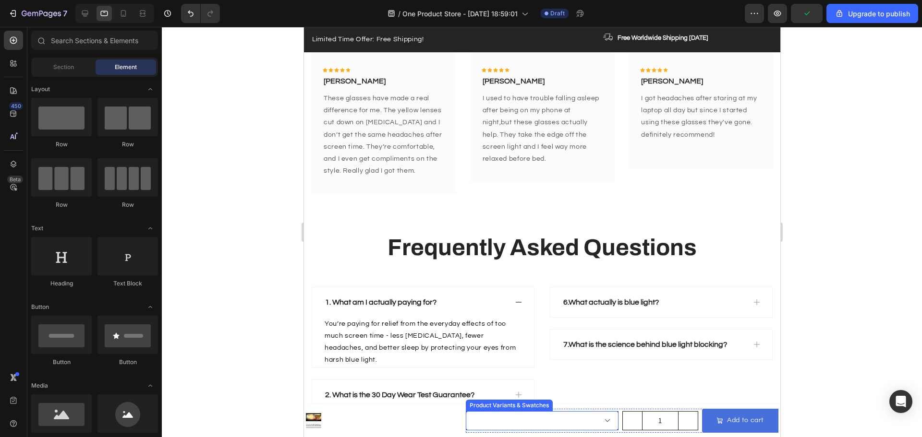
click at [602, 422] on select "Gloss Black - £28.99 Matte Black - £28.99 Cold Tea - £28.99 Transparent - £28.99" at bounding box center [541, 420] width 152 height 19
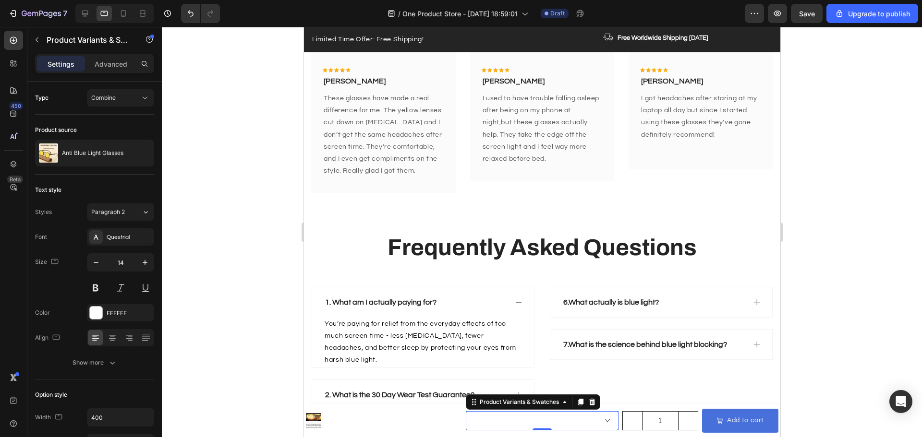
click at [838, 291] on div at bounding box center [542, 232] width 760 height 410
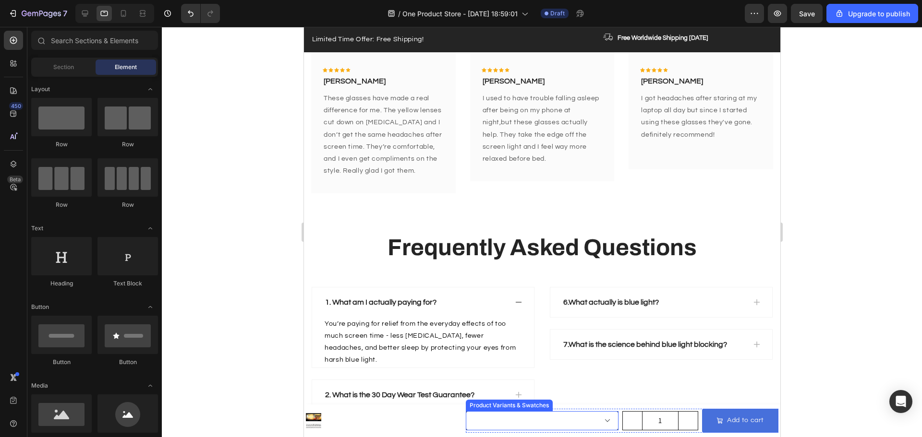
click at [539, 416] on select "Gloss Black - £28.99 Matte Black - £28.99 Cold Tea - £28.99 Transparent - £28.99" at bounding box center [541, 420] width 152 height 19
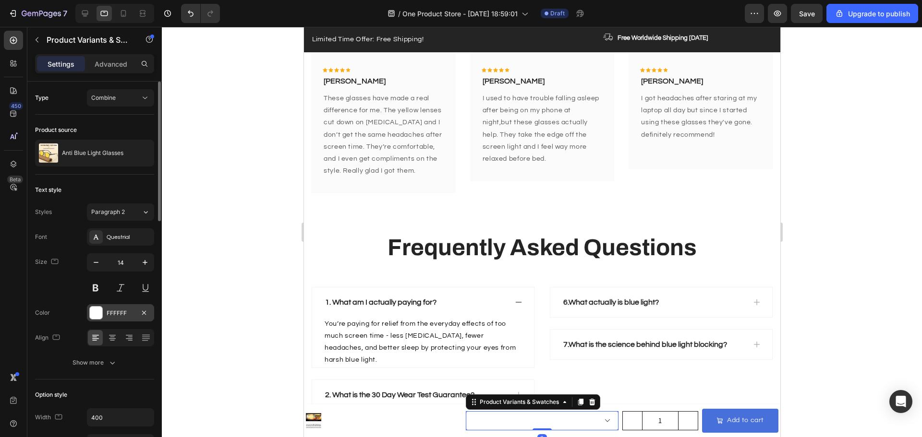
click at [90, 317] on div at bounding box center [96, 313] width 12 height 12
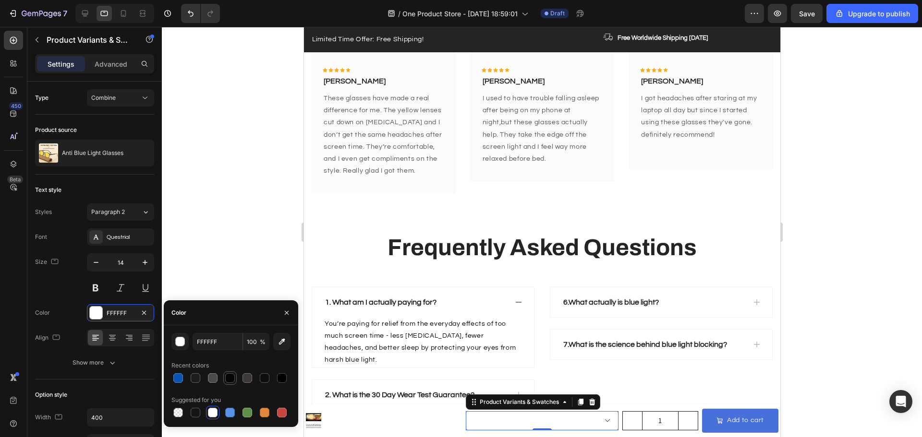
click at [229, 378] on div at bounding box center [230, 378] width 10 height 10
type input "070606"
click at [866, 302] on div at bounding box center [542, 232] width 760 height 410
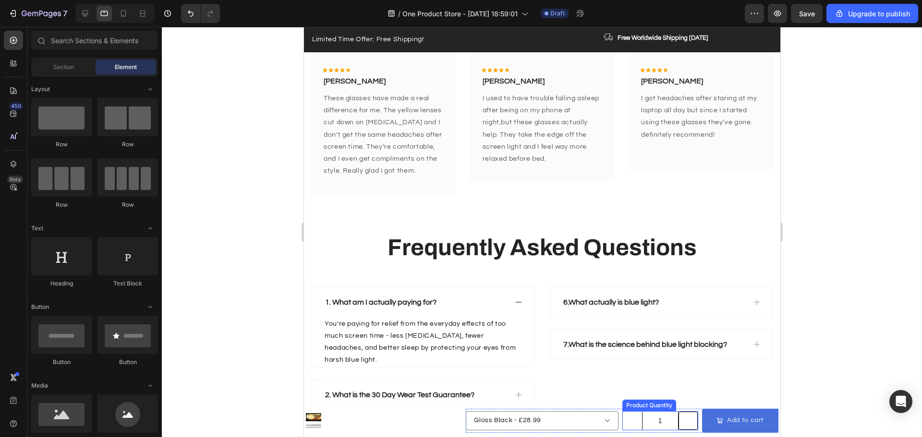
click at [683, 418] on icon "increment" at bounding box center [688, 421] width 10 height 10
type input "2"
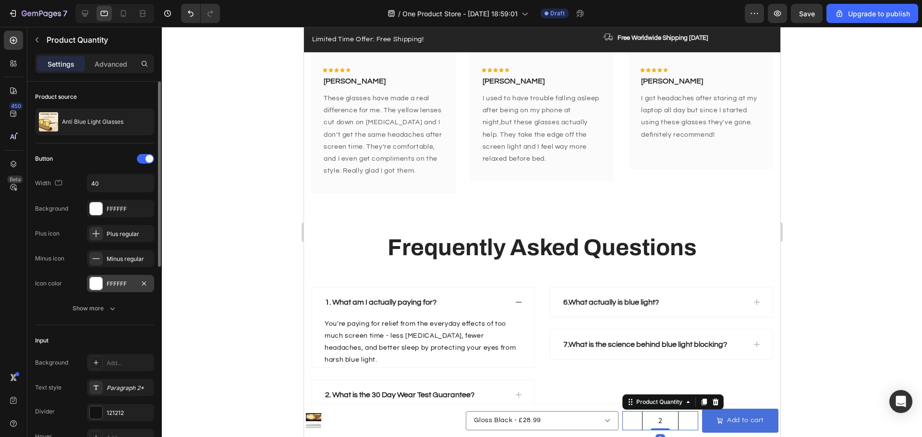
click at [95, 285] on div at bounding box center [96, 283] width 12 height 12
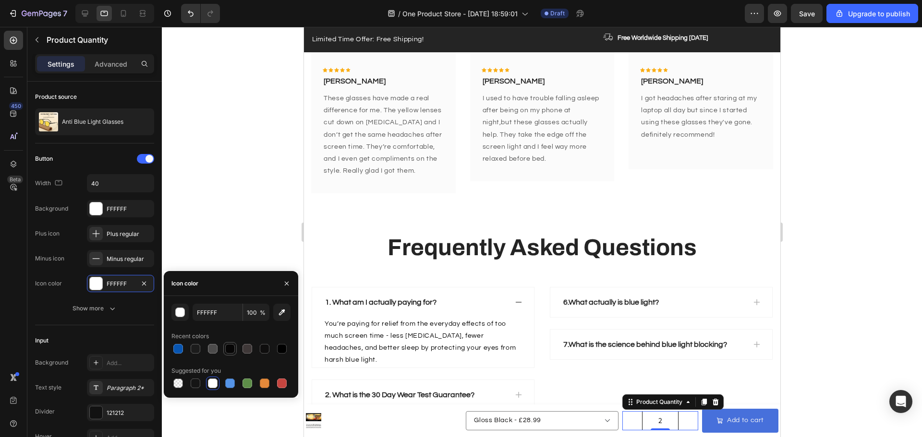
click at [227, 351] on div at bounding box center [230, 349] width 10 height 10
type input "070606"
click at [834, 277] on div at bounding box center [542, 232] width 760 height 410
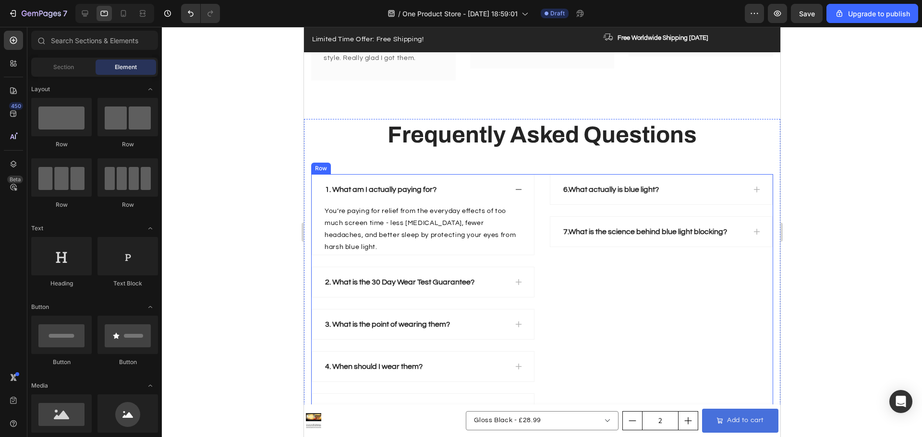
scroll to position [2690, 0]
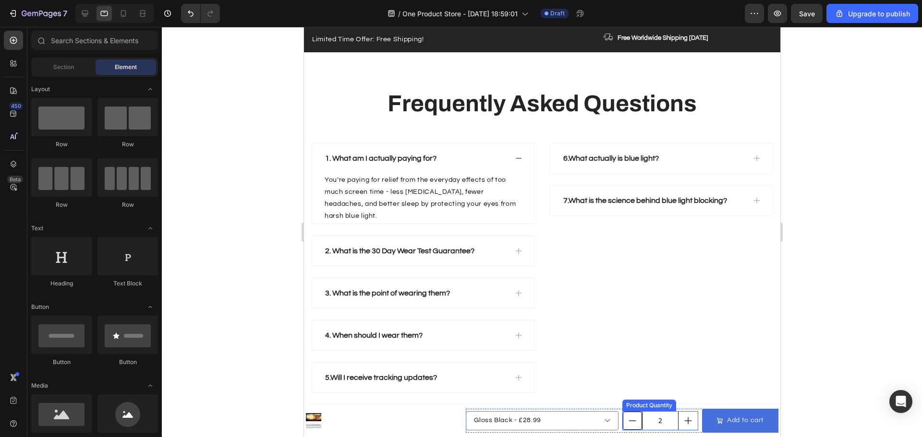
click at [622, 416] on button "decrement" at bounding box center [631, 421] width 19 height 18
type input "1"
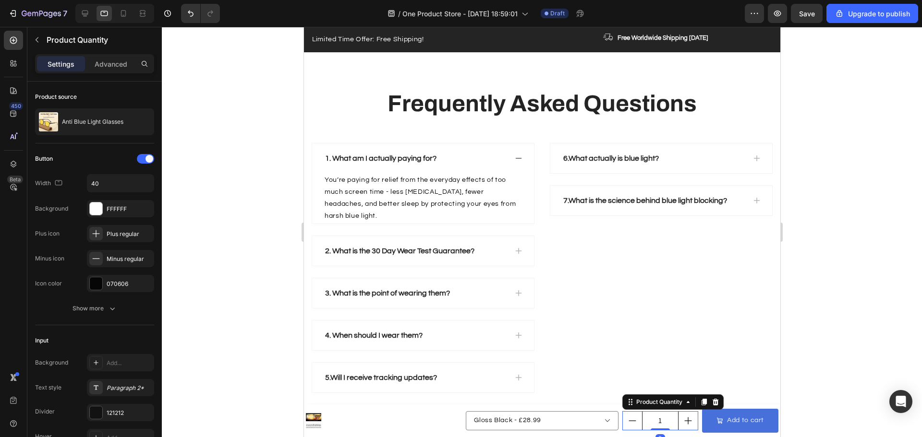
click at [811, 273] on div at bounding box center [542, 232] width 760 height 410
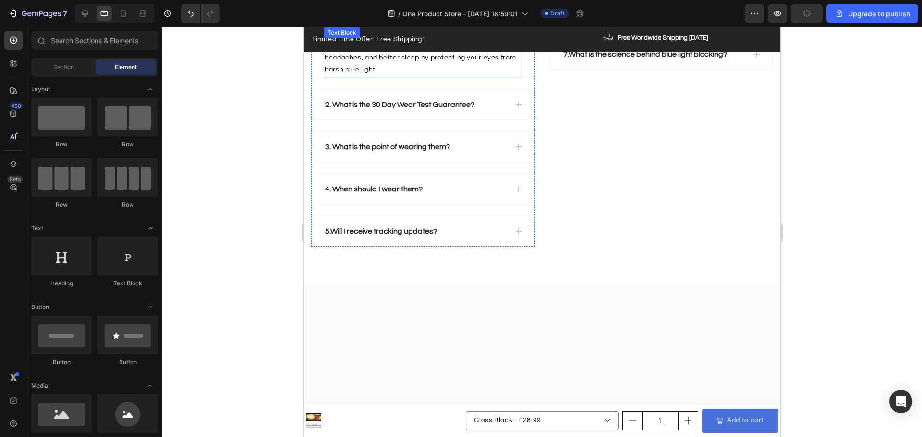
scroll to position [2594, 0]
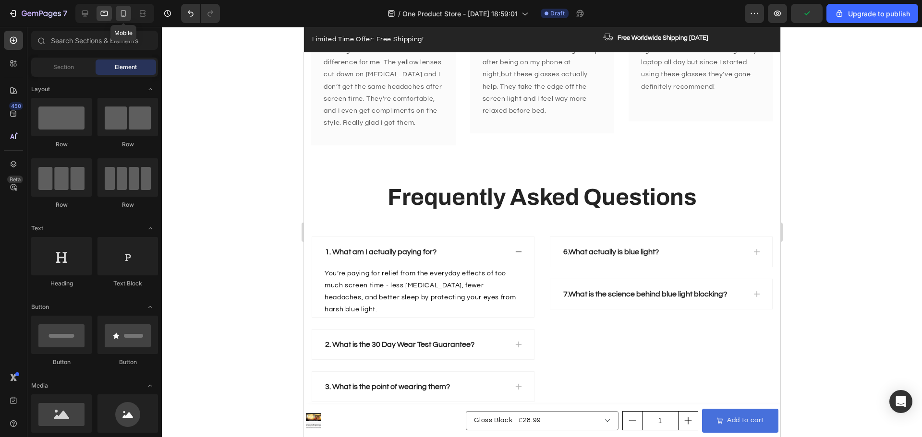
click at [123, 10] on icon at bounding box center [124, 14] width 10 height 10
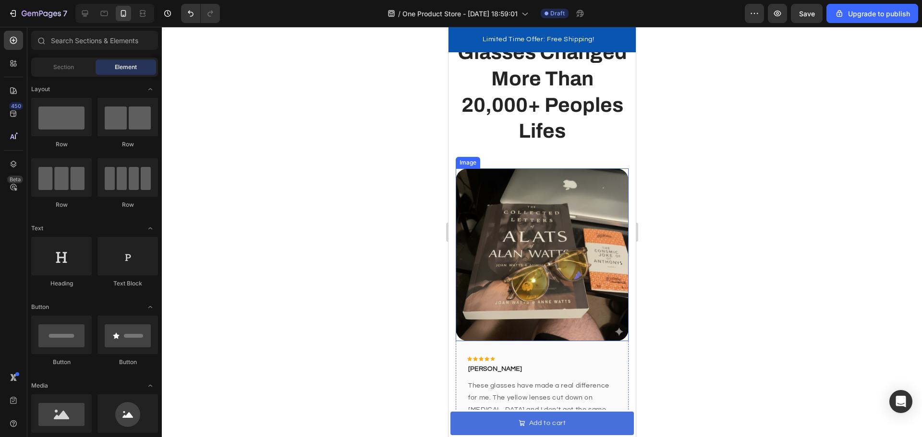
scroll to position [2152, 0]
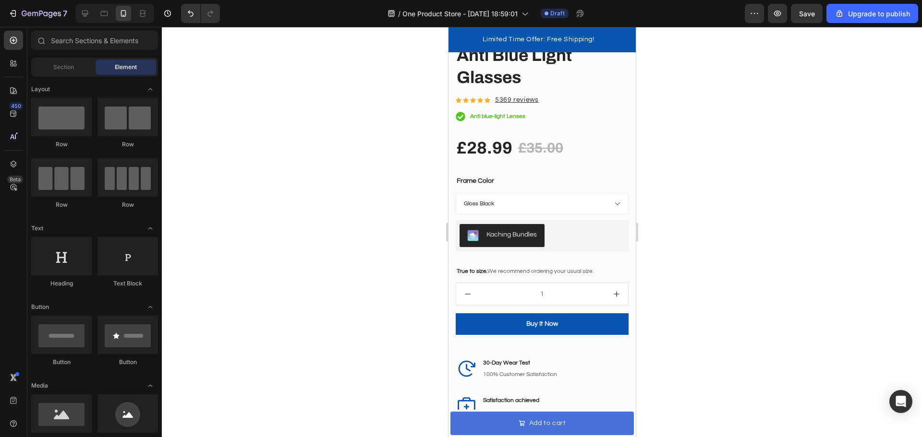
click at [96, 8] on div at bounding box center [114, 13] width 79 height 19
click at [96, 9] on div at bounding box center [114, 13] width 79 height 19
click at [108, 12] on icon at bounding box center [104, 14] width 10 height 10
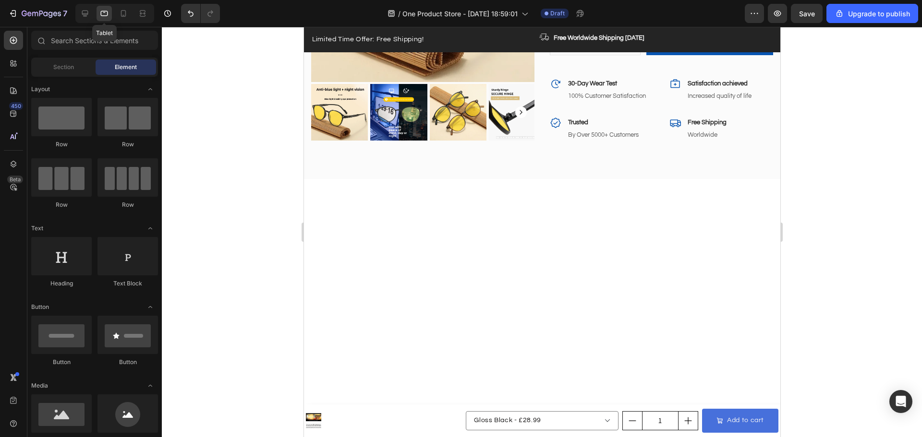
scroll to position [1922, 0]
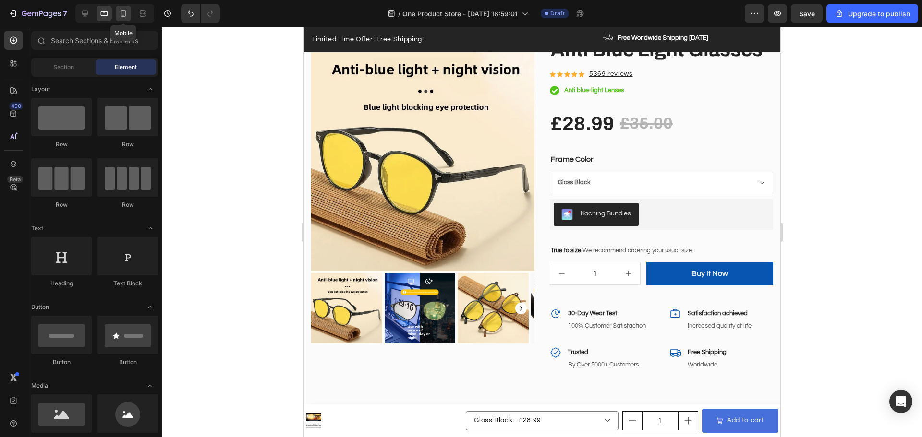
click at [124, 12] on icon at bounding box center [124, 14] width 10 height 10
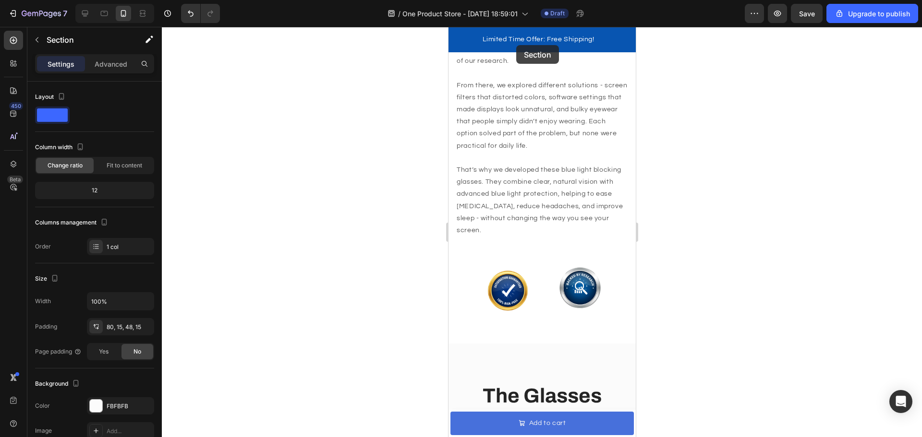
scroll to position [853, 0]
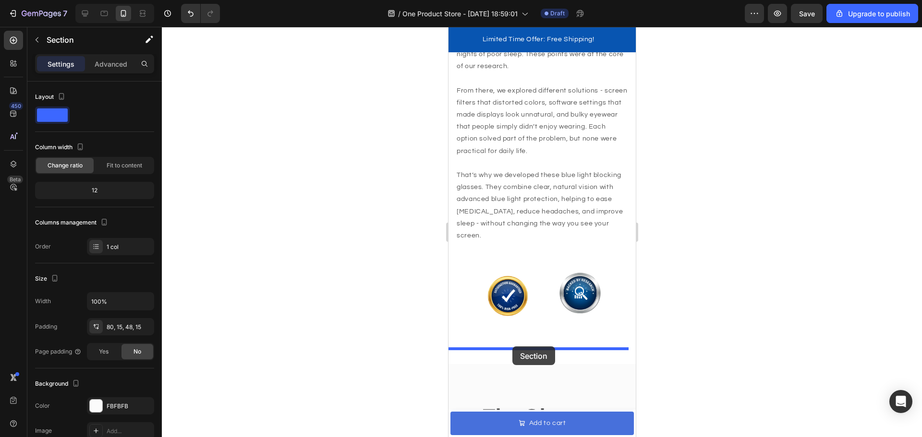
drag, startPoint x: 518, startPoint y: 174, endPoint x: 513, endPoint y: 349, distance: 175.3
click at [667, 210] on div at bounding box center [542, 232] width 760 height 410
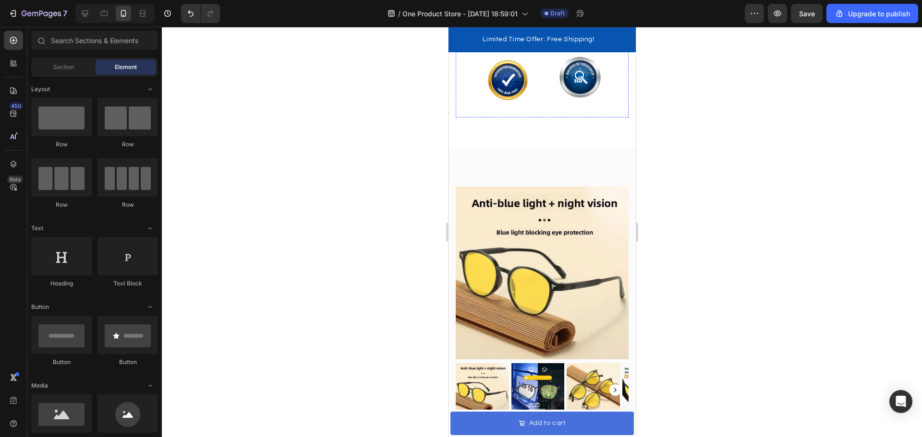
scroll to position [1141, 0]
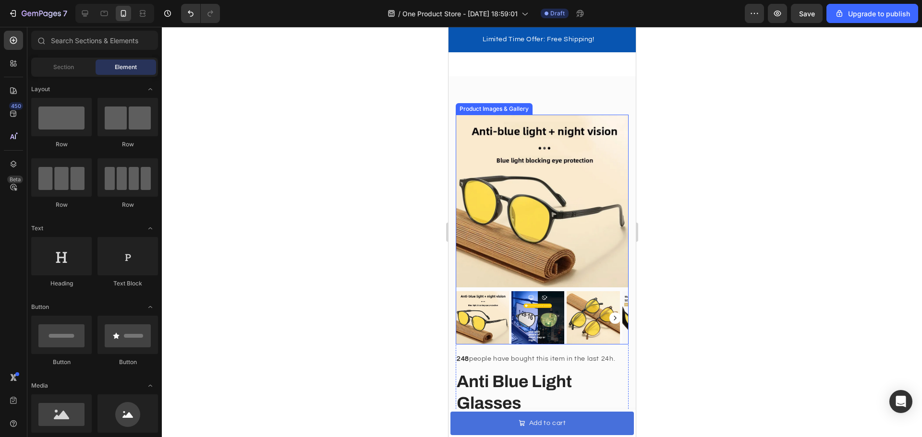
click at [499, 291] on img at bounding box center [481, 317] width 53 height 53
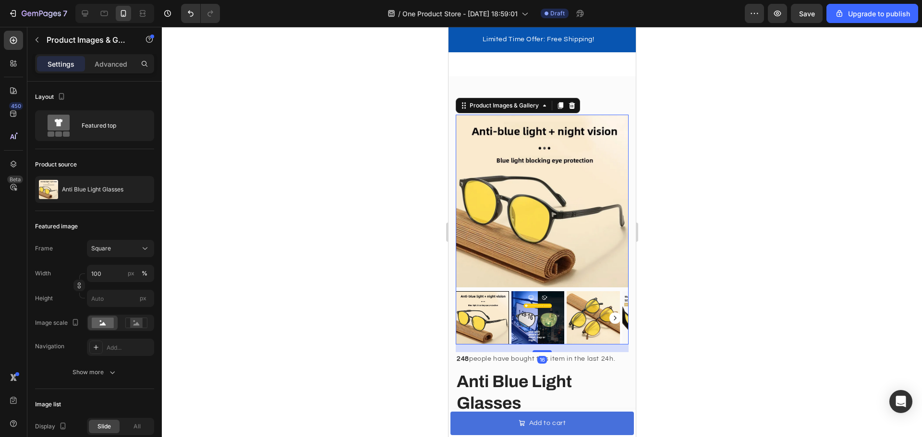
click at [550, 292] on img at bounding box center [537, 317] width 53 height 53
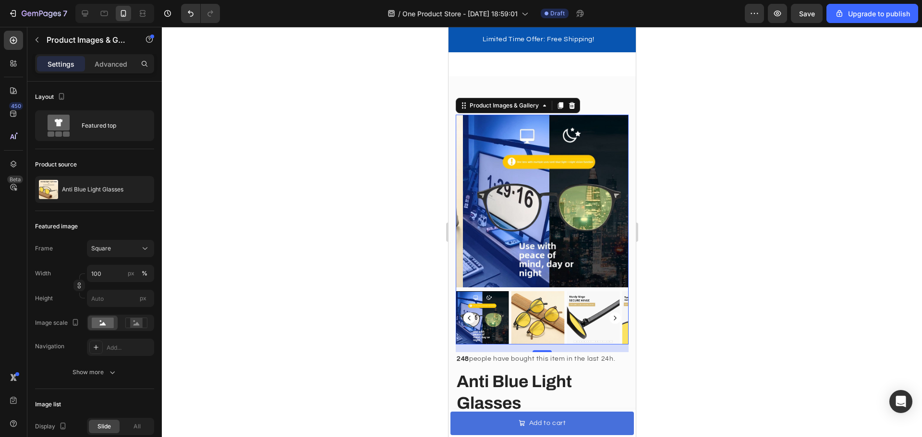
click at [589, 299] on img at bounding box center [592, 317] width 53 height 53
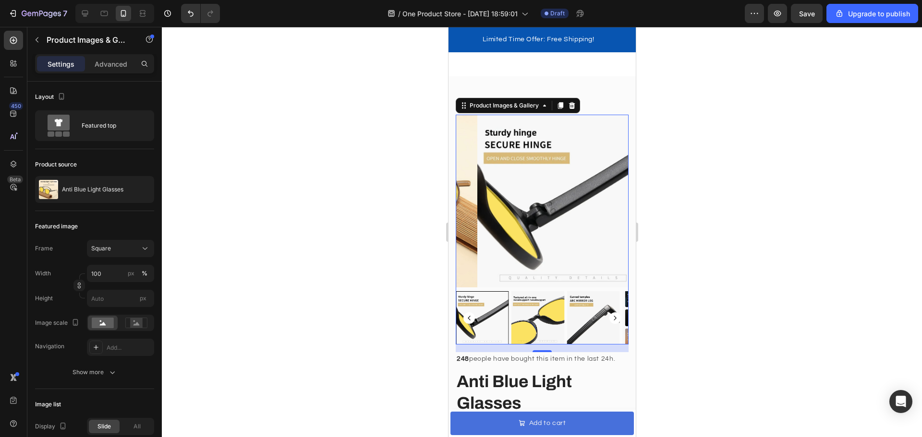
click at [610, 313] on rect "Carousel Next Arrow" at bounding box center [615, 319] width 12 height 12
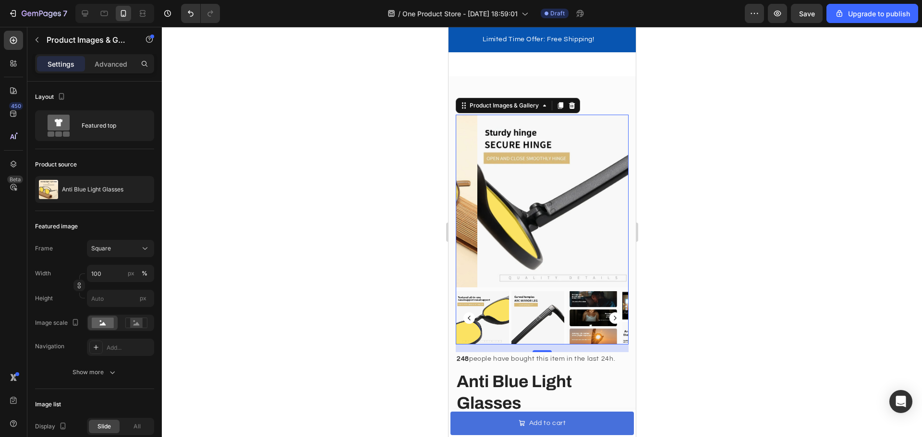
click at [610, 313] on rect "Carousel Next Arrow" at bounding box center [615, 319] width 12 height 12
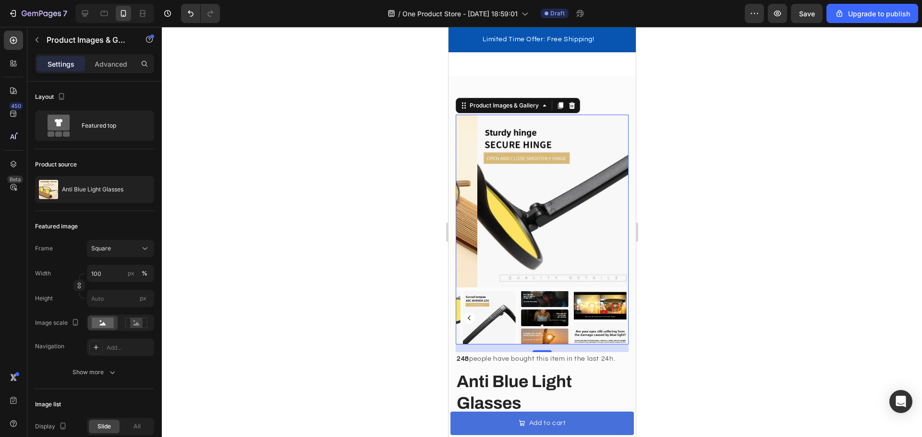
click at [610, 294] on img at bounding box center [599, 317] width 53 height 53
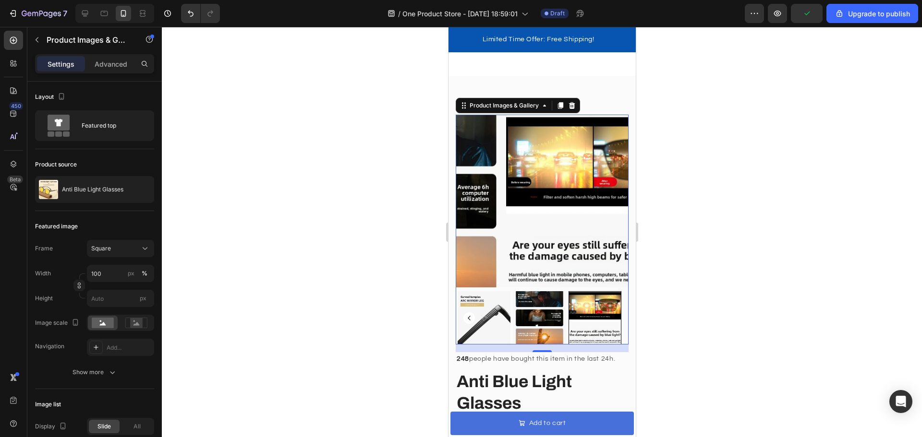
click at [709, 236] on div at bounding box center [542, 232] width 760 height 410
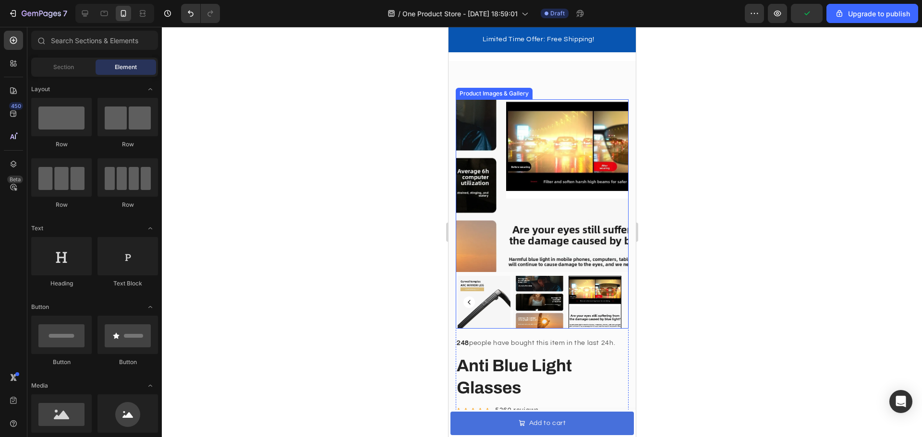
click at [557, 186] on img at bounding box center [591, 185] width 173 height 173
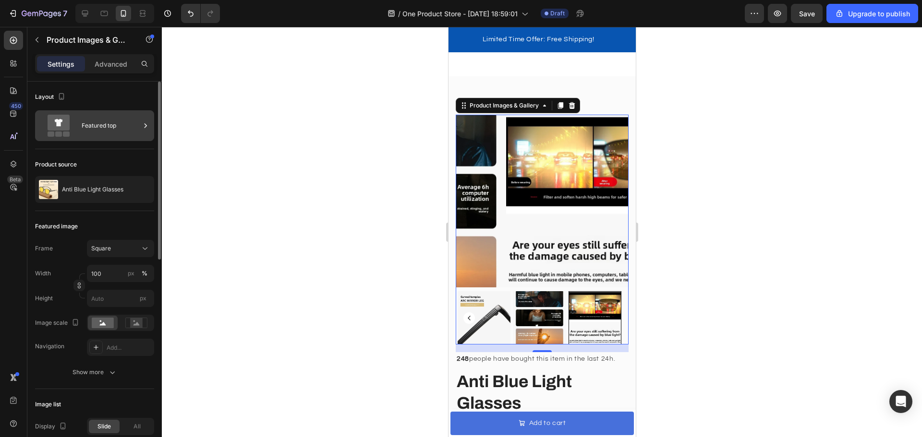
click at [111, 121] on div "Featured top" at bounding box center [111, 126] width 59 height 22
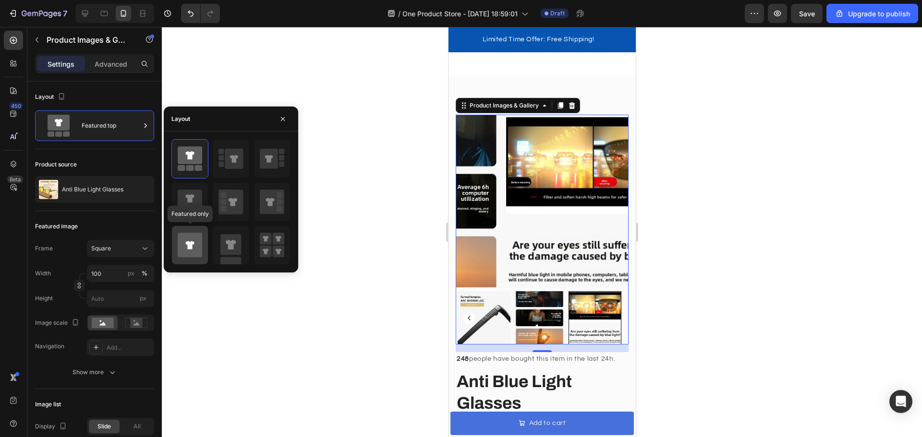
click at [202, 250] on icon at bounding box center [190, 245] width 24 height 24
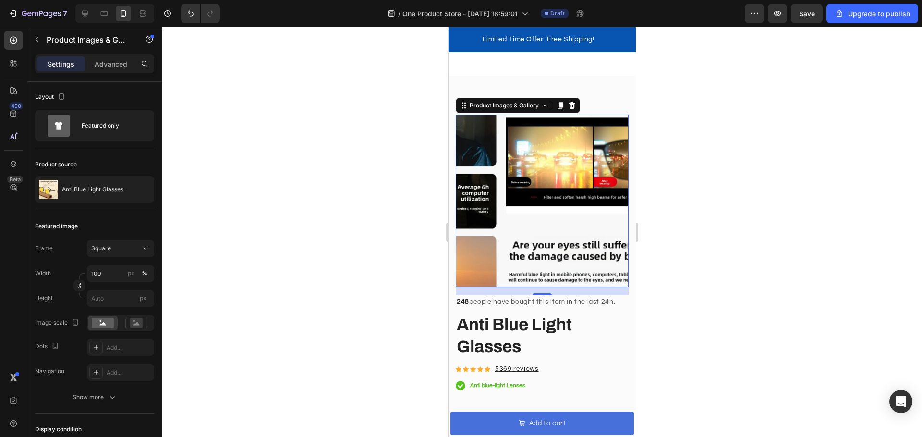
click at [339, 227] on div at bounding box center [542, 232] width 760 height 410
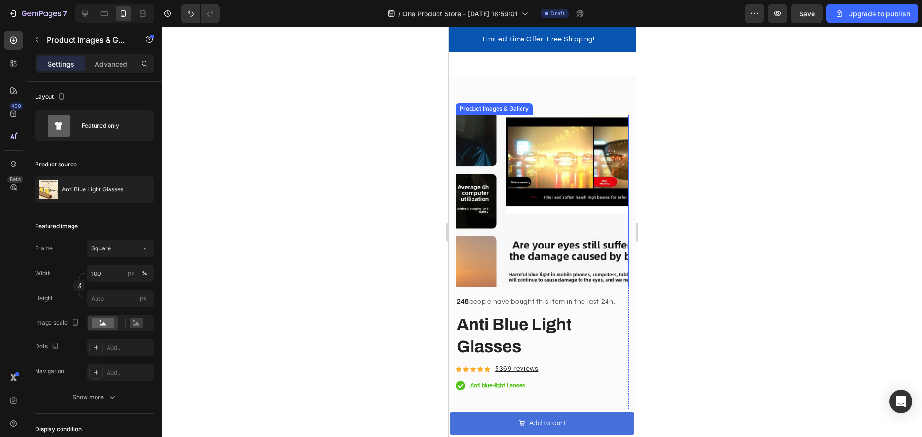
click at [603, 182] on img at bounding box center [591, 201] width 173 height 173
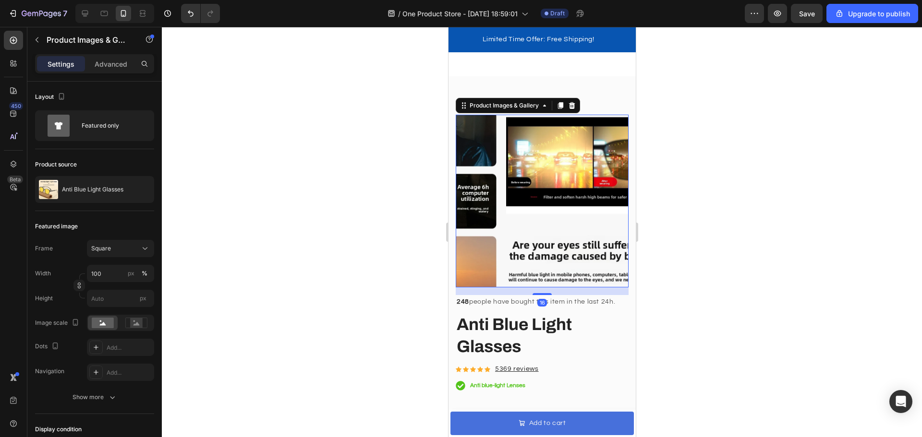
click at [505, 187] on img at bounding box center [591, 201] width 173 height 173
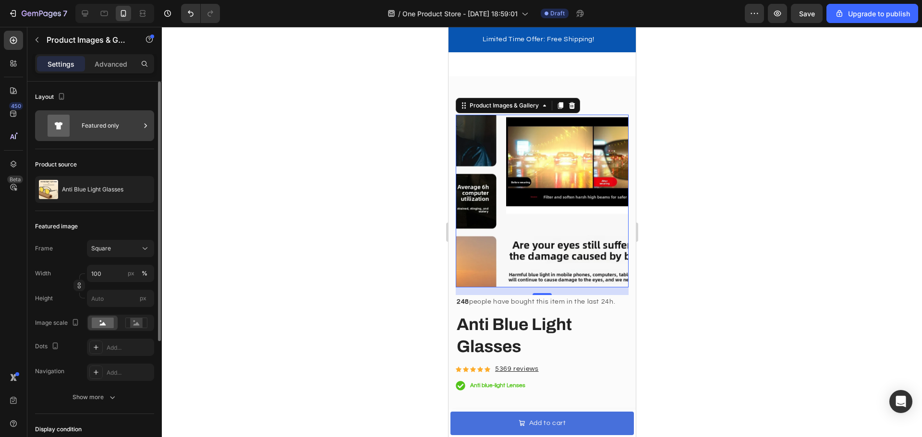
click at [120, 128] on div "Featured only" at bounding box center [111, 126] width 59 height 22
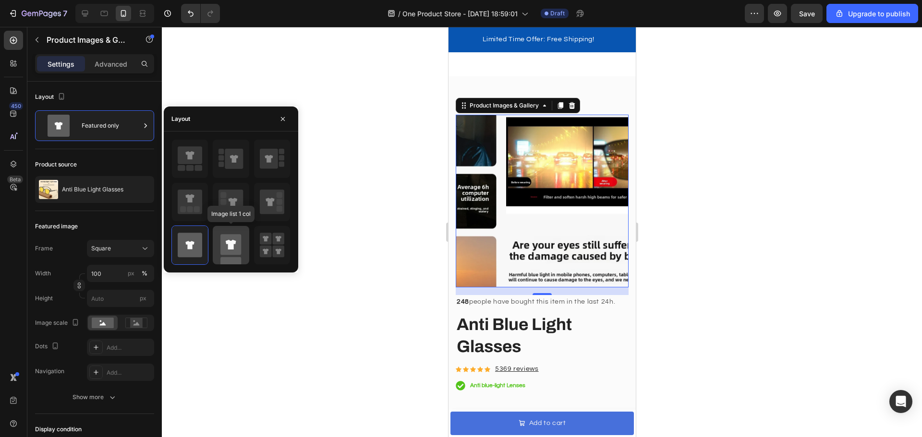
click at [235, 238] on rect at bounding box center [230, 244] width 21 height 21
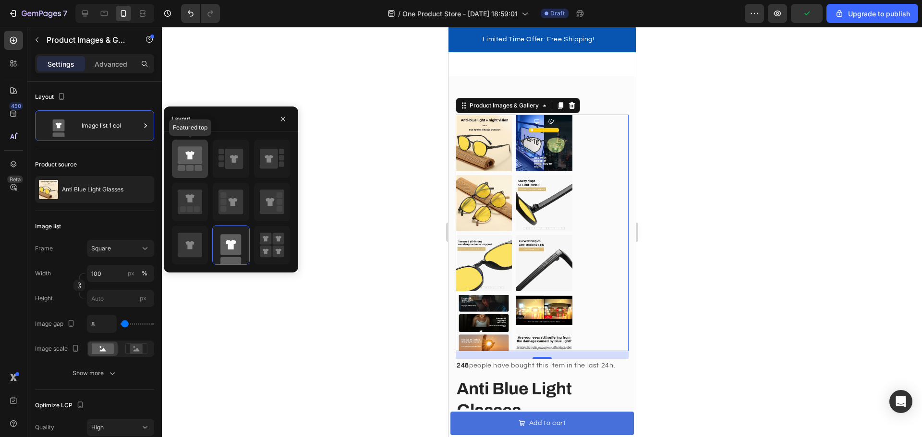
click at [195, 168] on rect at bounding box center [199, 168] width 8 height 6
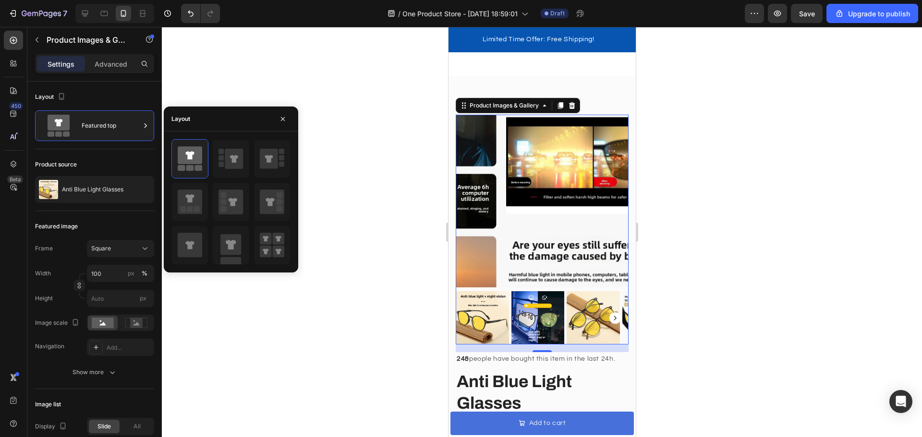
click at [361, 207] on div at bounding box center [542, 232] width 760 height 410
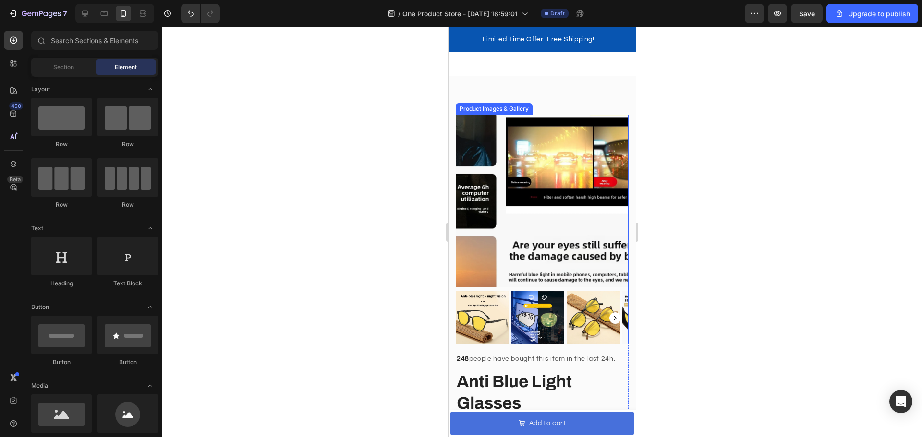
click at [493, 297] on img at bounding box center [481, 317] width 53 height 53
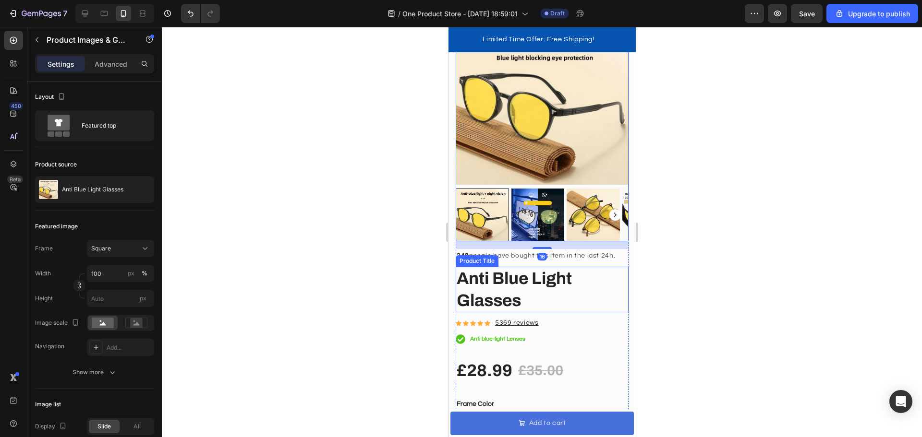
scroll to position [1237, 0]
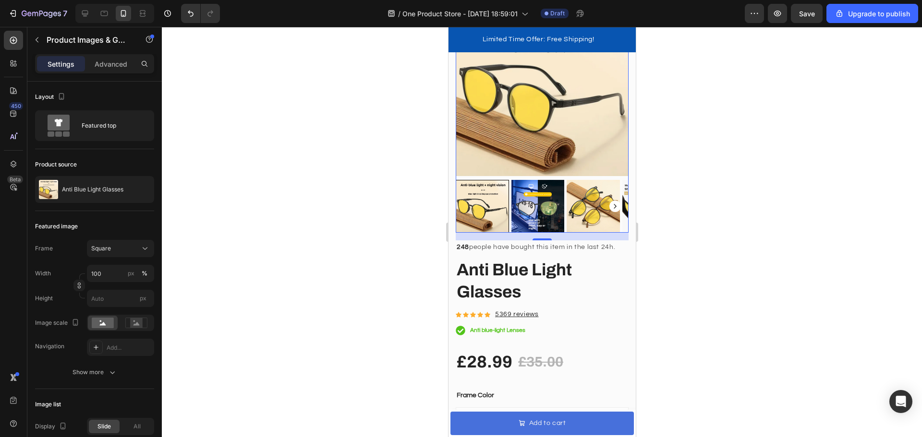
click at [710, 283] on div at bounding box center [542, 232] width 760 height 410
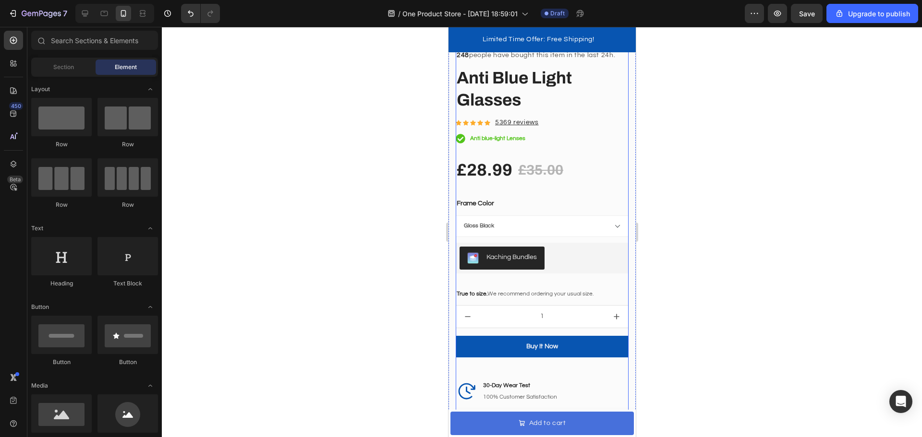
scroll to position [1477, 0]
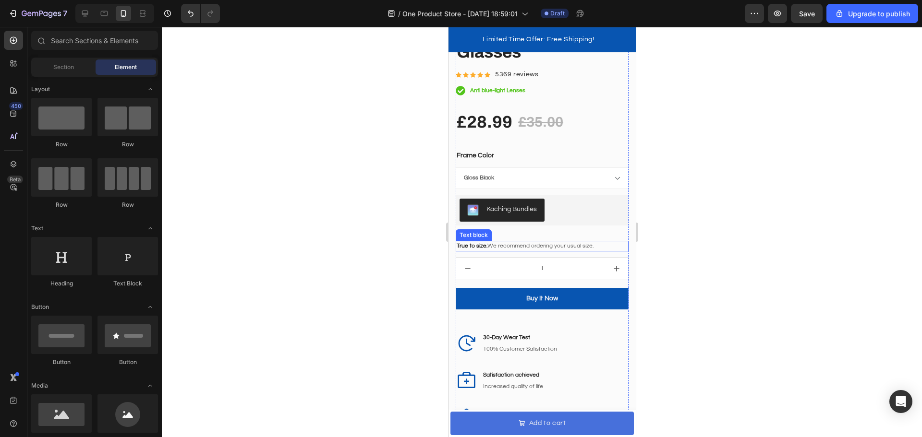
click at [545, 242] on p "True to size. We recommend ordering your usual size." at bounding box center [541, 246] width 171 height 9
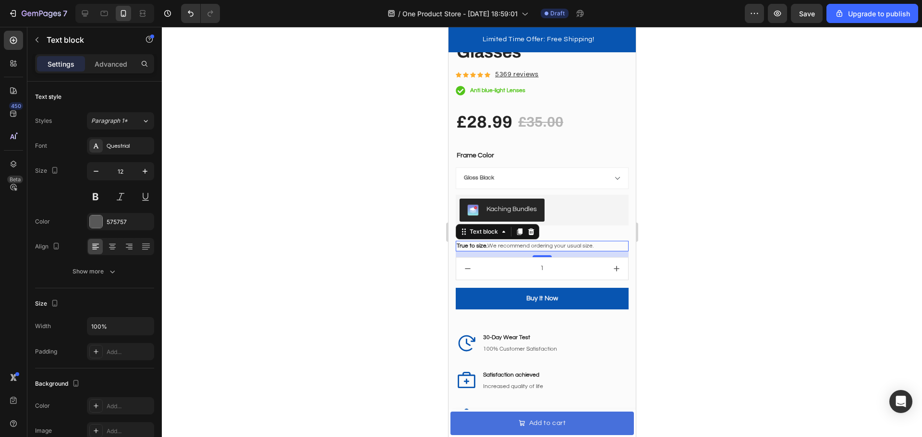
click at [545, 242] on p "True to size. We recommend ordering your usual size." at bounding box center [541, 246] width 171 height 9
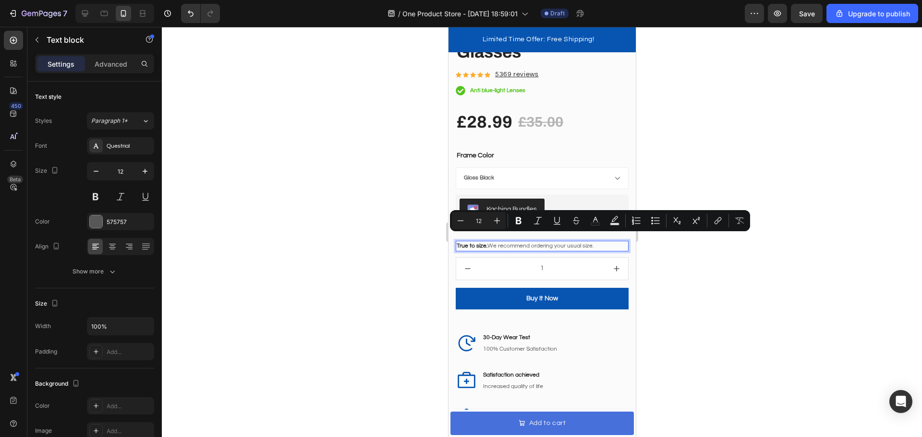
click at [488, 242] on p "True to size. We recommend ordering your usual size." at bounding box center [541, 246] width 171 height 9
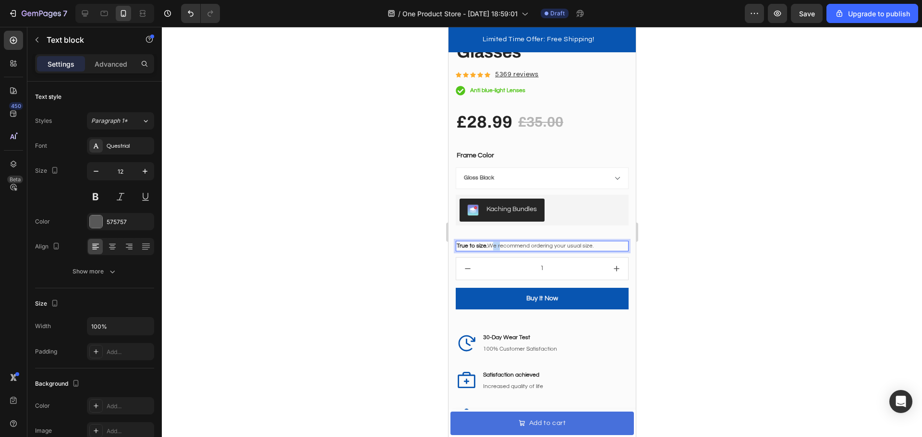
click at [488, 242] on p "True to size. We recommend ordering your usual size." at bounding box center [541, 246] width 171 height 9
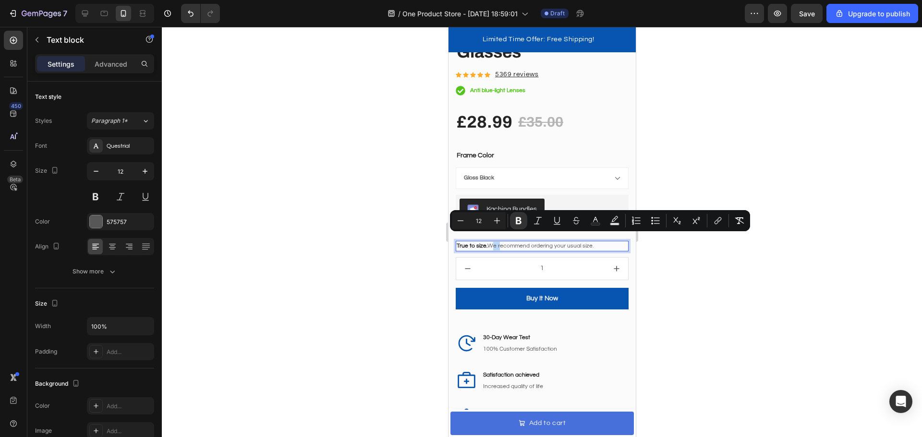
click at [488, 242] on p "True to size. We recommend ordering your usual size." at bounding box center [541, 246] width 171 height 9
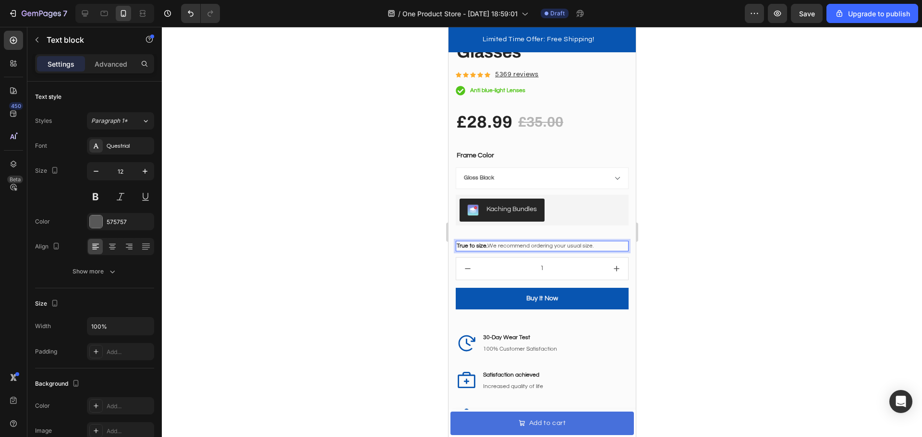
click at [480, 243] on strong "True to size." at bounding box center [471, 246] width 31 height 6
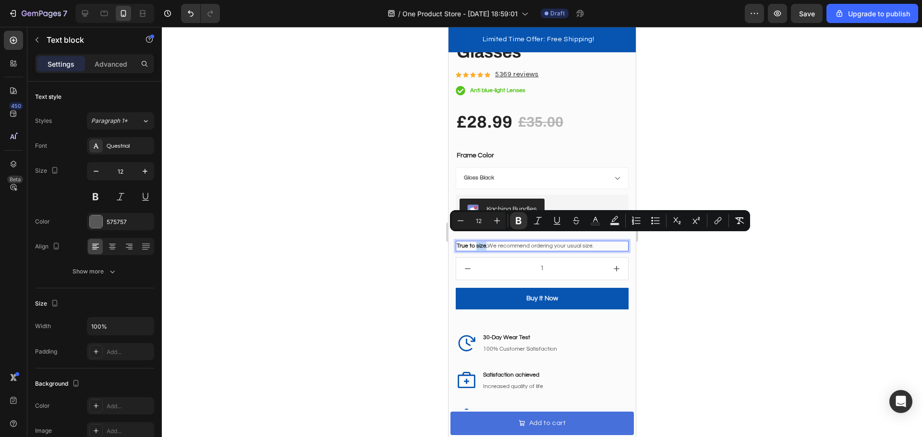
click at [480, 243] on strong "True to size." at bounding box center [471, 246] width 31 height 6
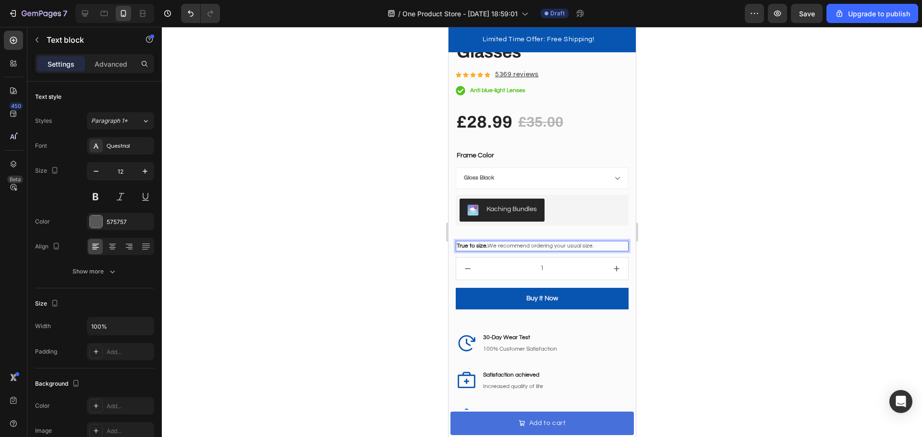
click at [455, 241] on div "True to size. We recommend ordering your usual size." at bounding box center [541, 246] width 173 height 11
drag, startPoint x: 469, startPoint y: 241, endPoint x: 481, endPoint y: 241, distance: 11.5
click at [479, 243] on strong "True to size." at bounding box center [471, 246] width 31 height 6
drag, startPoint x: 485, startPoint y: 241, endPoint x: 893, endPoint y: 267, distance: 408.9
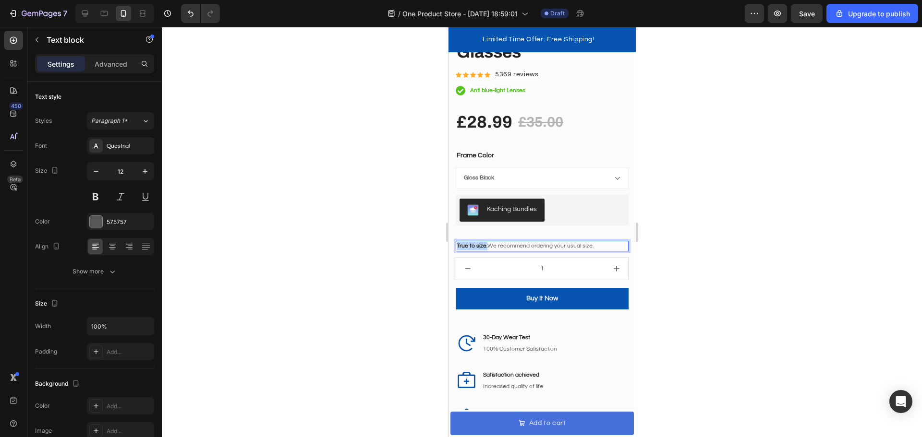
click at [561, 242] on p "One size fits all: We recommend ordering your usual size." at bounding box center [541, 246] width 171 height 9
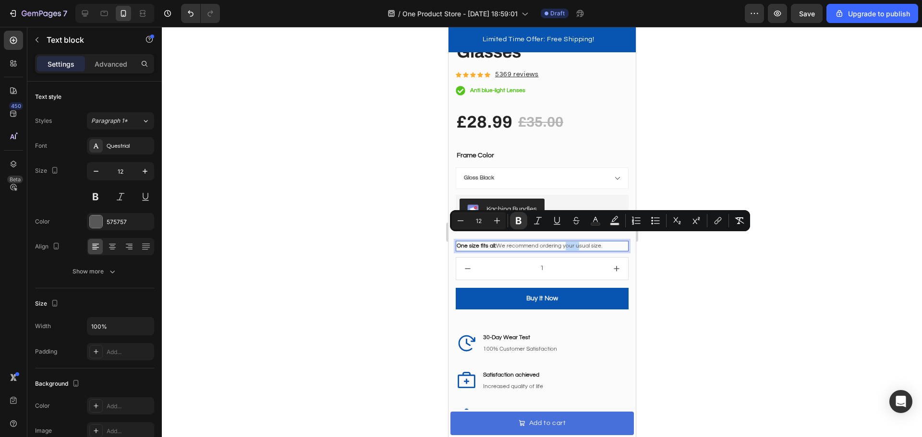
click at [601, 242] on p "One size fits all: We recommend ordering your usual size." at bounding box center [541, 246] width 171 height 9
click at [603, 242] on p "One size fits all: We recommend ordering your usual size." at bounding box center [541, 246] width 171 height 9
drag, startPoint x: 577, startPoint y: 242, endPoint x: 497, endPoint y: 246, distance: 79.8
click at [497, 246] on div "248 people have bought this item in the last 24h. Text block Anti Blue Light Gl…" at bounding box center [541, 237] width 173 height 474
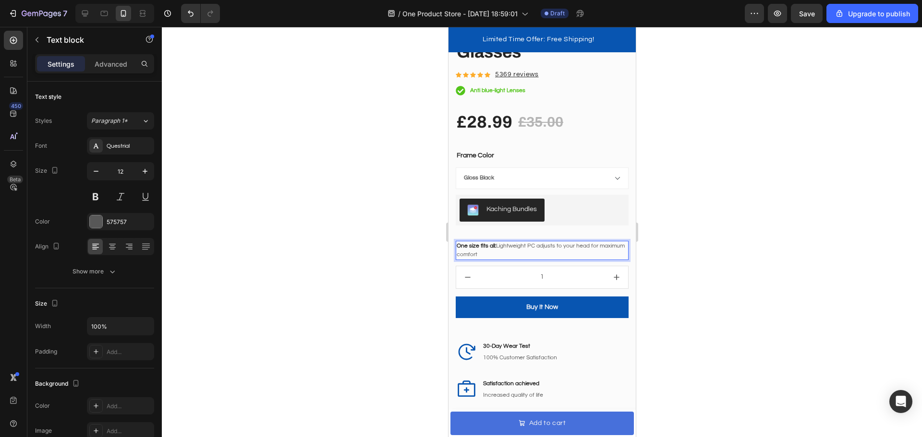
click at [759, 202] on div at bounding box center [542, 232] width 760 height 410
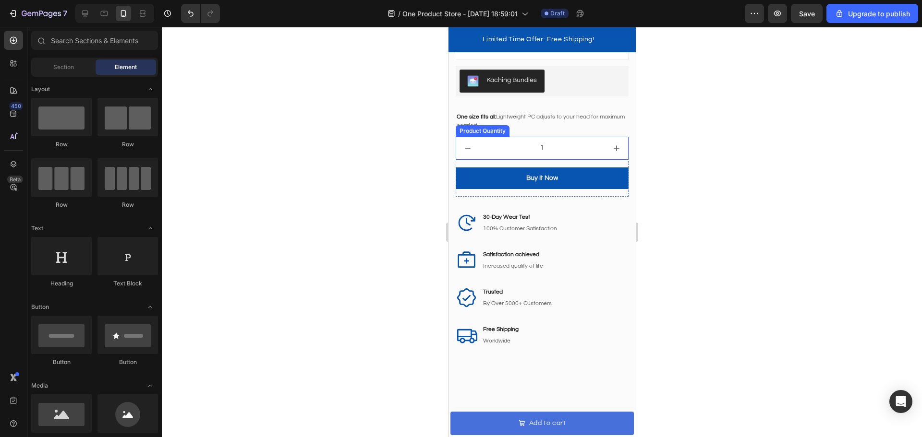
scroll to position [1573, 0]
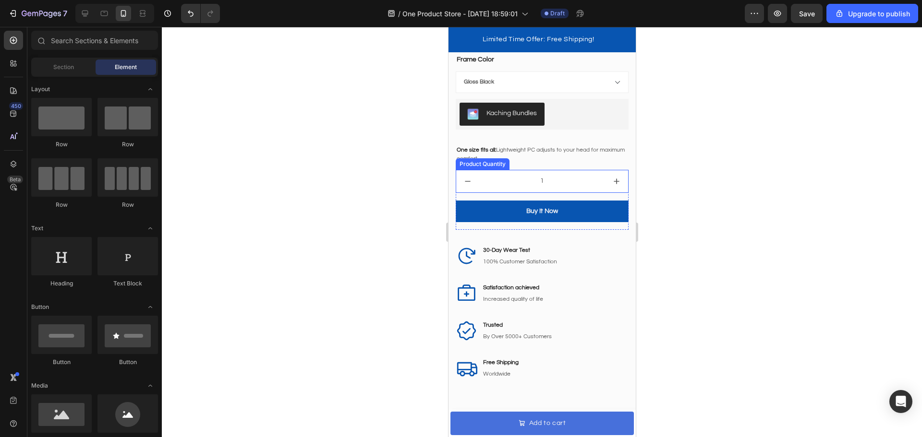
click at [569, 170] on input "1" at bounding box center [542, 181] width 126 height 22
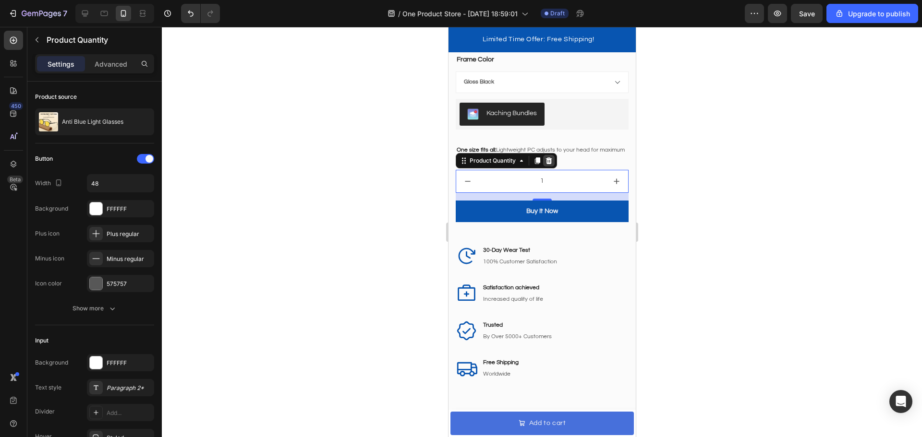
click at [552, 157] on icon at bounding box center [548, 161] width 8 height 8
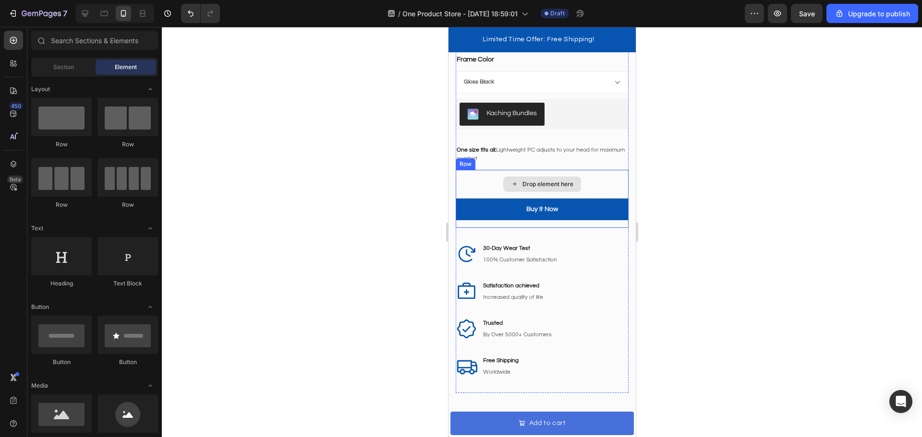
click at [584, 182] on div "Drop element here" at bounding box center [541, 184] width 173 height 29
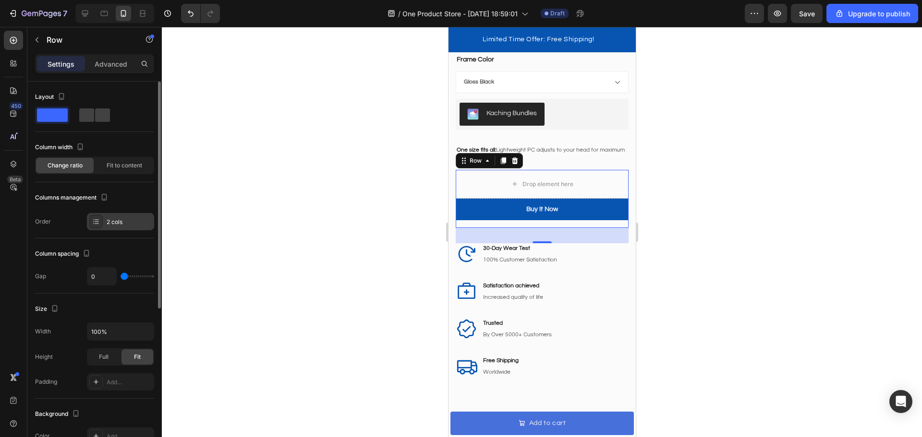
click at [120, 226] on div "2 cols" at bounding box center [129, 222] width 45 height 9
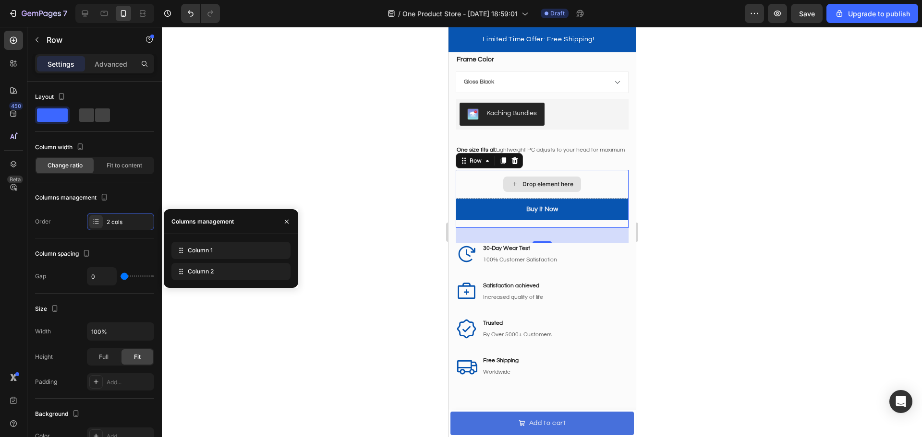
click at [614, 183] on div "Drop element here" at bounding box center [541, 184] width 173 height 29
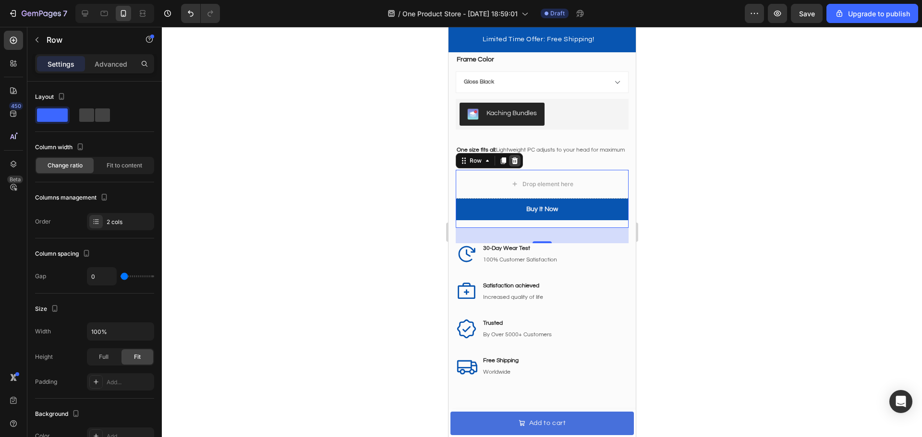
click at [516, 157] on icon at bounding box center [514, 160] width 6 height 7
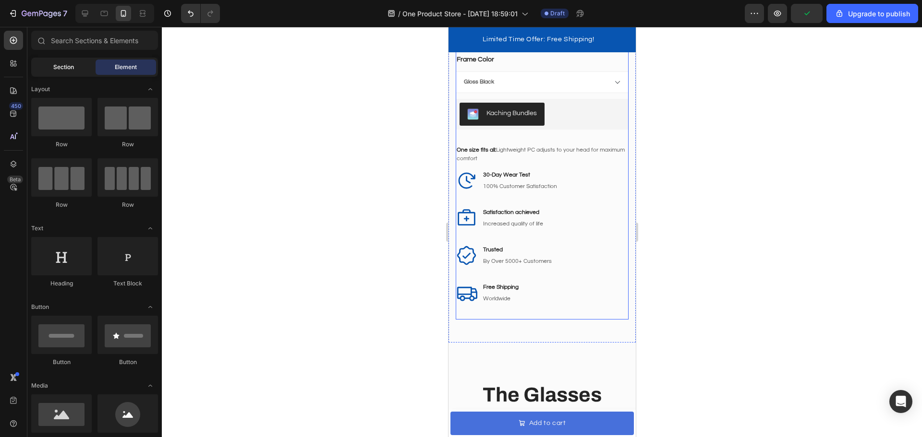
click at [80, 61] on div "Section" at bounding box center [63, 67] width 60 height 15
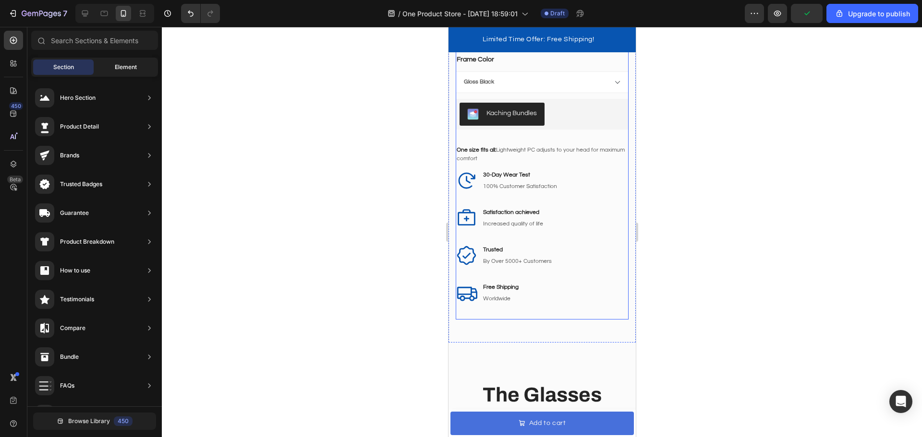
click at [117, 68] on span "Element" at bounding box center [126, 67] width 22 height 9
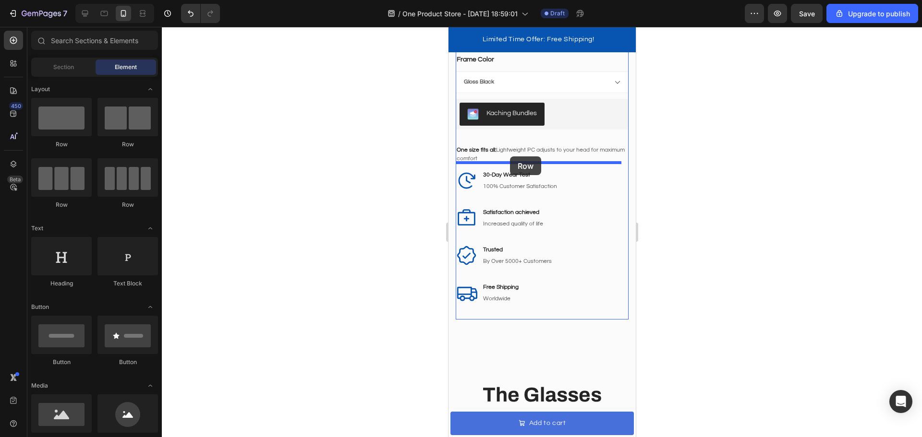
drag, startPoint x: 502, startPoint y: 151, endPoint x: 513, endPoint y: 156, distance: 12.0
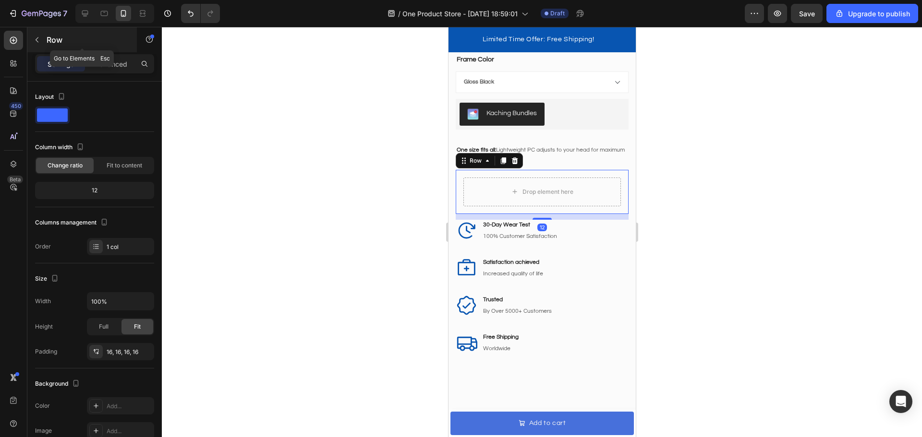
click at [49, 43] on p "Row" at bounding box center [88, 40] width 82 height 12
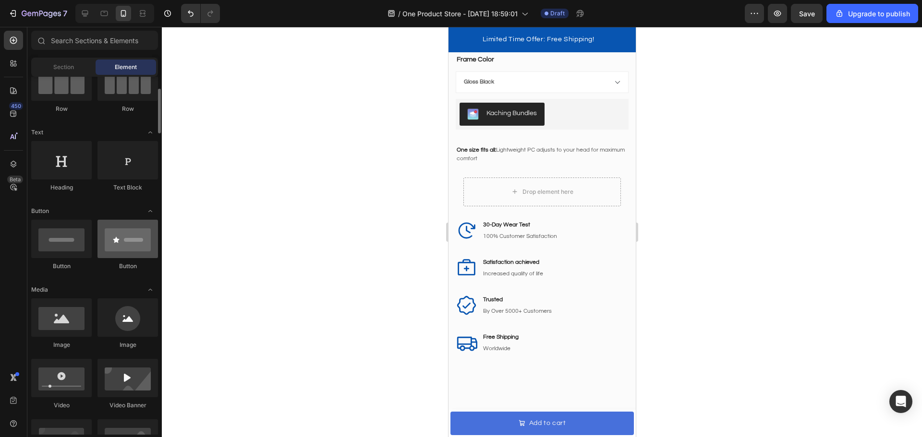
scroll to position [144, 0]
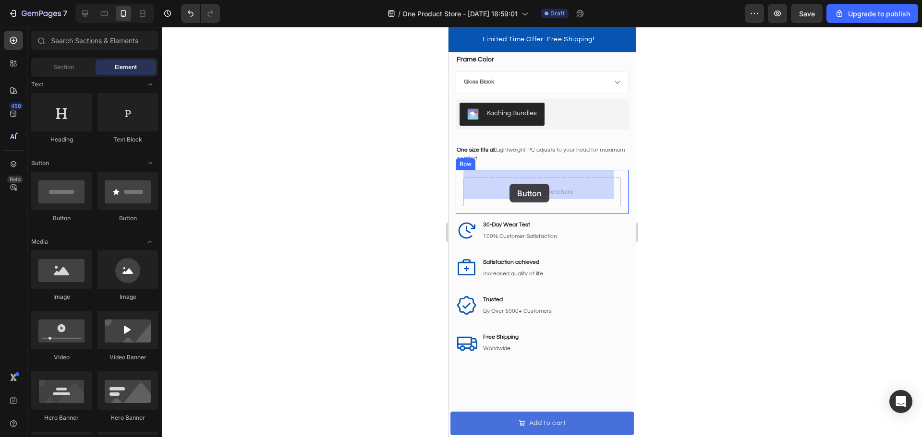
drag, startPoint x: 502, startPoint y: 224, endPoint x: 509, endPoint y: 184, distance: 41.0
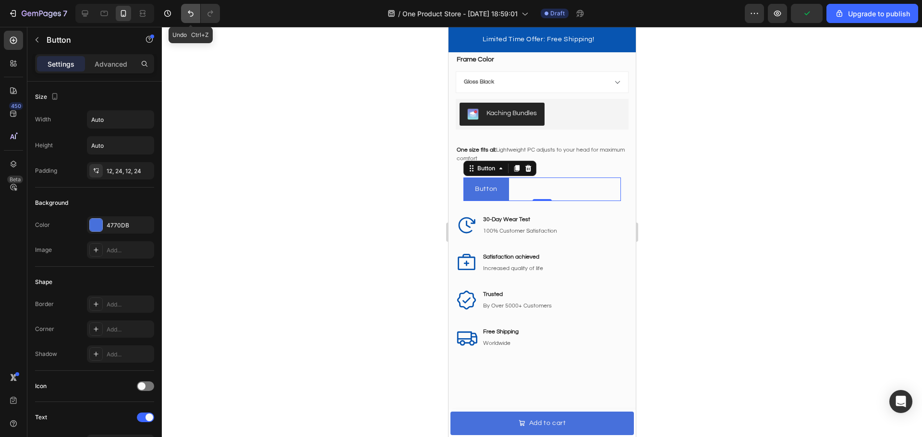
click at [198, 13] on button "Undo/Redo" at bounding box center [190, 13] width 19 height 19
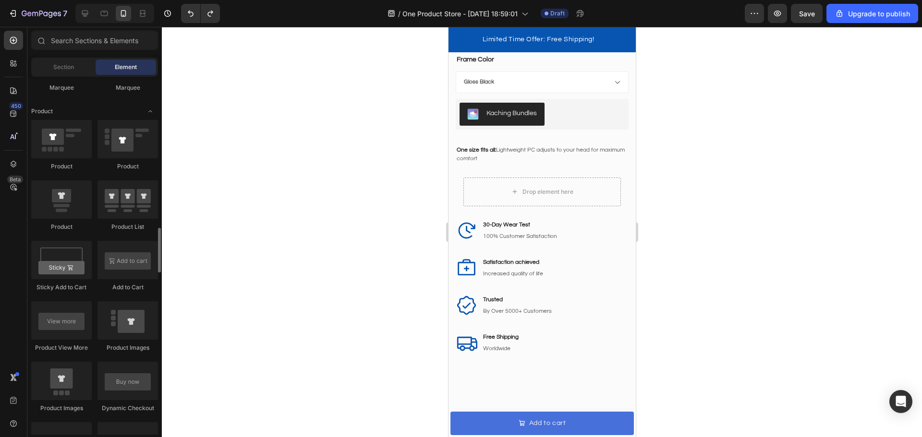
scroll to position [1296, 0]
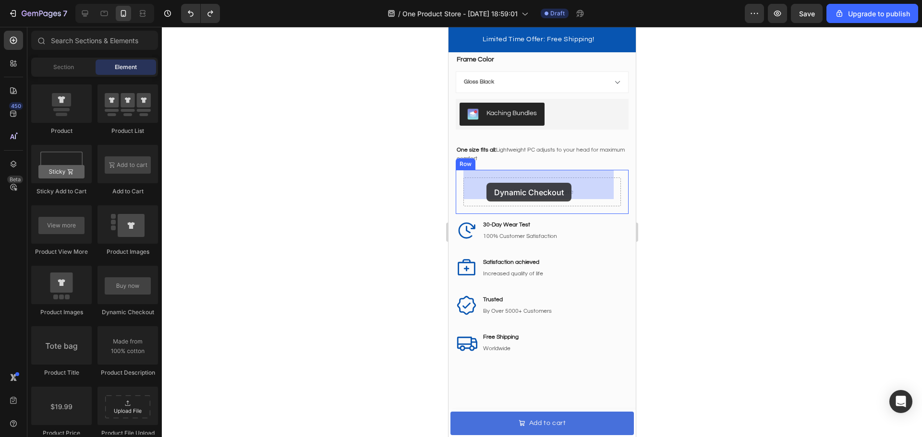
drag, startPoint x: 569, startPoint y: 321, endPoint x: 486, endPoint y: 183, distance: 160.9
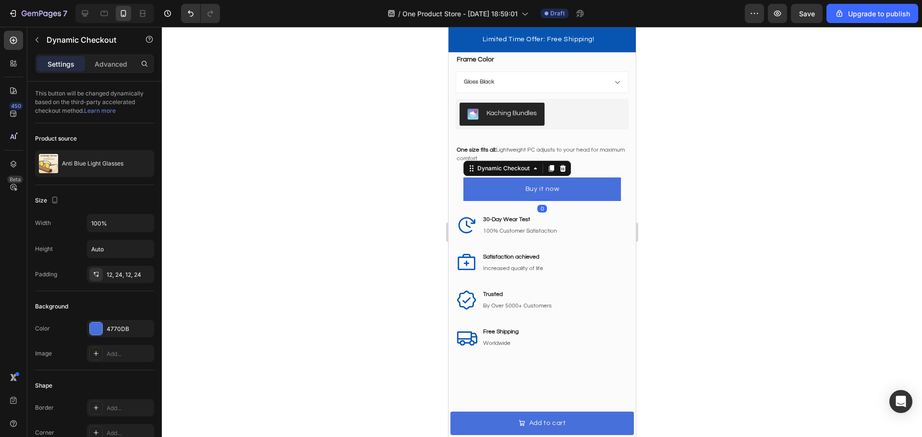
click at [354, 201] on div at bounding box center [542, 232] width 760 height 410
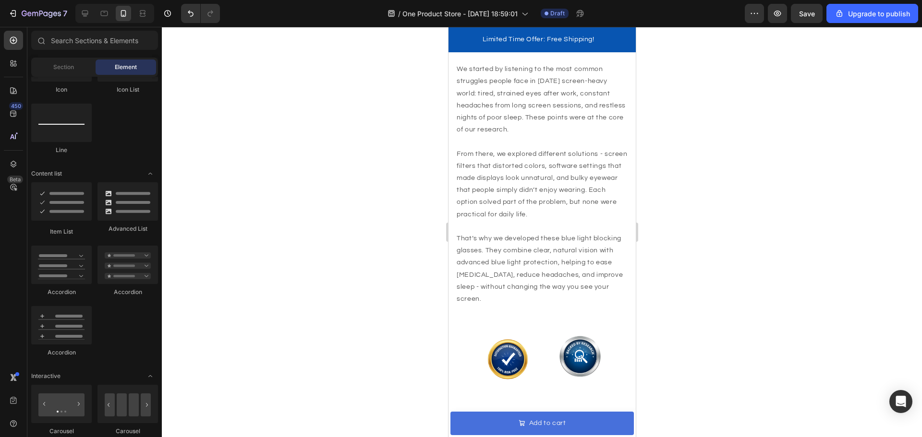
scroll to position [0, 0]
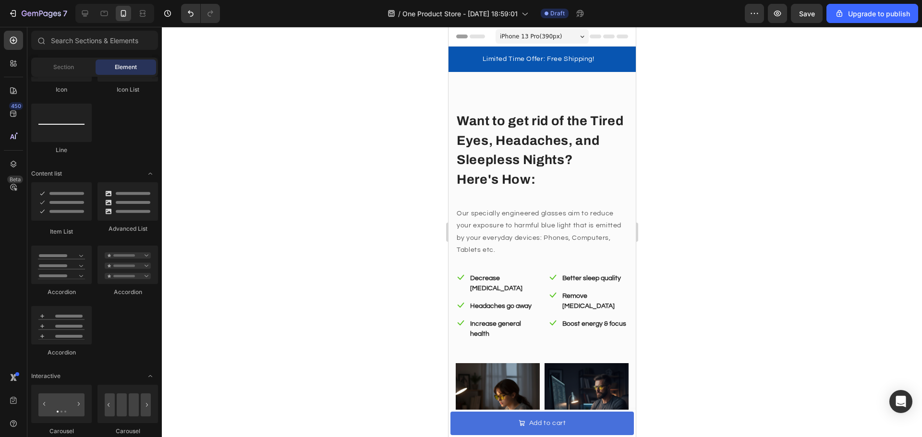
drag, startPoint x: 634, startPoint y: 214, endPoint x: 1094, endPoint y: 44, distance: 490.4
click at [804, 18] on div "Save" at bounding box center [807, 14] width 16 height 10
click at [704, 222] on div at bounding box center [542, 232] width 760 height 410
